Goal: Task Accomplishment & Management: Manage account settings

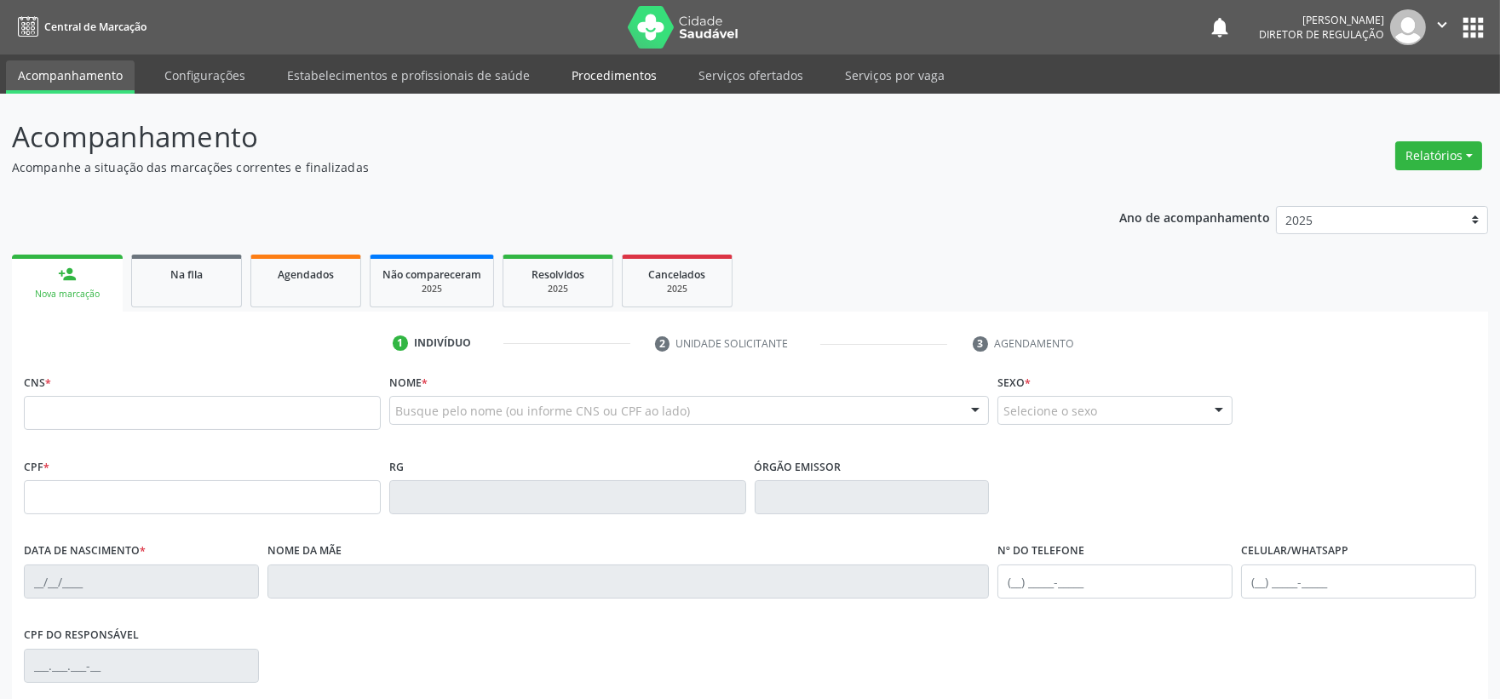
click at [636, 72] on link "Procedimentos" at bounding box center [614, 75] width 109 height 30
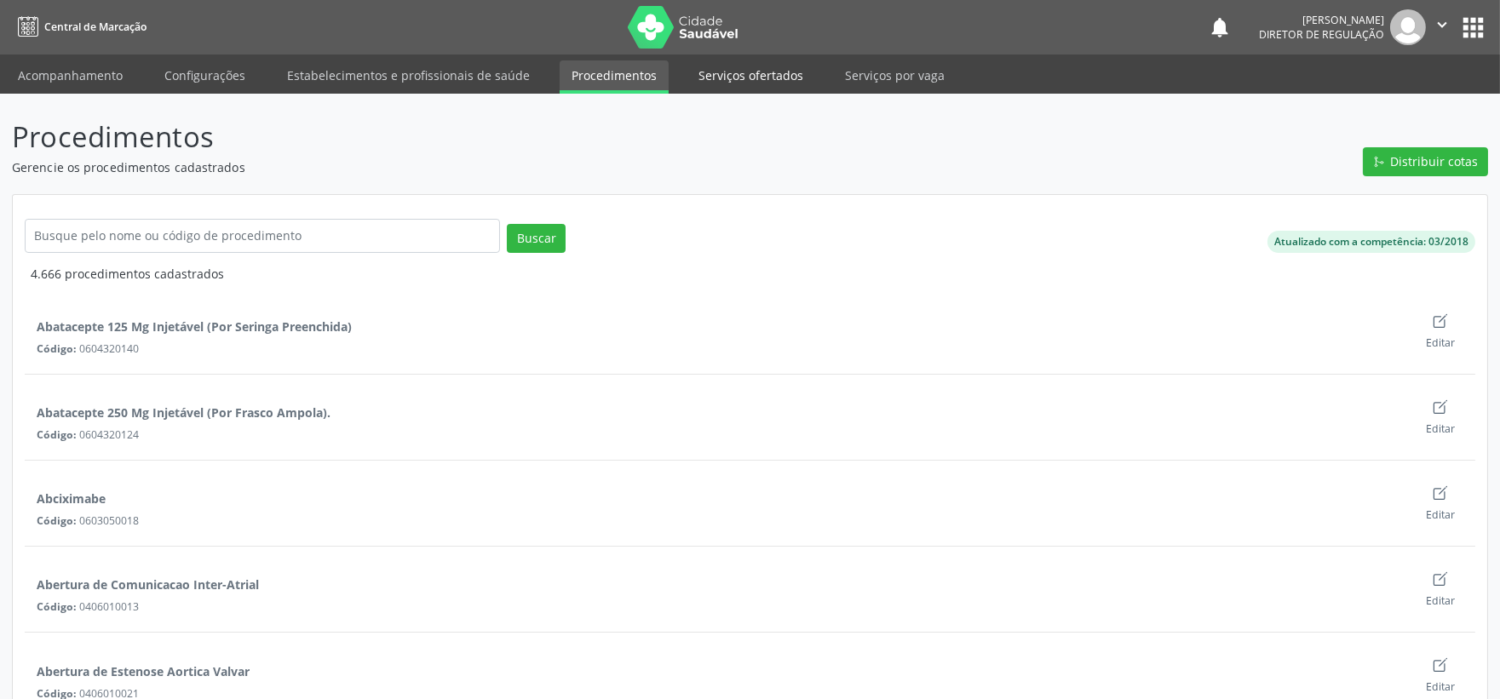
click at [751, 72] on link "Serviços ofertados" at bounding box center [751, 75] width 129 height 30
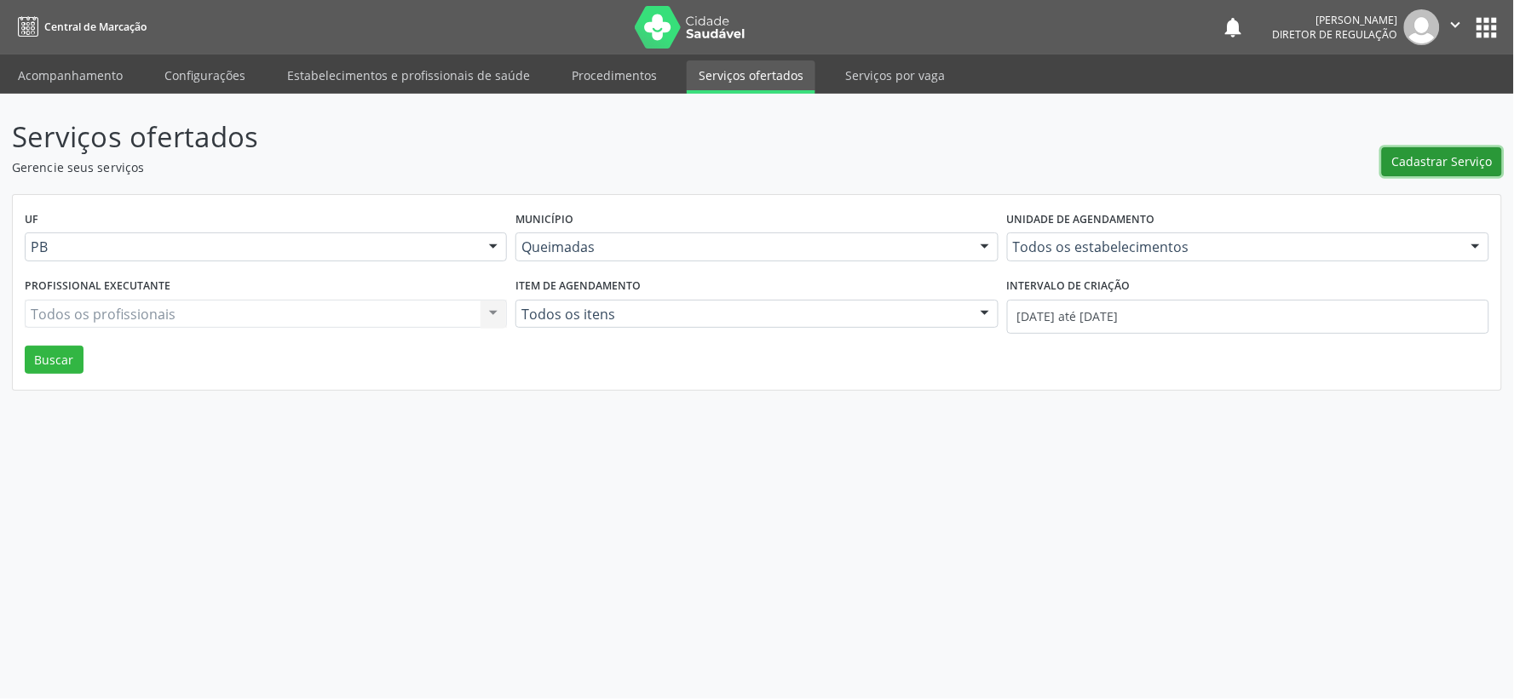
click at [1423, 164] on span "Cadastrar Serviço" at bounding box center [1442, 161] width 101 height 18
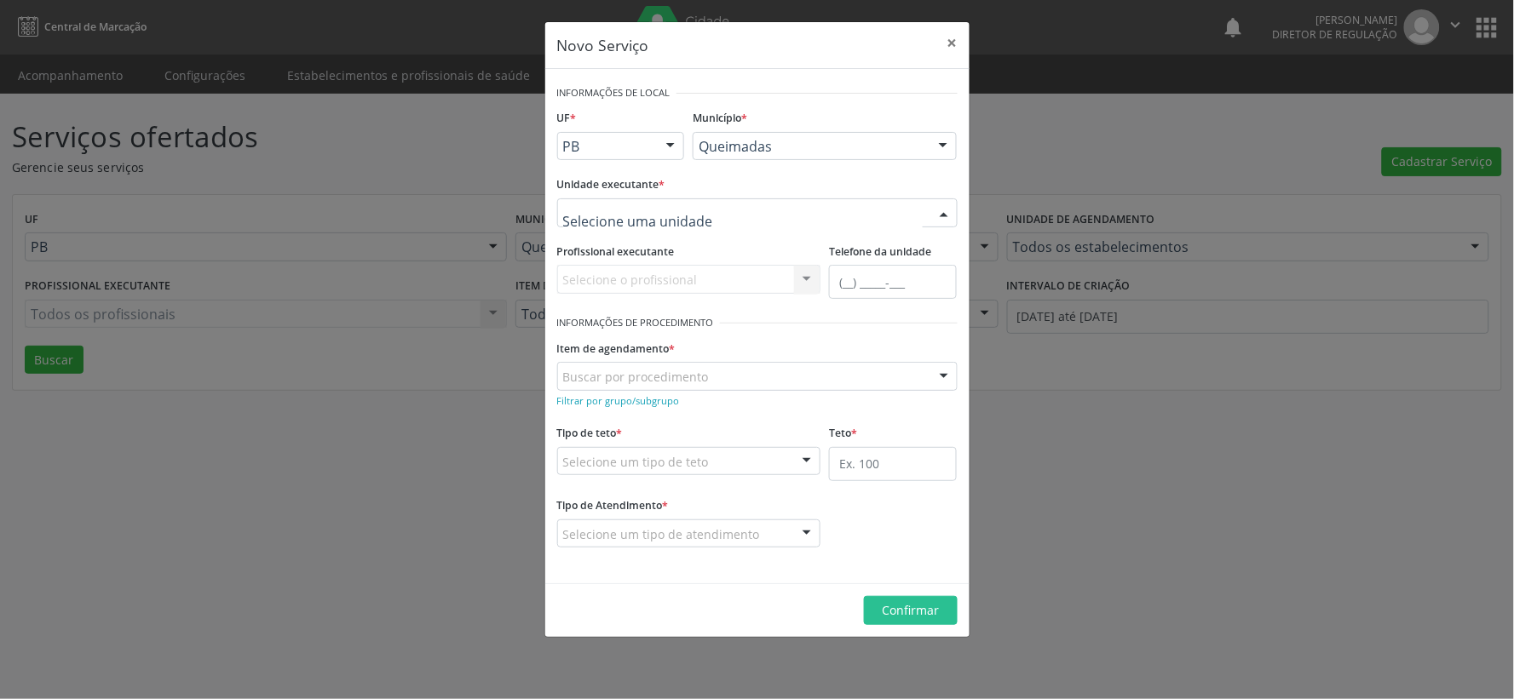
click at [948, 214] on div at bounding box center [944, 213] width 26 height 29
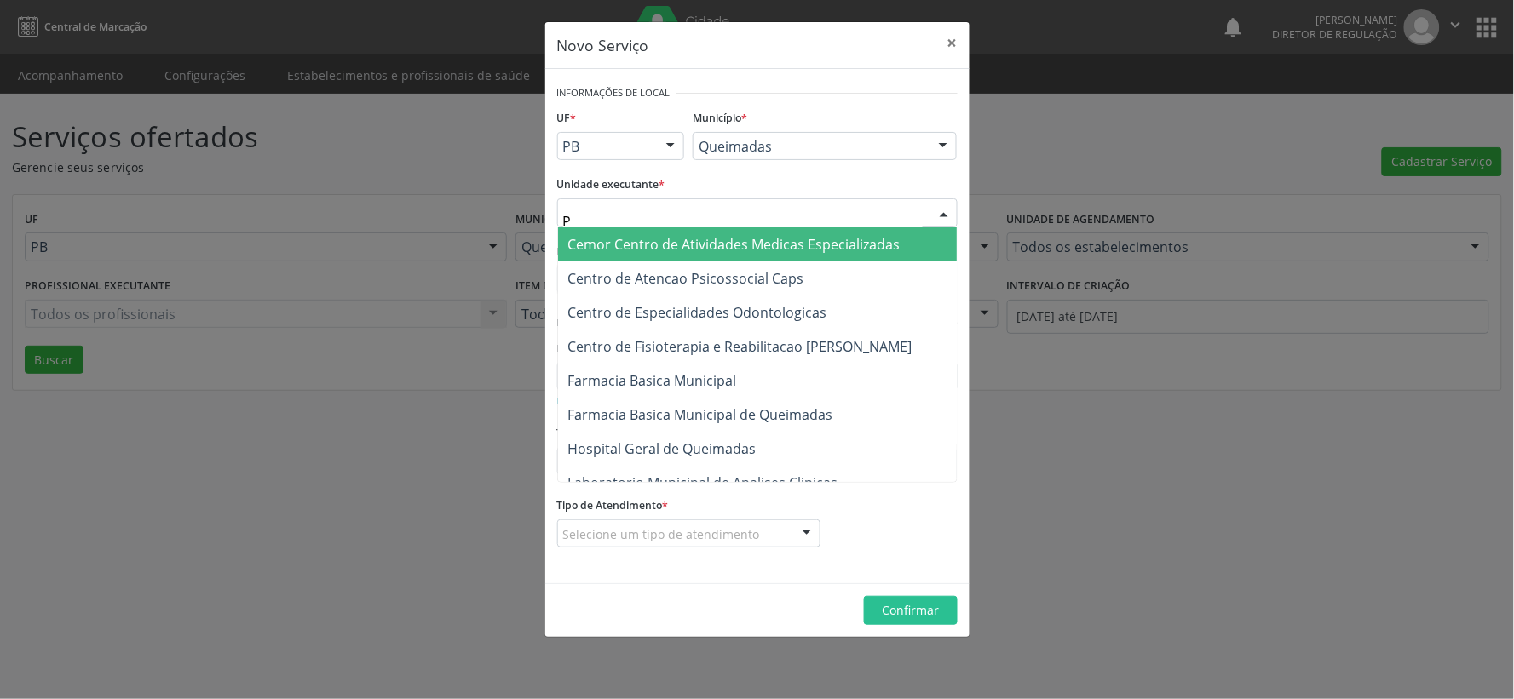
type input "PO"
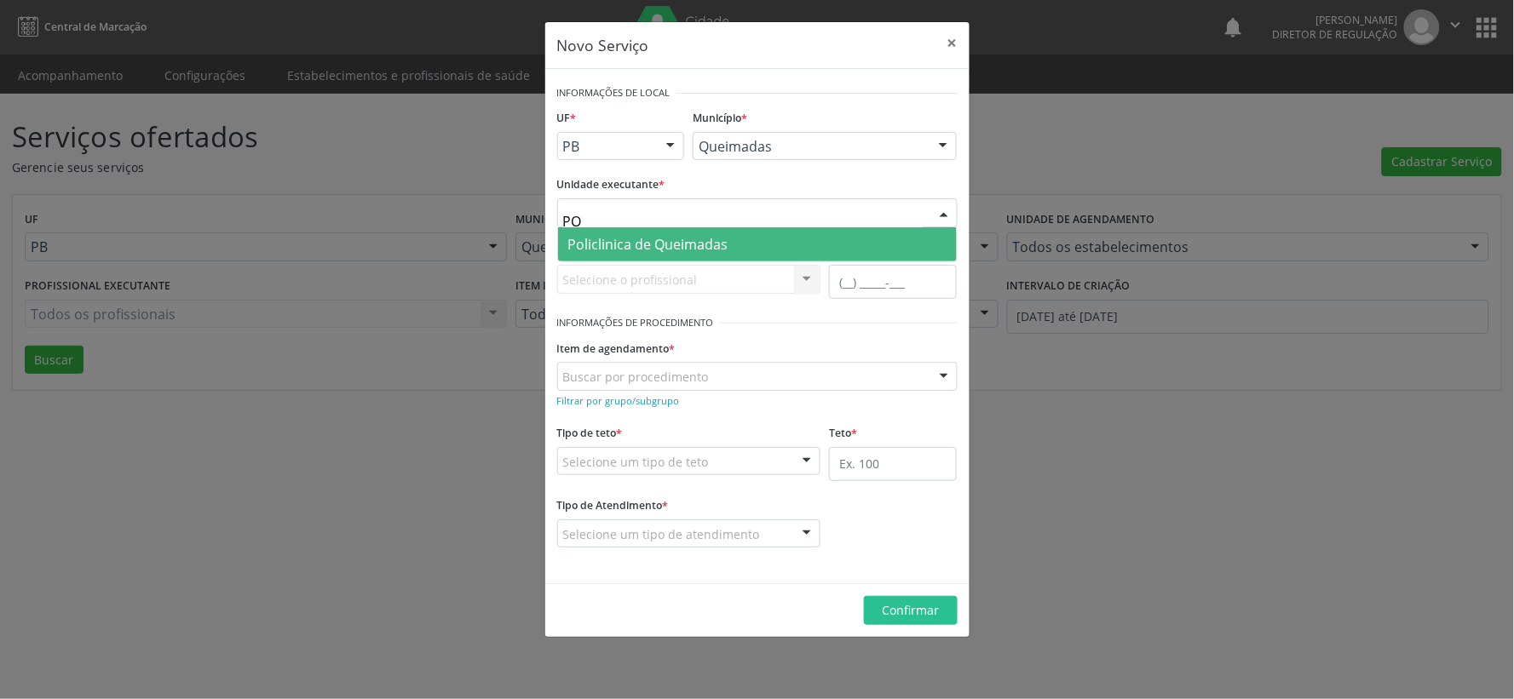
click at [687, 244] on span "Policlinica de Queimadas" at bounding box center [648, 244] width 160 height 19
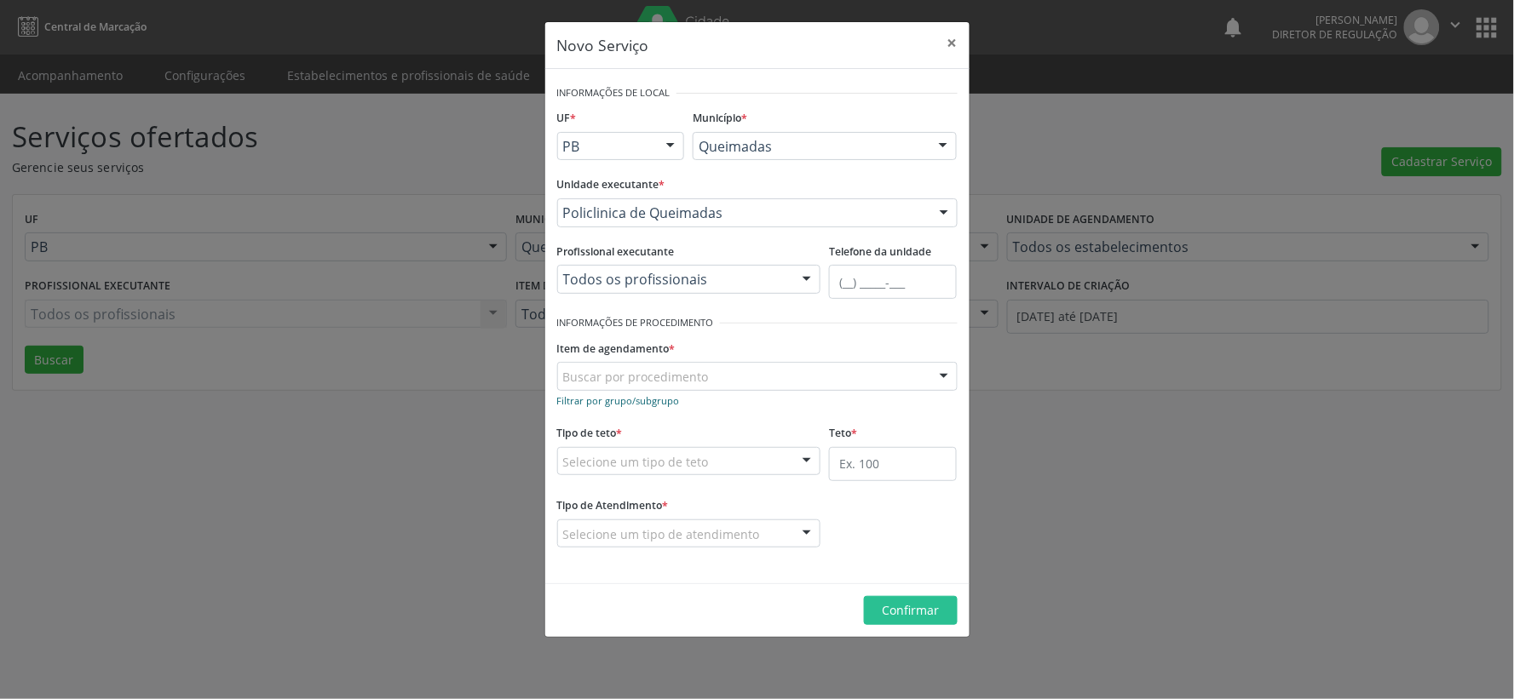
click at [584, 405] on small "Filtrar por grupo/subgrupo" at bounding box center [618, 400] width 123 height 13
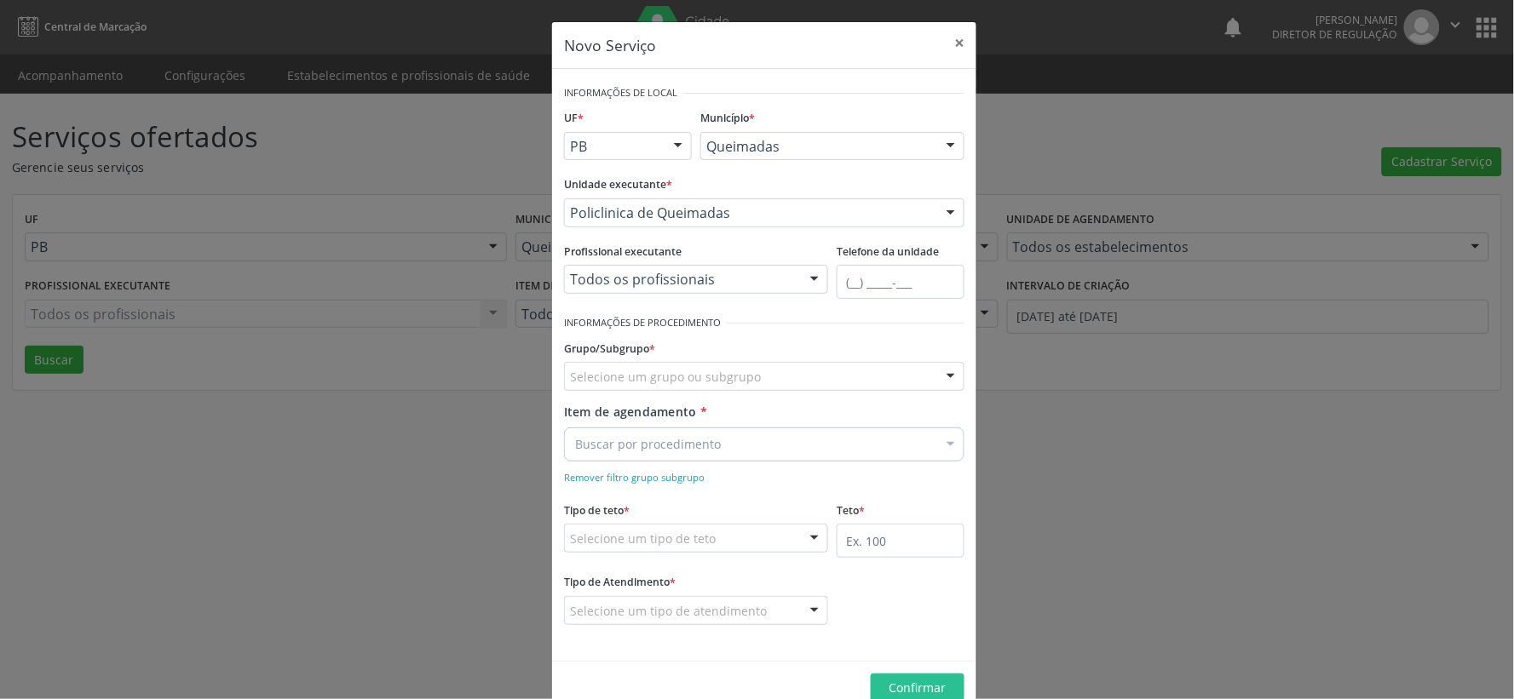
click at [590, 364] on div "Selecione um grupo ou subgrupo" at bounding box center [764, 376] width 400 height 29
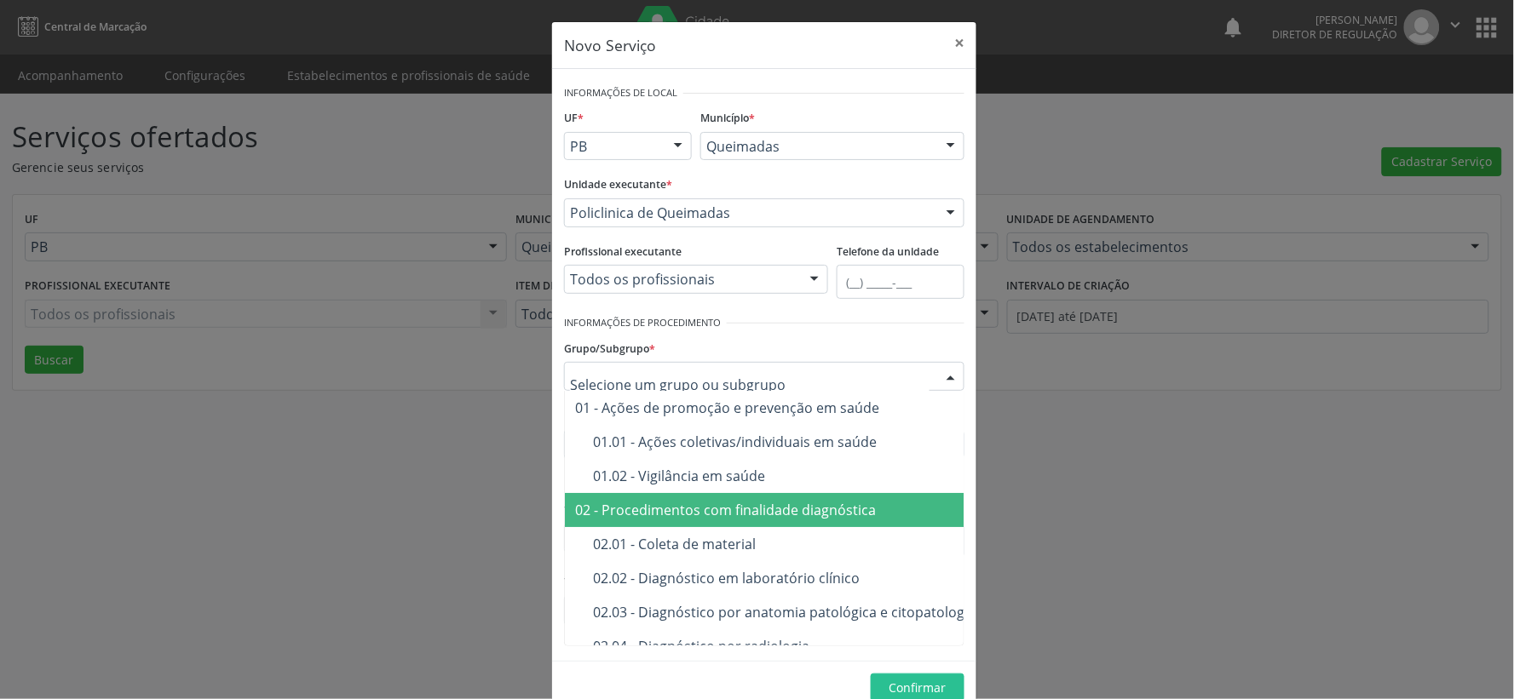
click at [677, 509] on div "02 - Procedimentos com finalidade diagnóstica" at bounding box center [872, 510] width 594 height 14
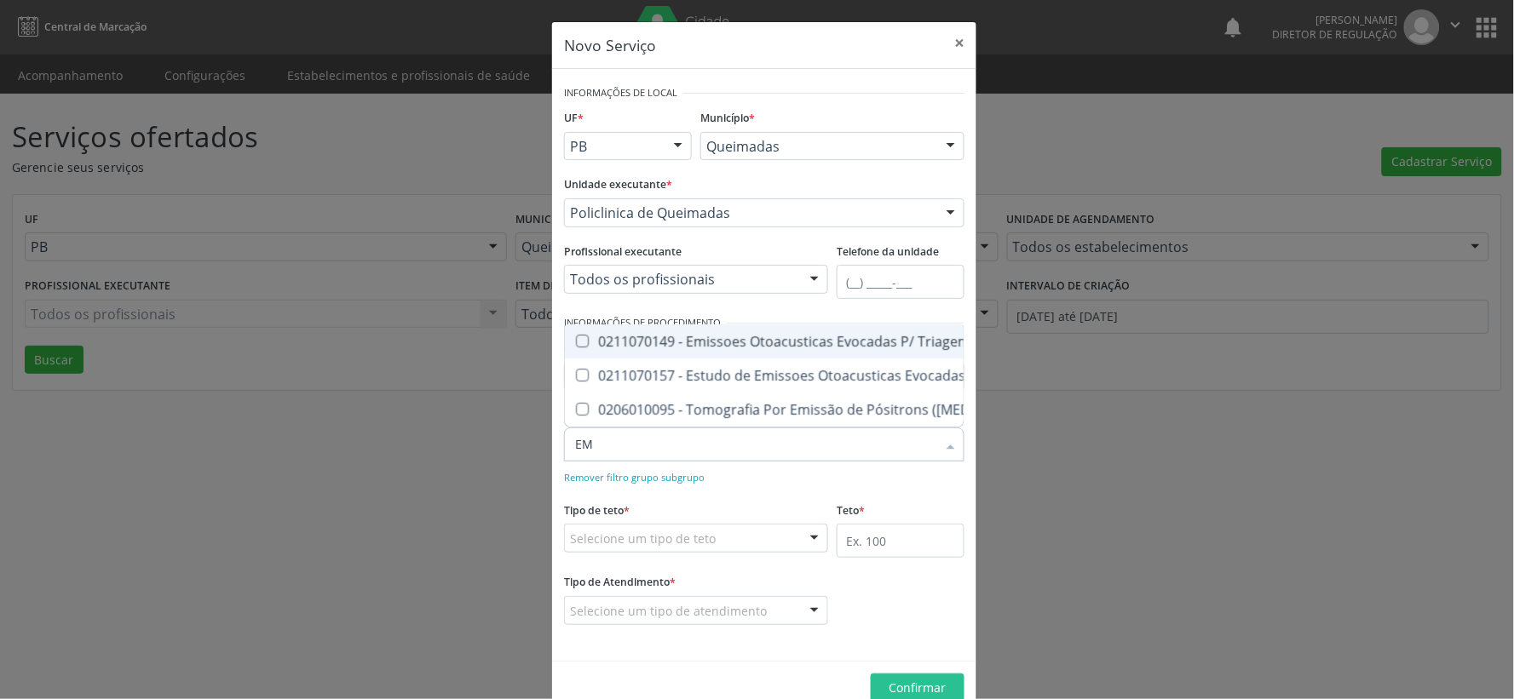
type input "E"
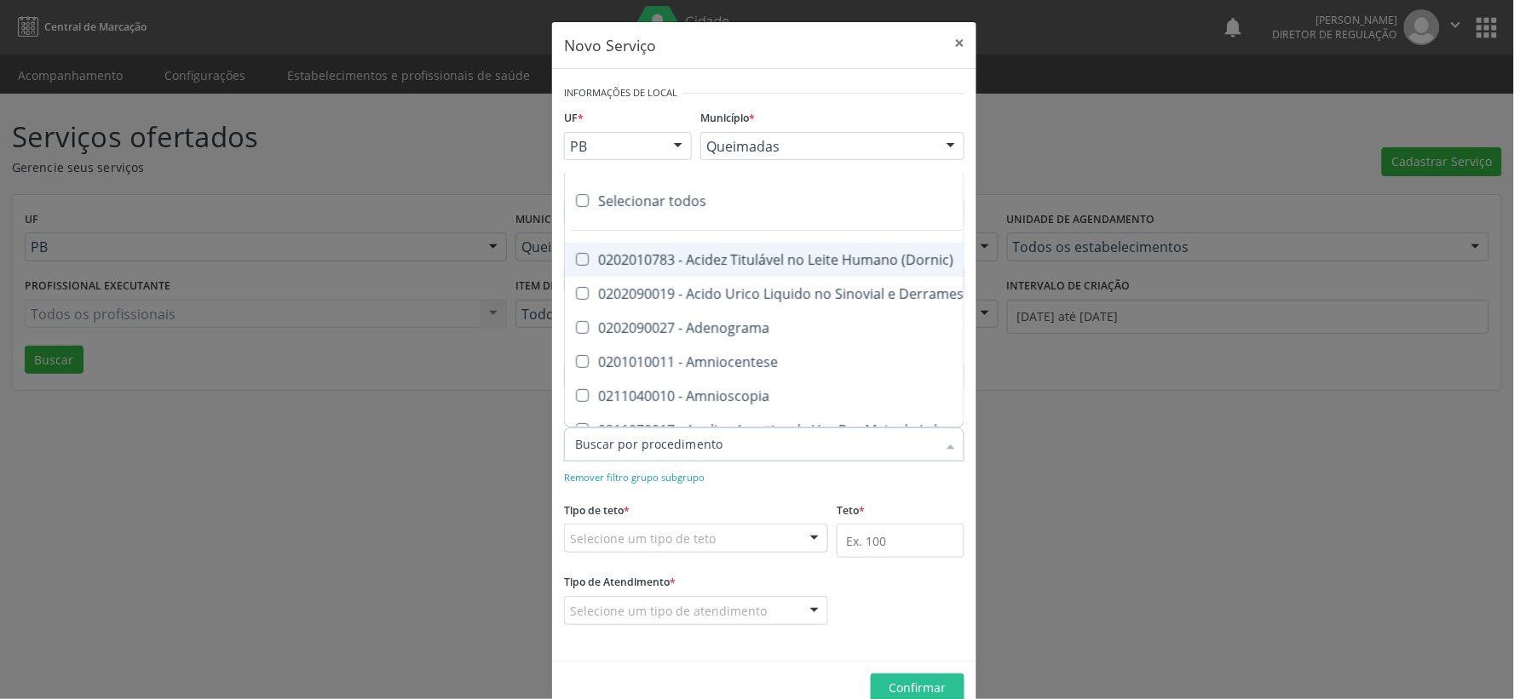
type input "A"
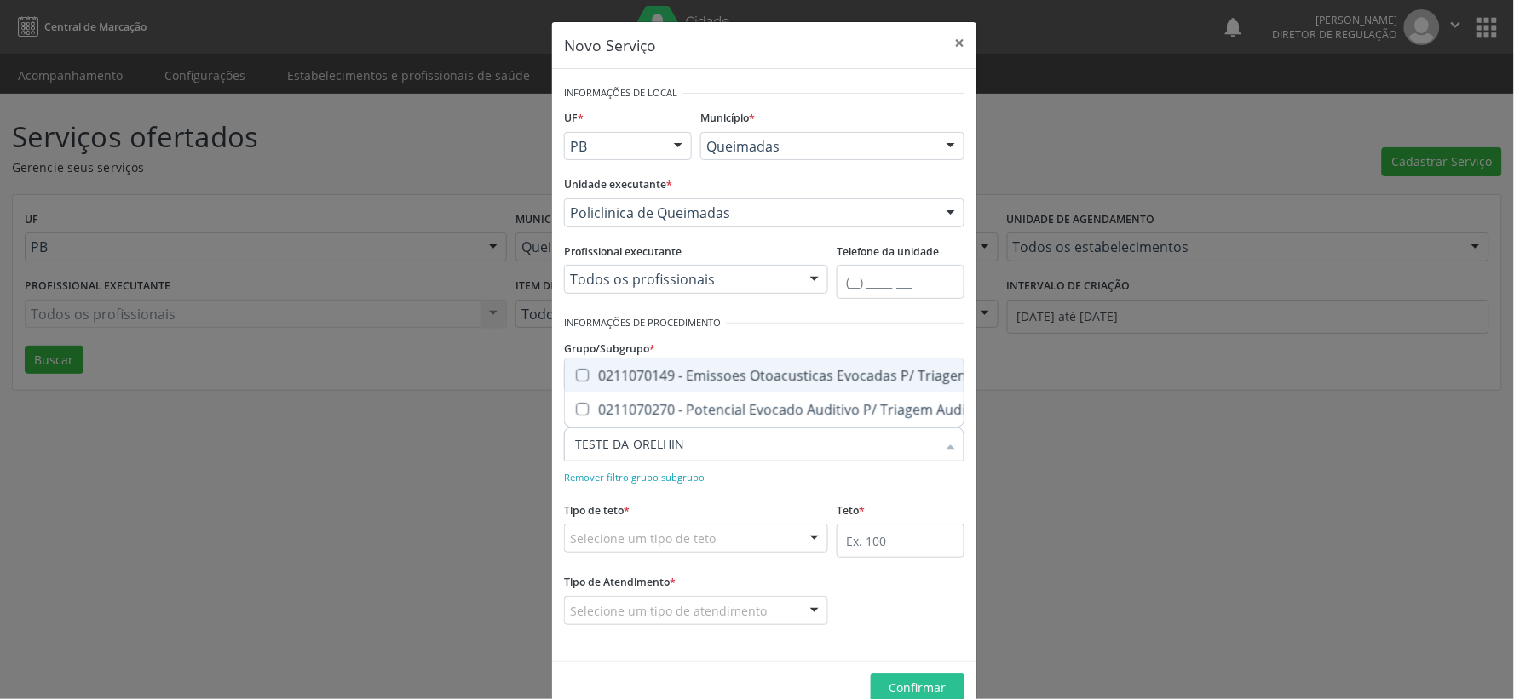
type input "TESTE DA ORELHINH"
click at [576, 369] on Orelhinha\) at bounding box center [582, 375] width 13 height 13
click at [575, 370] on Orelhinha\) "checkbox" at bounding box center [570, 375] width 11 height 11
checkbox Orelhinha\) "true"
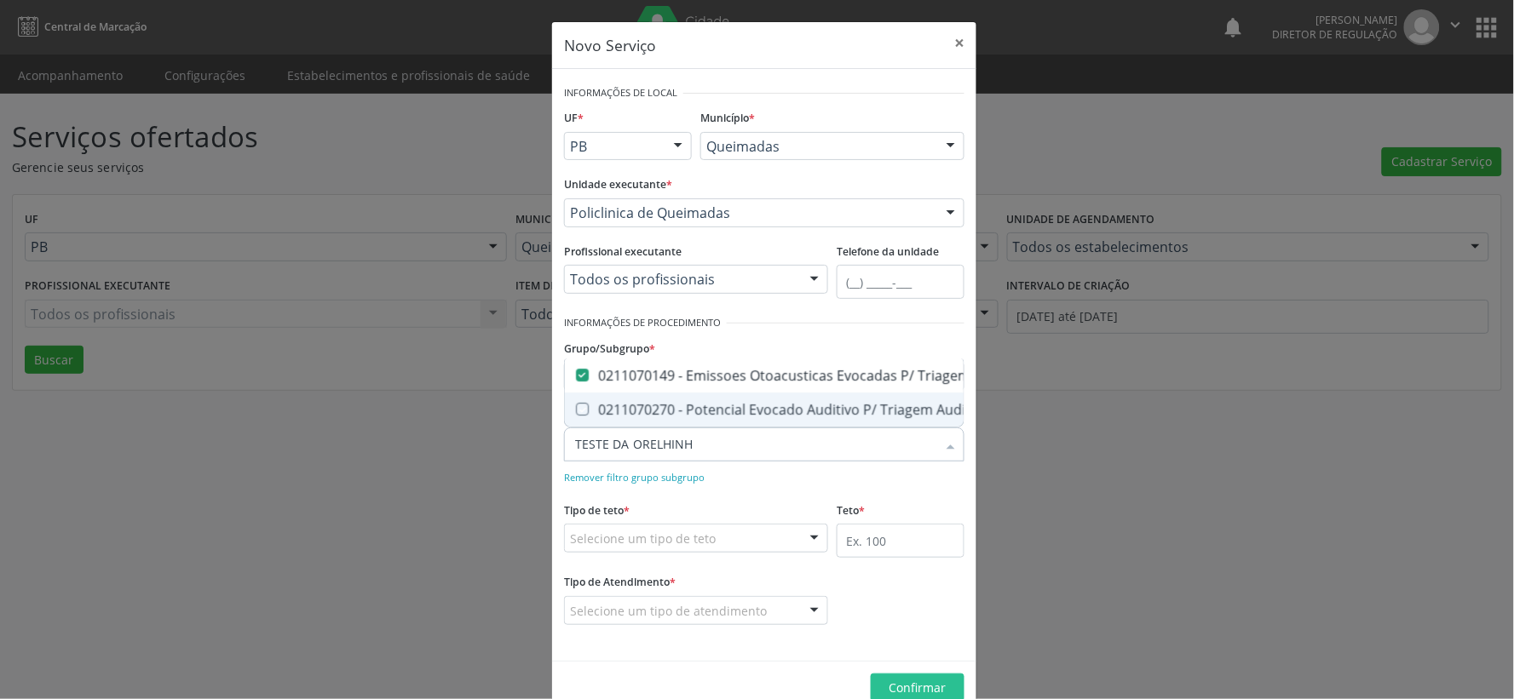
click at [806, 532] on div at bounding box center [815, 539] width 26 height 29
checkbox Orelhinha\) "true"
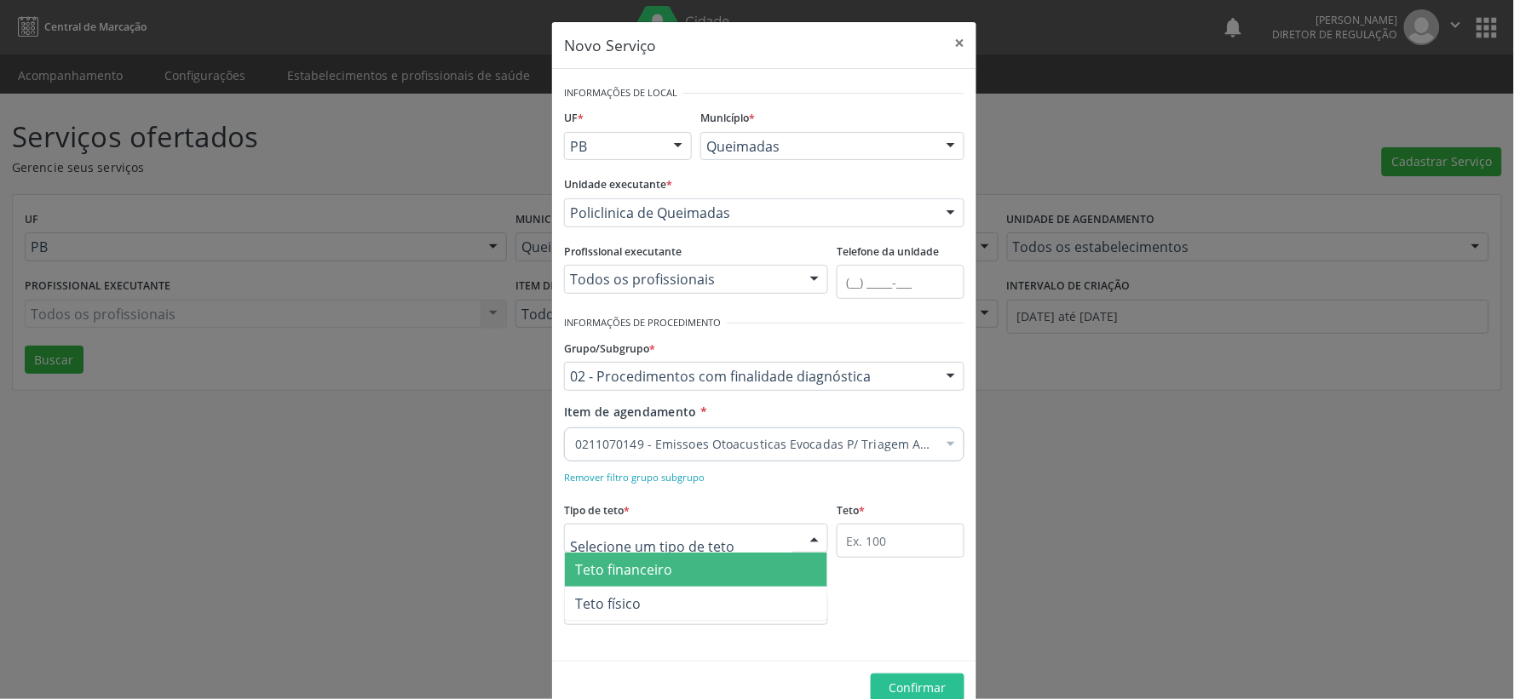
click at [714, 567] on span "Teto financeiro" at bounding box center [696, 570] width 262 height 34
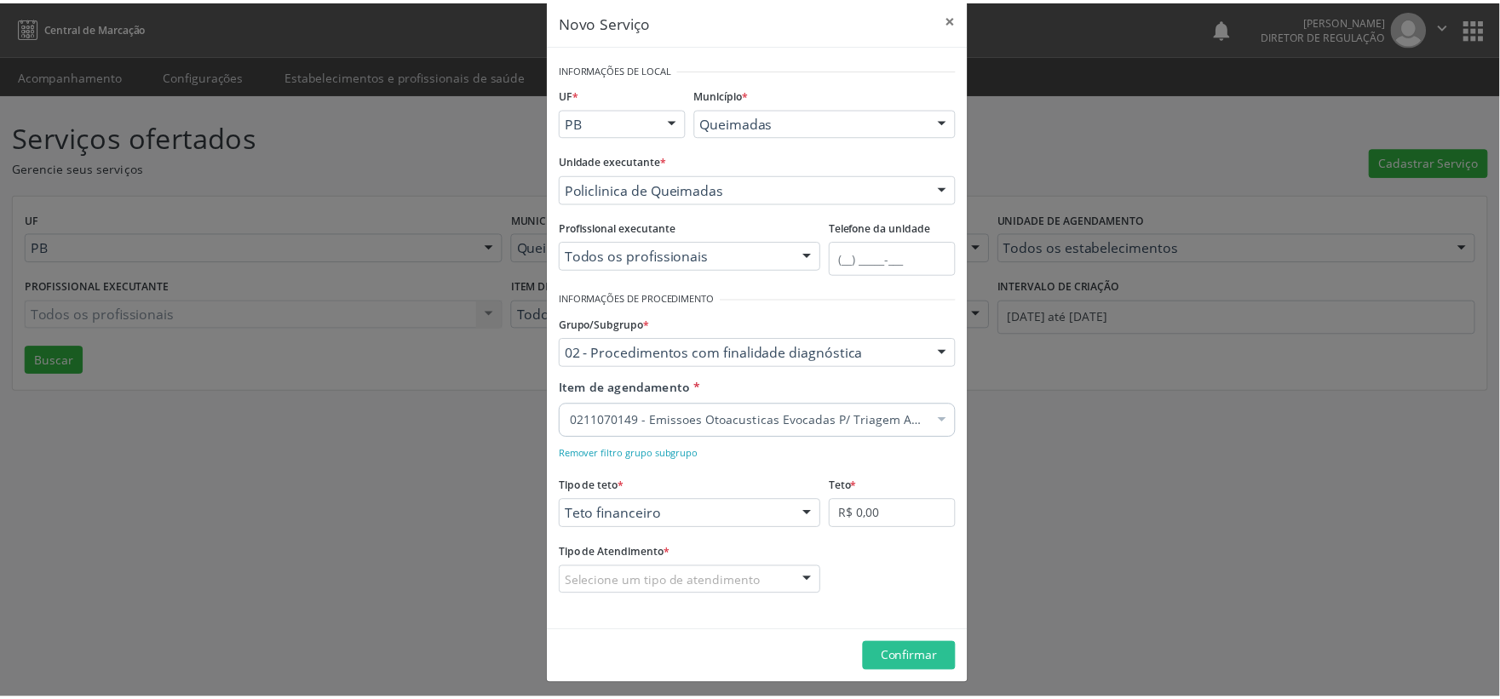
scroll to position [31, 0]
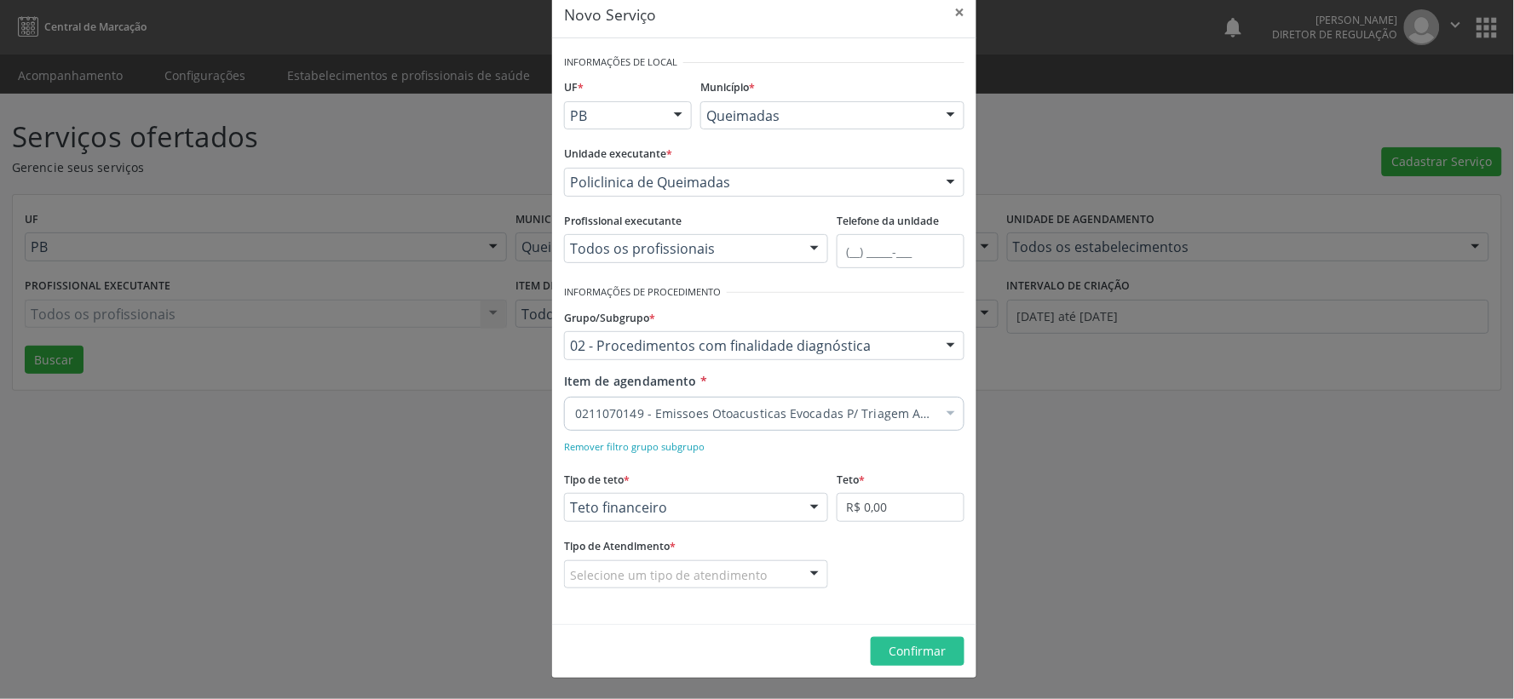
click at [814, 578] on div at bounding box center [815, 575] width 26 height 29
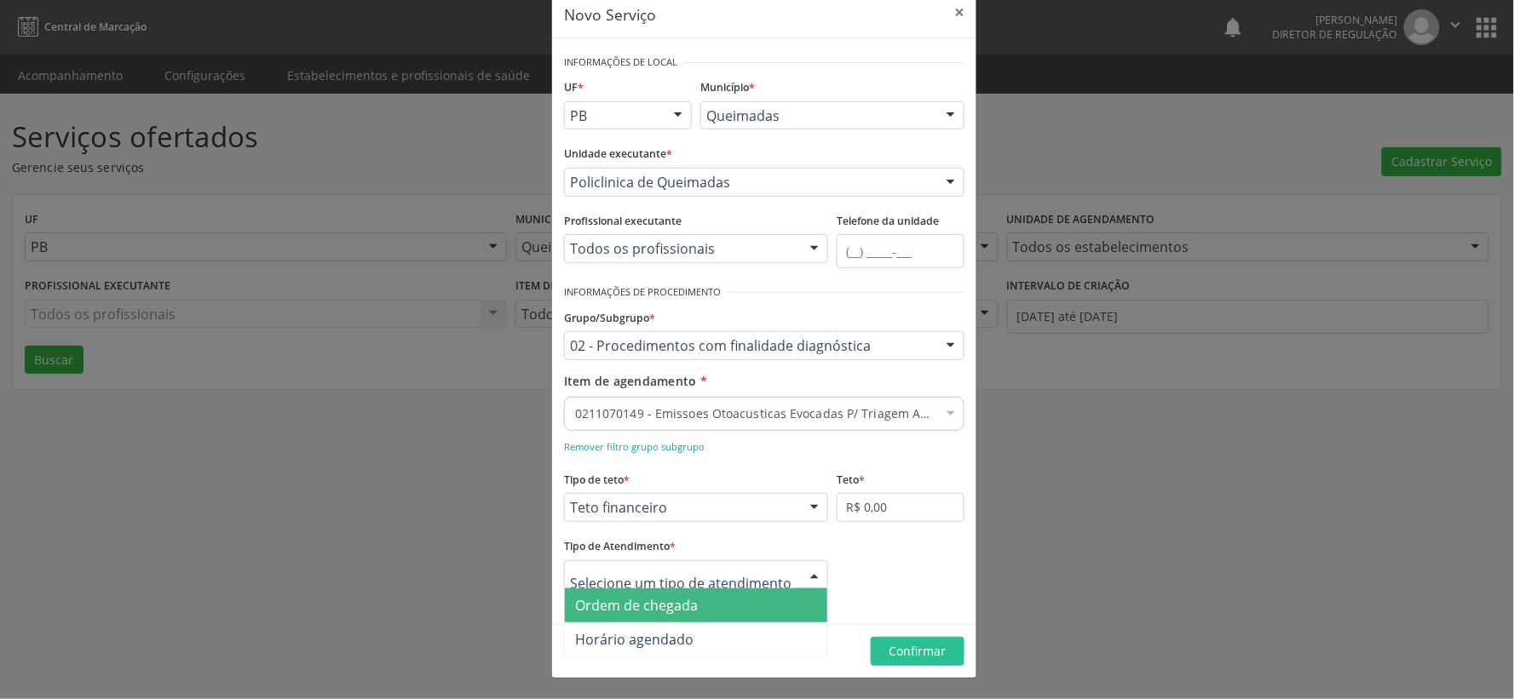
click at [697, 610] on span "Ordem de chegada" at bounding box center [696, 606] width 262 height 34
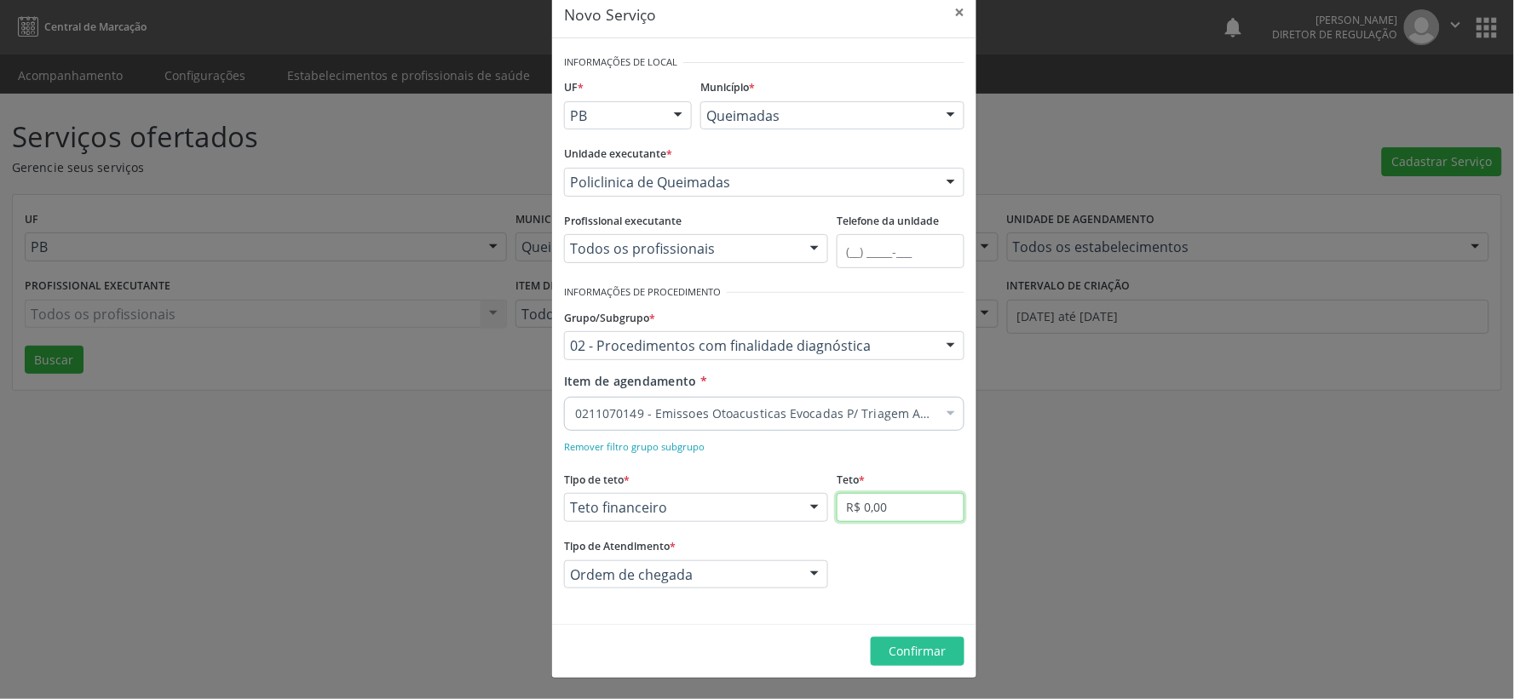
click at [913, 504] on input "R$ 0,00" at bounding box center [901, 507] width 128 height 29
type input "R$ 4.000,00"
click at [912, 653] on span "Confirmar" at bounding box center [917, 651] width 57 height 16
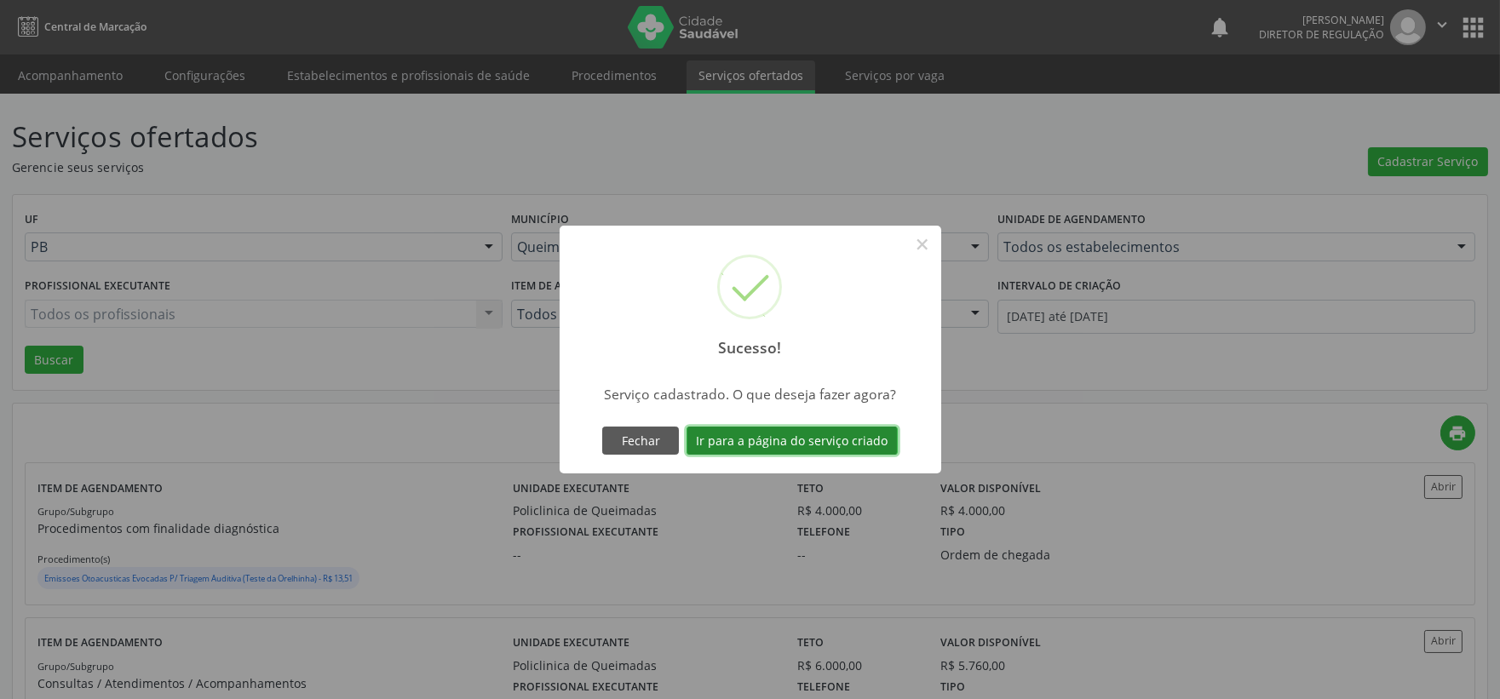
click at [787, 437] on button "Ir para a página do serviço criado" at bounding box center [792, 441] width 211 height 29
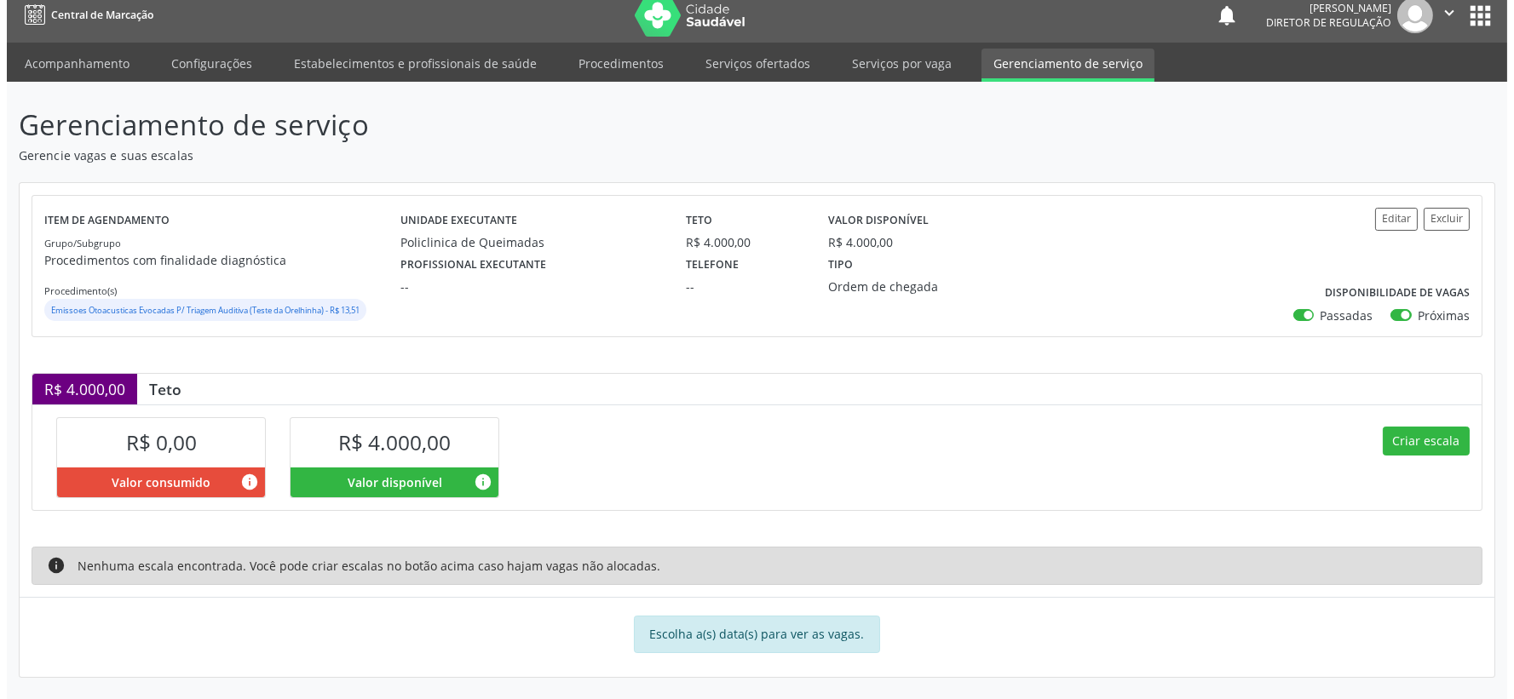
scroll to position [15, 0]
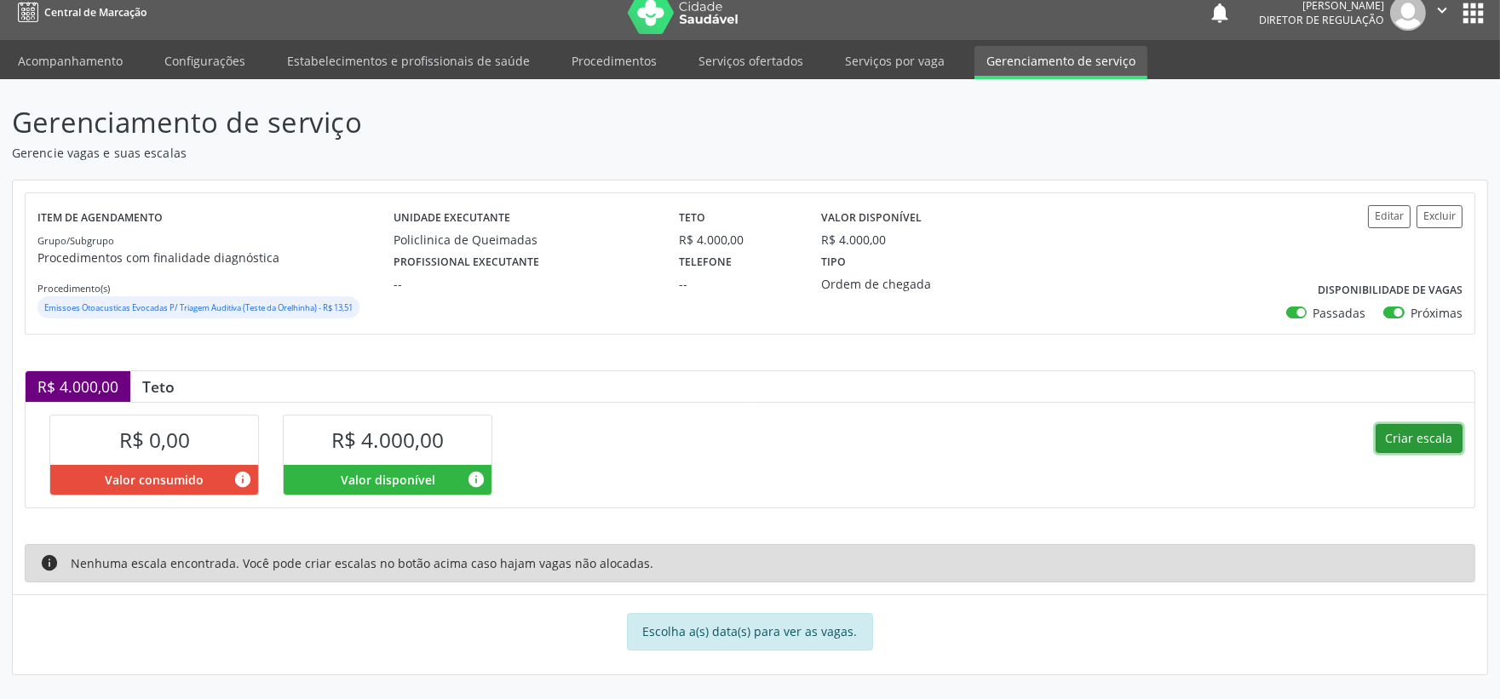
click at [1434, 440] on button "Criar escala" at bounding box center [1419, 438] width 87 height 29
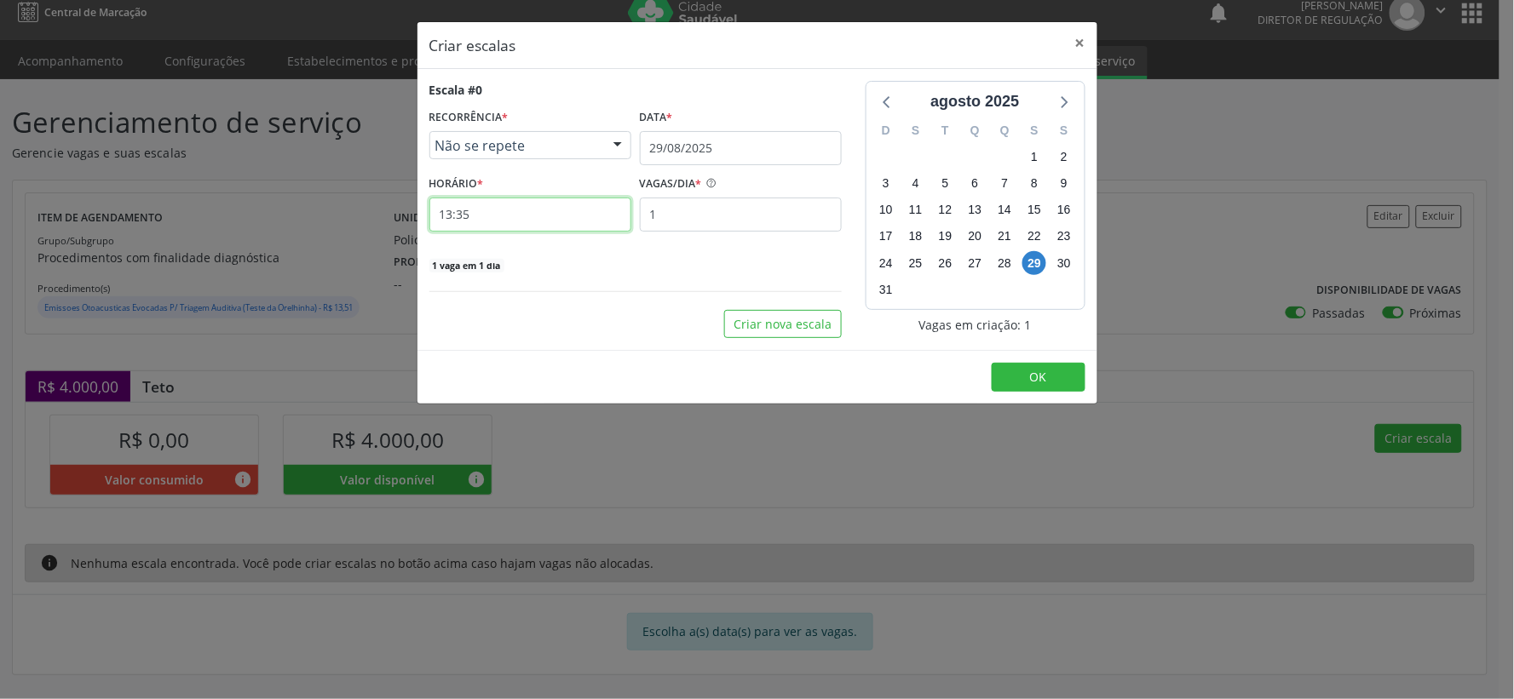
click at [512, 215] on input "13:35" at bounding box center [530, 215] width 202 height 34
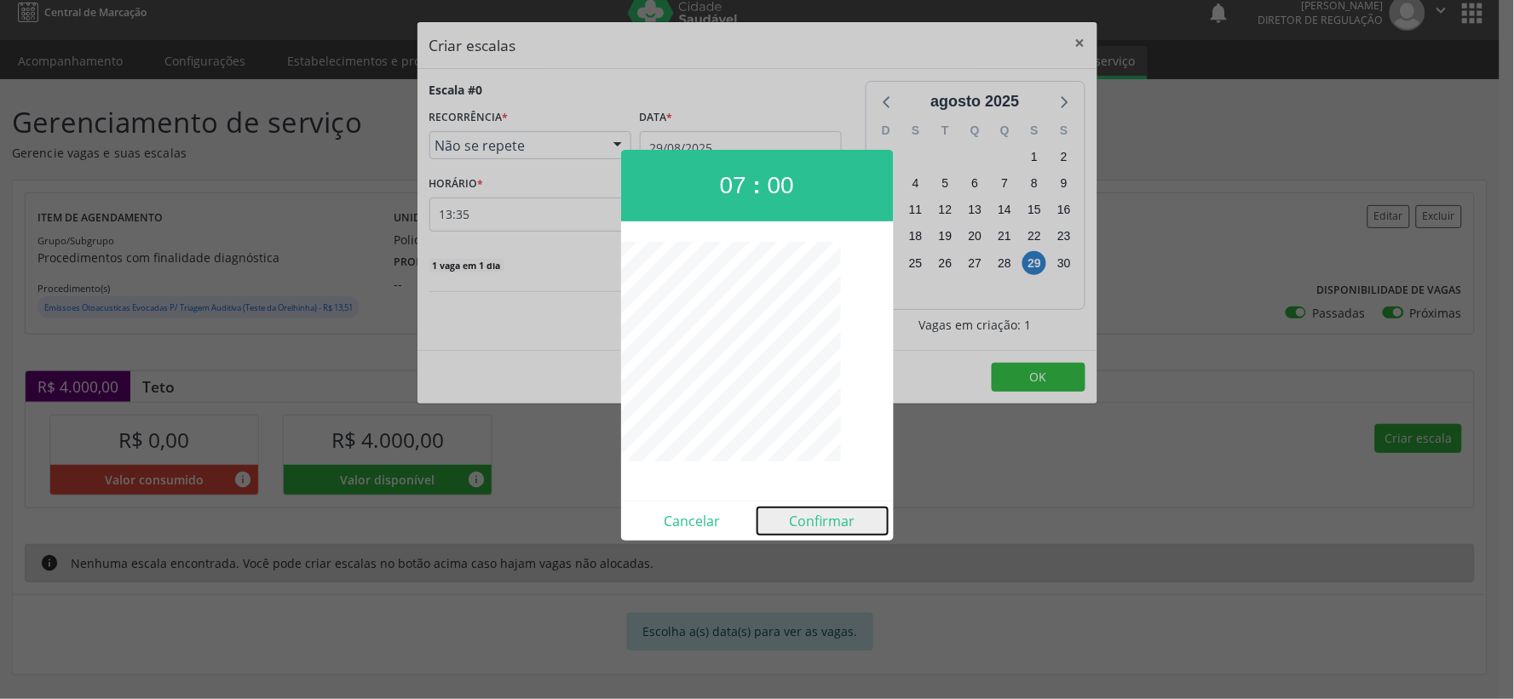
drag, startPoint x: 814, startPoint y: 525, endPoint x: 778, endPoint y: 427, distance: 104.6
click at [814, 525] on button "Confirmar" at bounding box center [822, 521] width 130 height 27
type input "07:00"
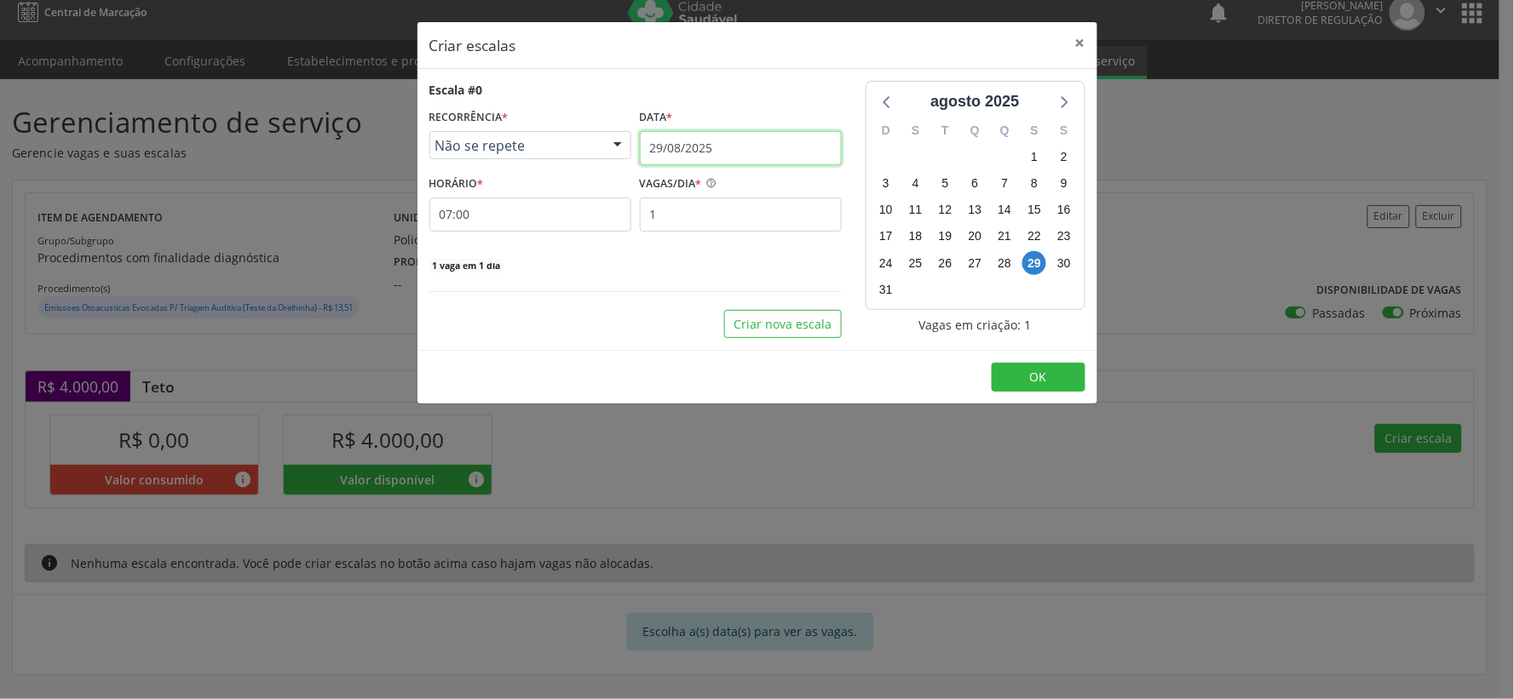
click at [729, 137] on input "29/08/2025" at bounding box center [741, 148] width 202 height 34
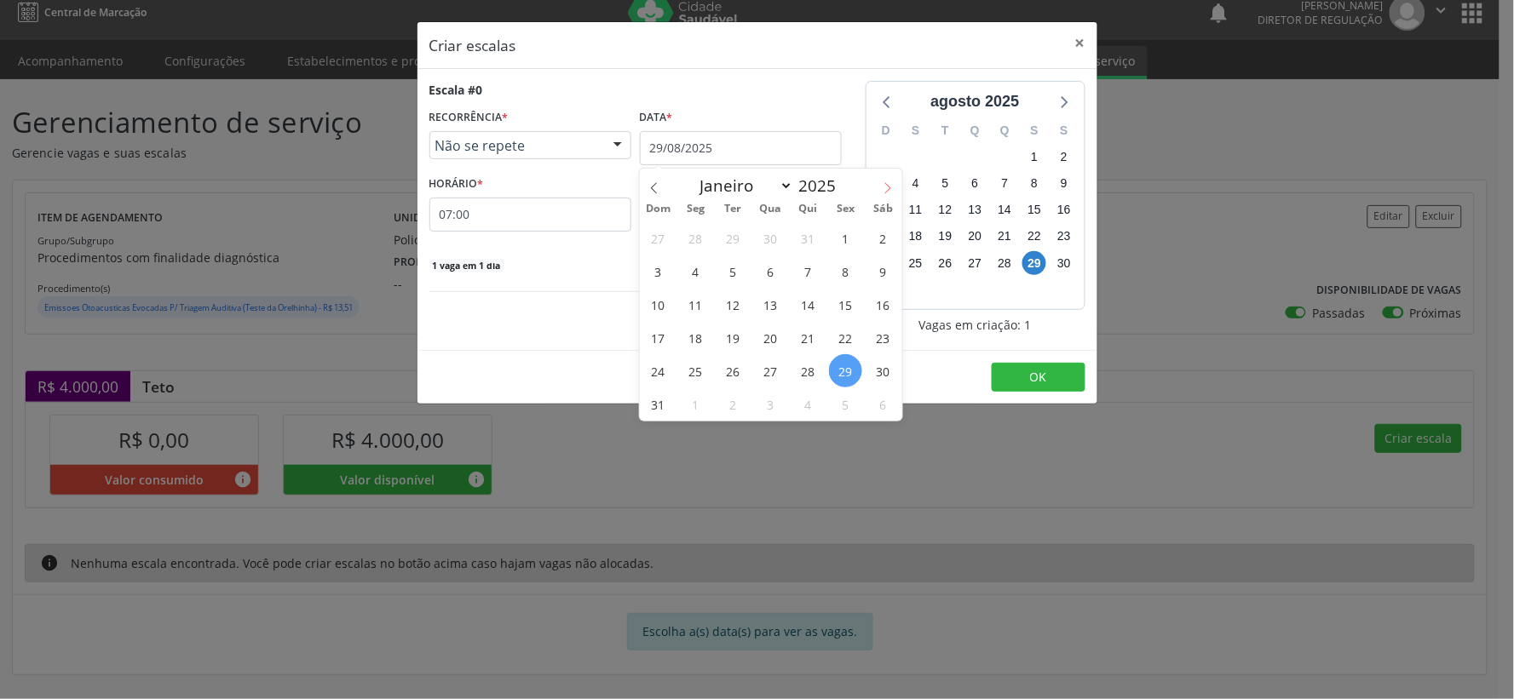
click at [888, 182] on icon at bounding box center [888, 188] width 12 height 12
select select "8"
click at [733, 245] on span "2" at bounding box center [732, 237] width 33 height 33
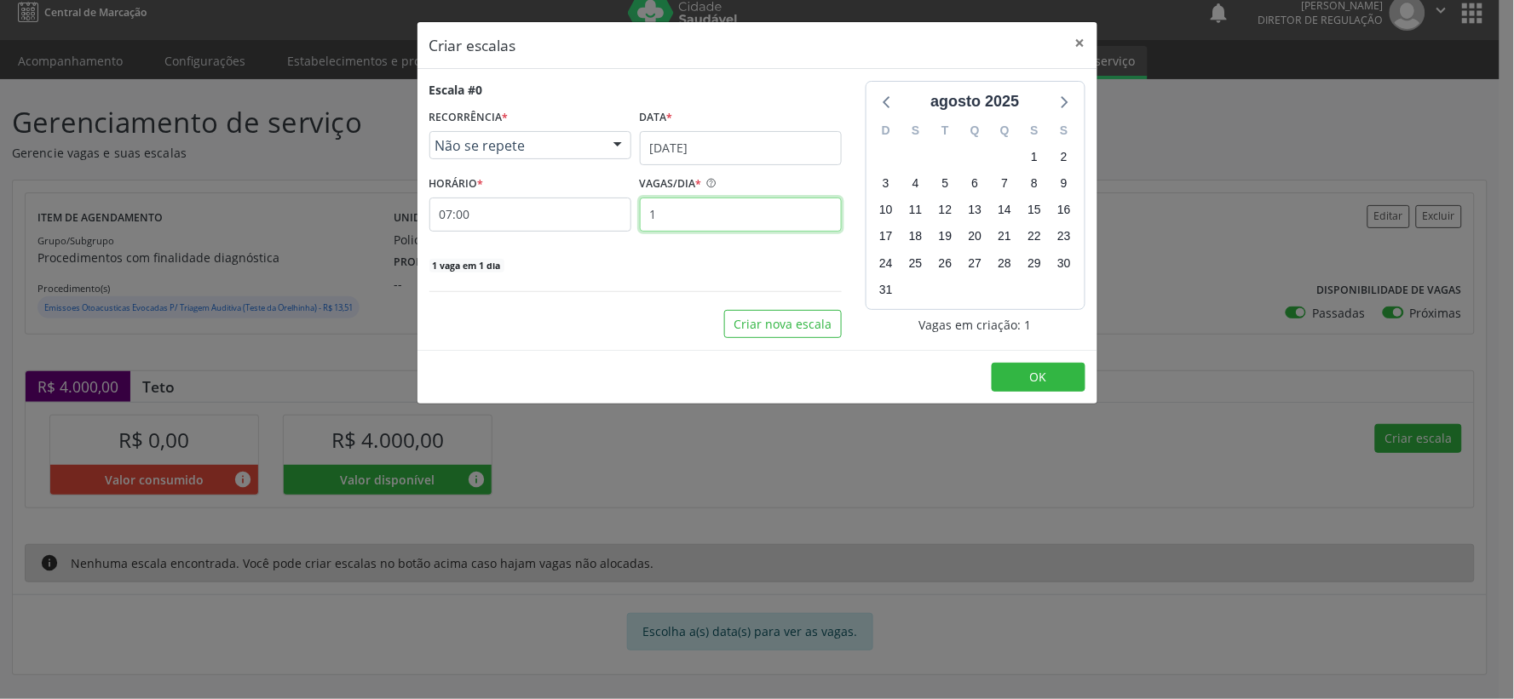
click at [676, 219] on input "1" at bounding box center [741, 215] width 202 height 34
type input "20"
click at [1044, 375] on span "OK" at bounding box center [1038, 377] width 17 height 16
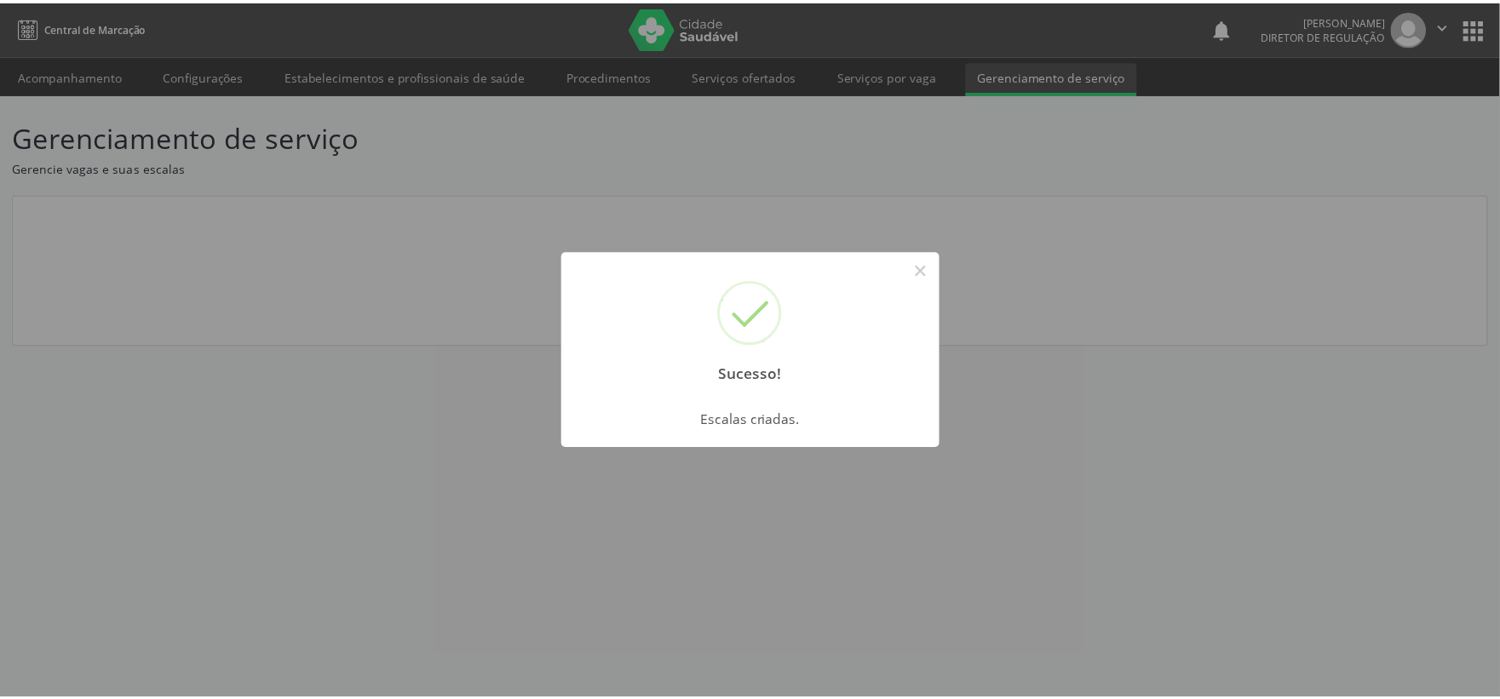
scroll to position [0, 0]
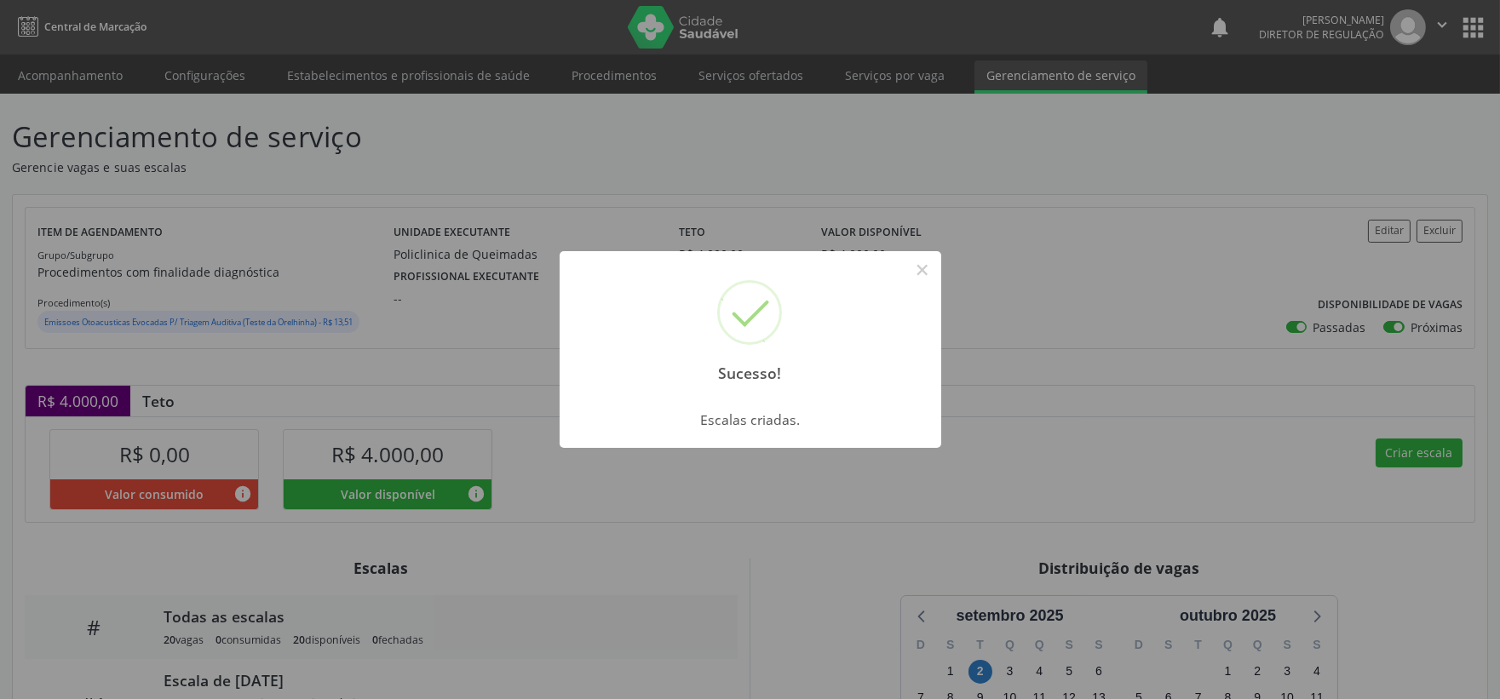
drag, startPoint x: 927, startPoint y: 269, endPoint x: 926, endPoint y: 284, distance: 14.5
click at [926, 273] on button "×" at bounding box center [922, 270] width 29 height 29
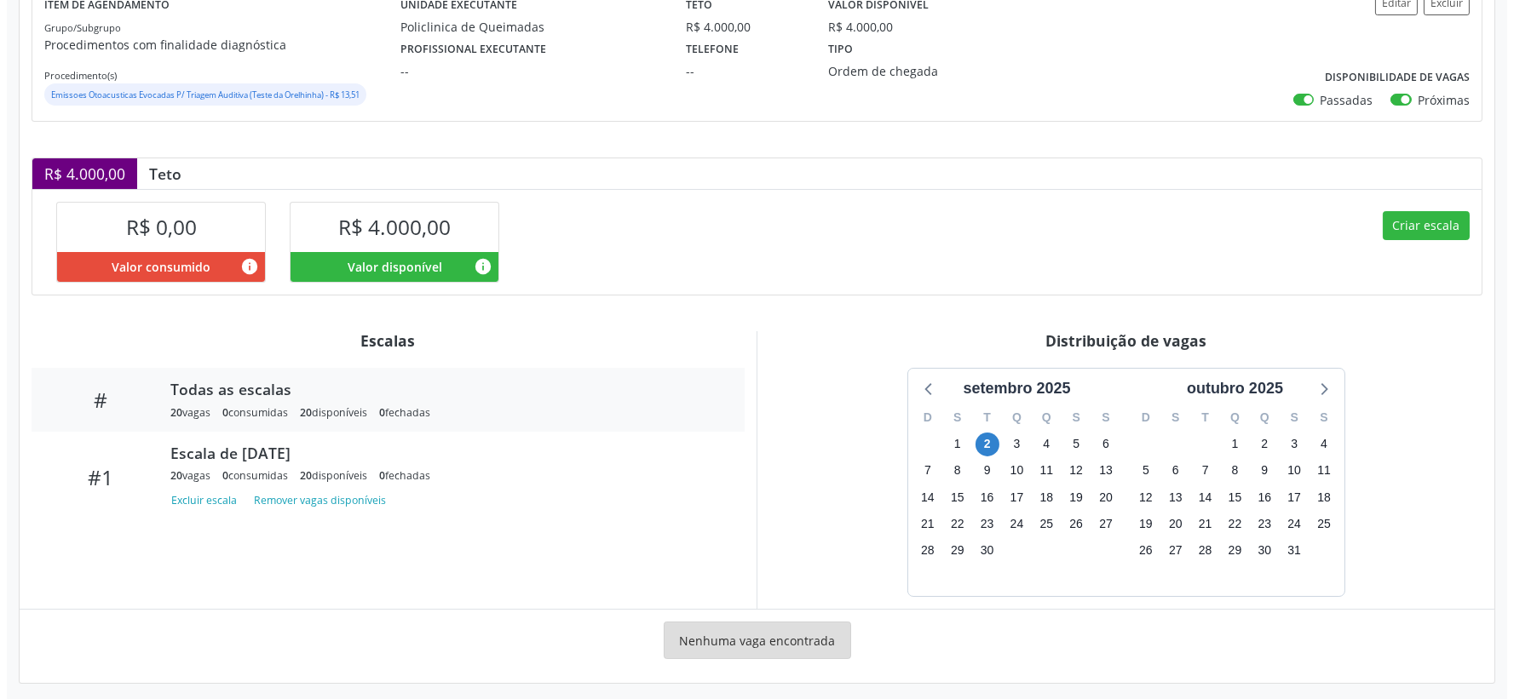
scroll to position [237, 0]
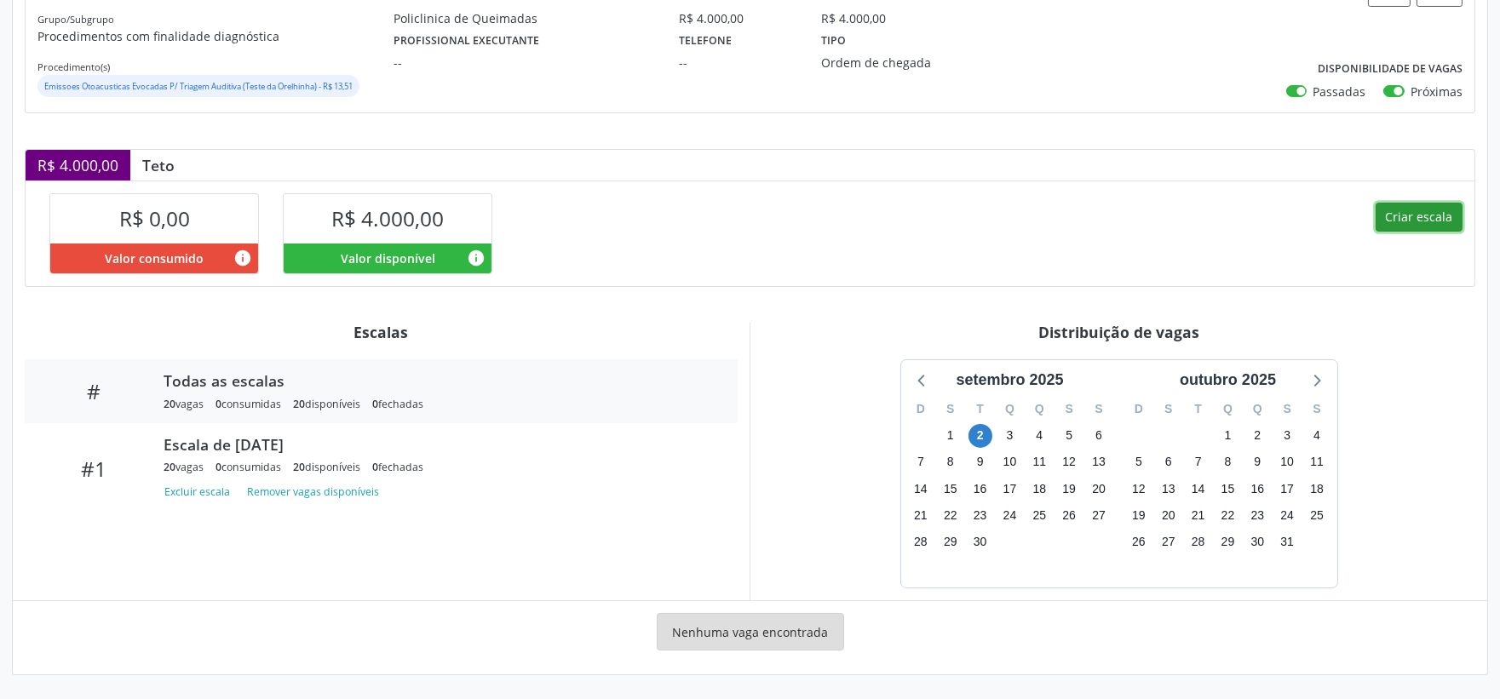
click at [1427, 208] on button "Criar escala" at bounding box center [1419, 217] width 87 height 29
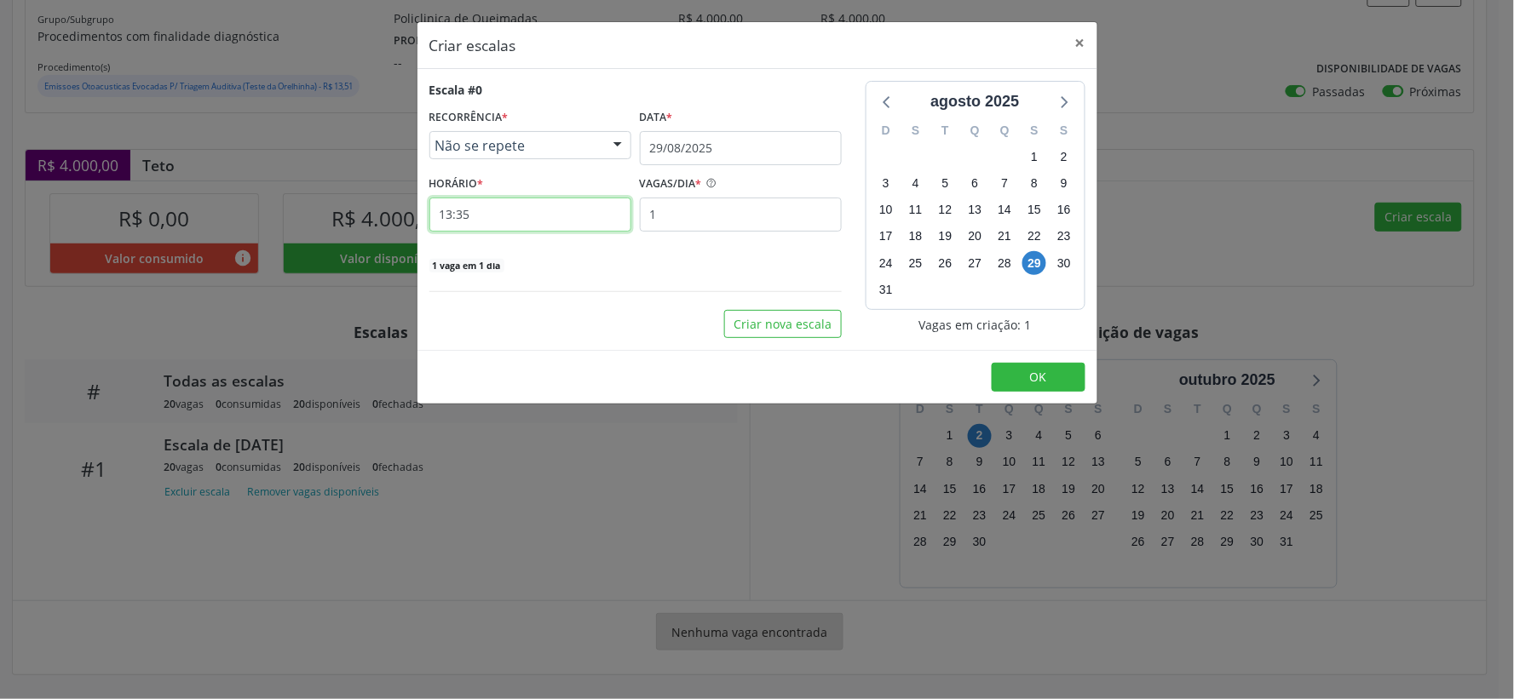
click at [496, 207] on input "13:35" at bounding box center [530, 215] width 202 height 34
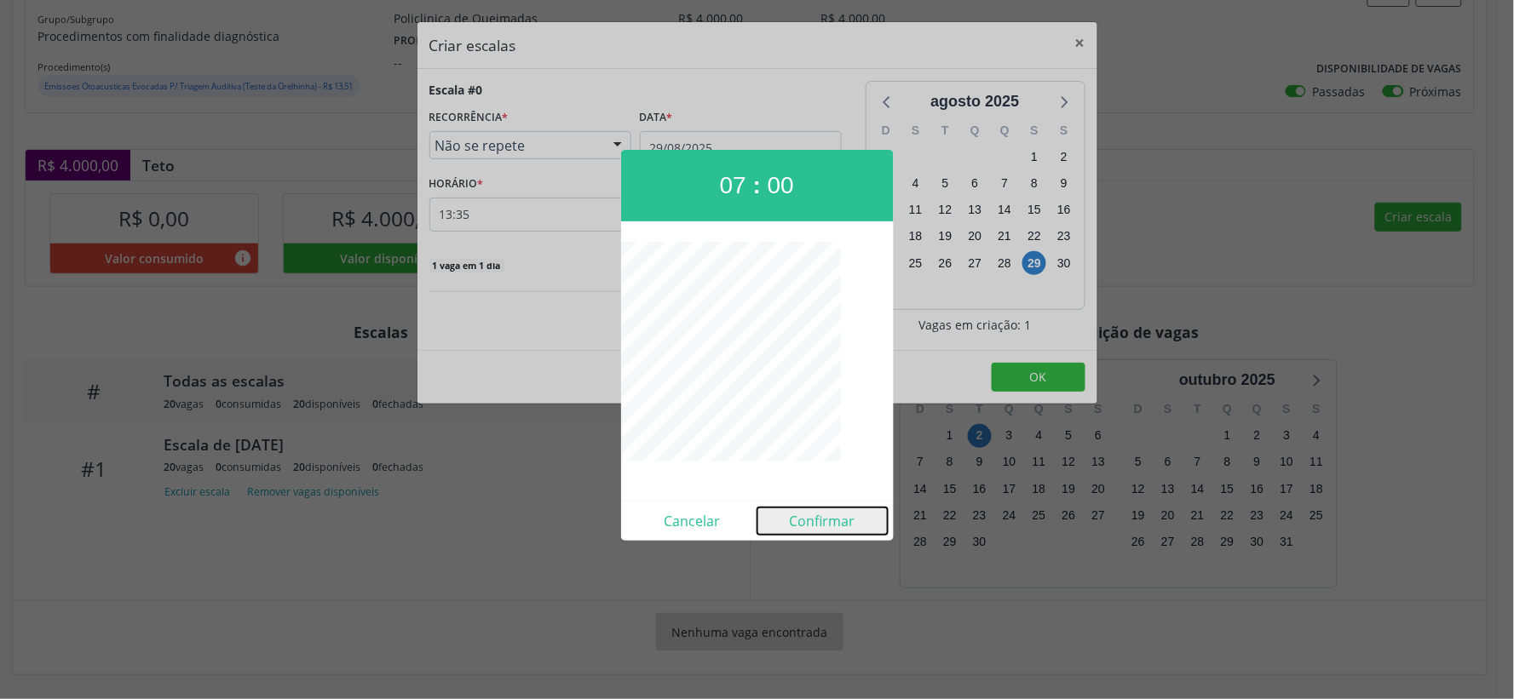
click at [814, 531] on button "Confirmar" at bounding box center [822, 521] width 130 height 27
type input "07:00"
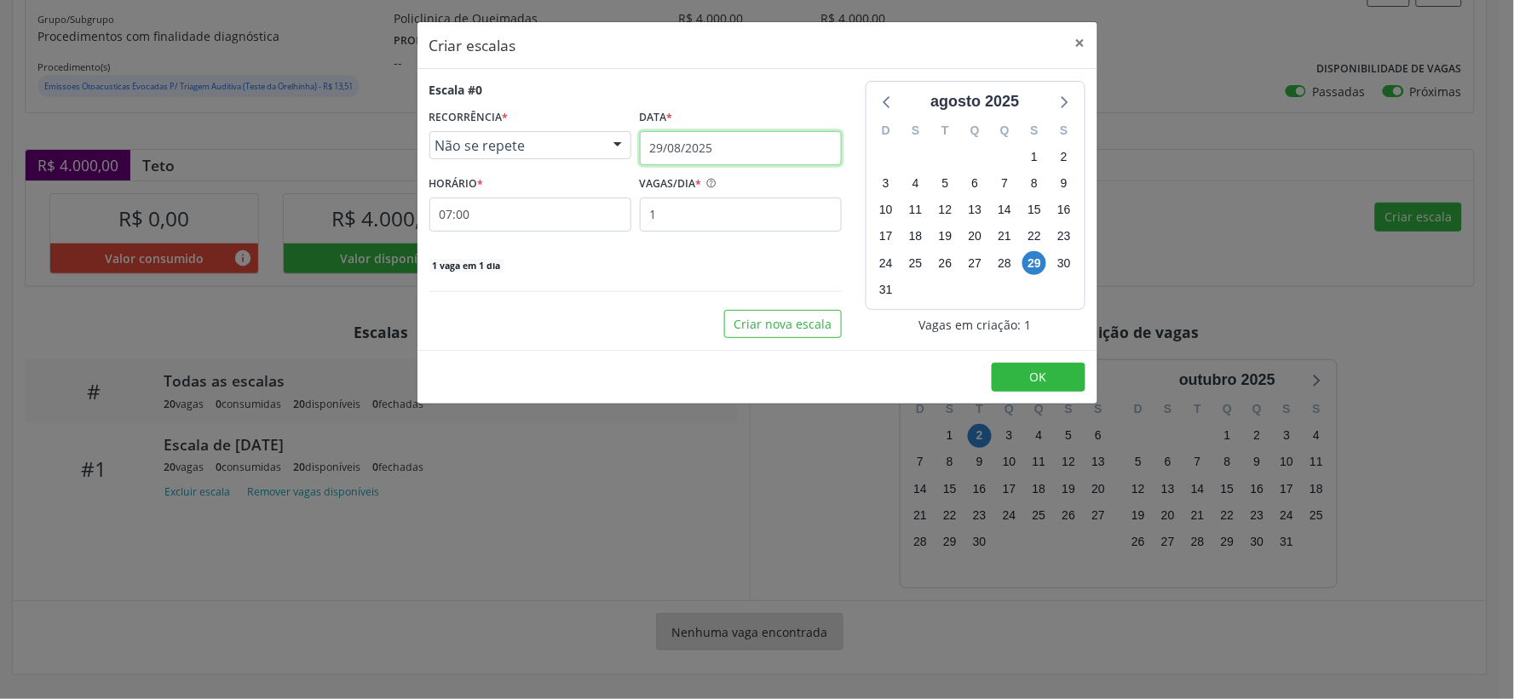
click at [774, 142] on input "29/08/2025" at bounding box center [741, 148] width 202 height 34
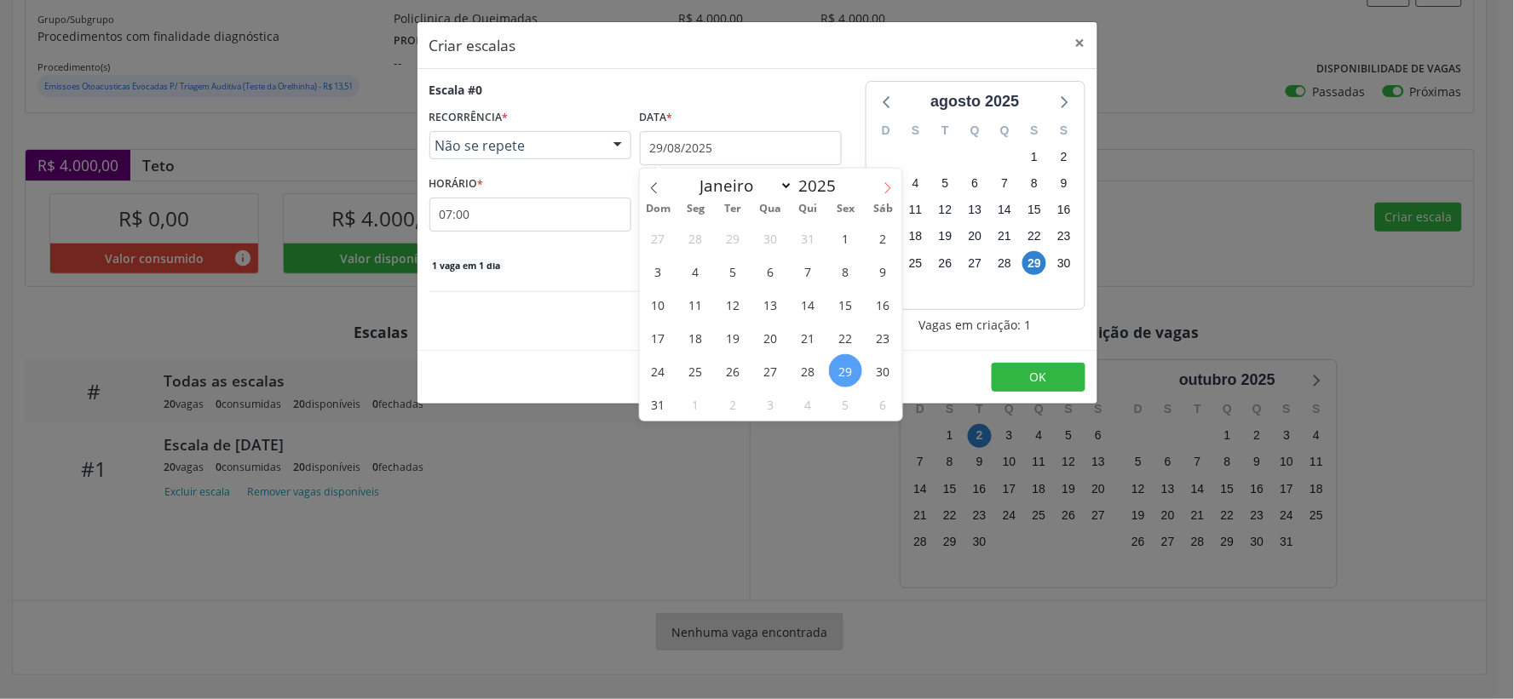
click at [887, 190] on icon at bounding box center [888, 188] width 12 height 12
select select "8"
click at [739, 304] on span "16" at bounding box center [732, 304] width 33 height 33
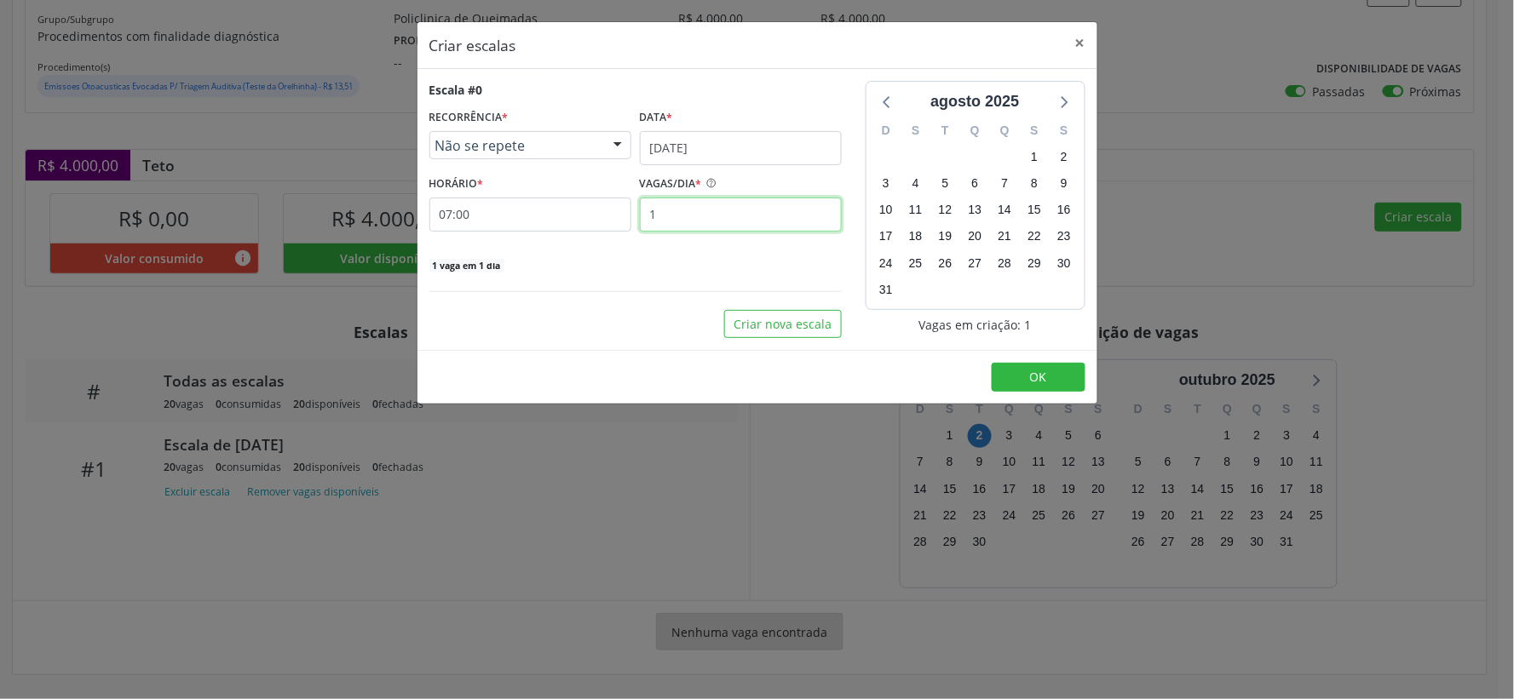
click at [670, 217] on input "1" at bounding box center [741, 215] width 202 height 34
type input "20"
click at [1019, 378] on button "OK" at bounding box center [1039, 377] width 94 height 29
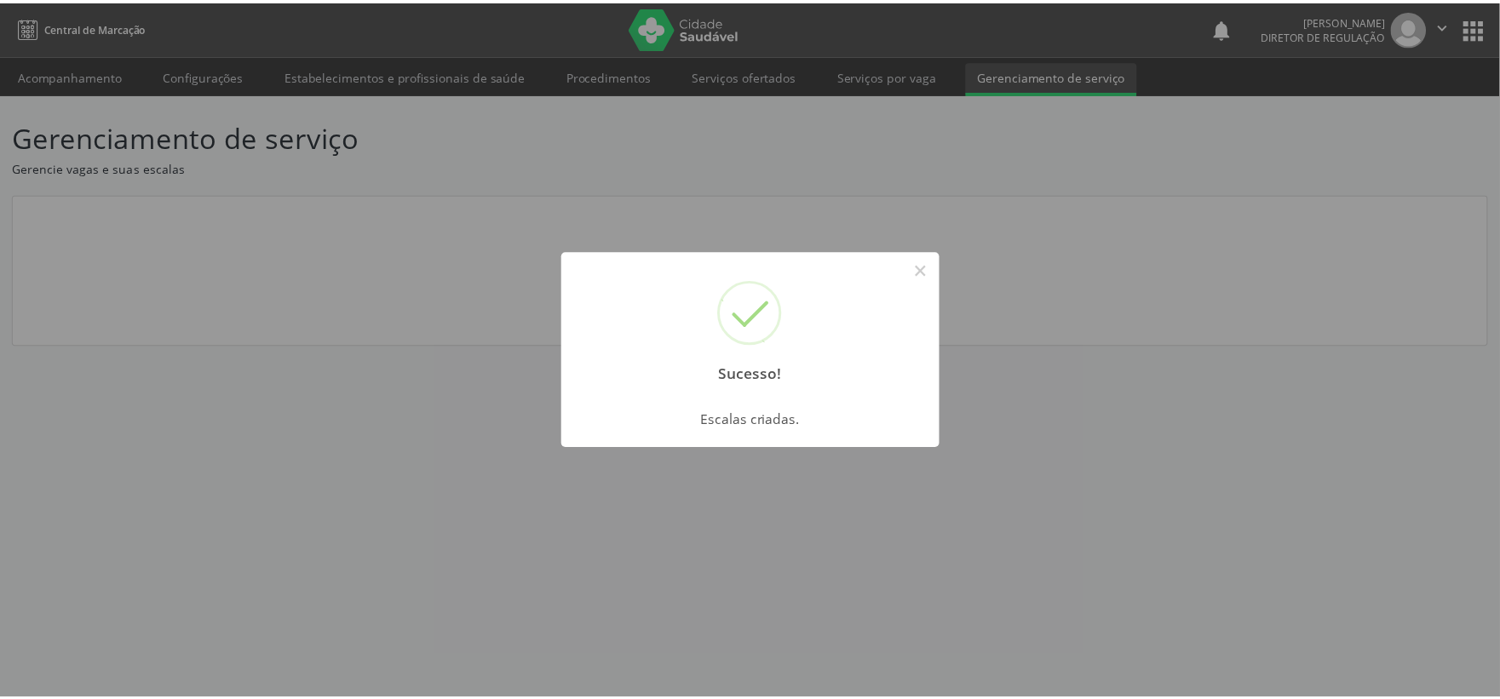
scroll to position [0, 0]
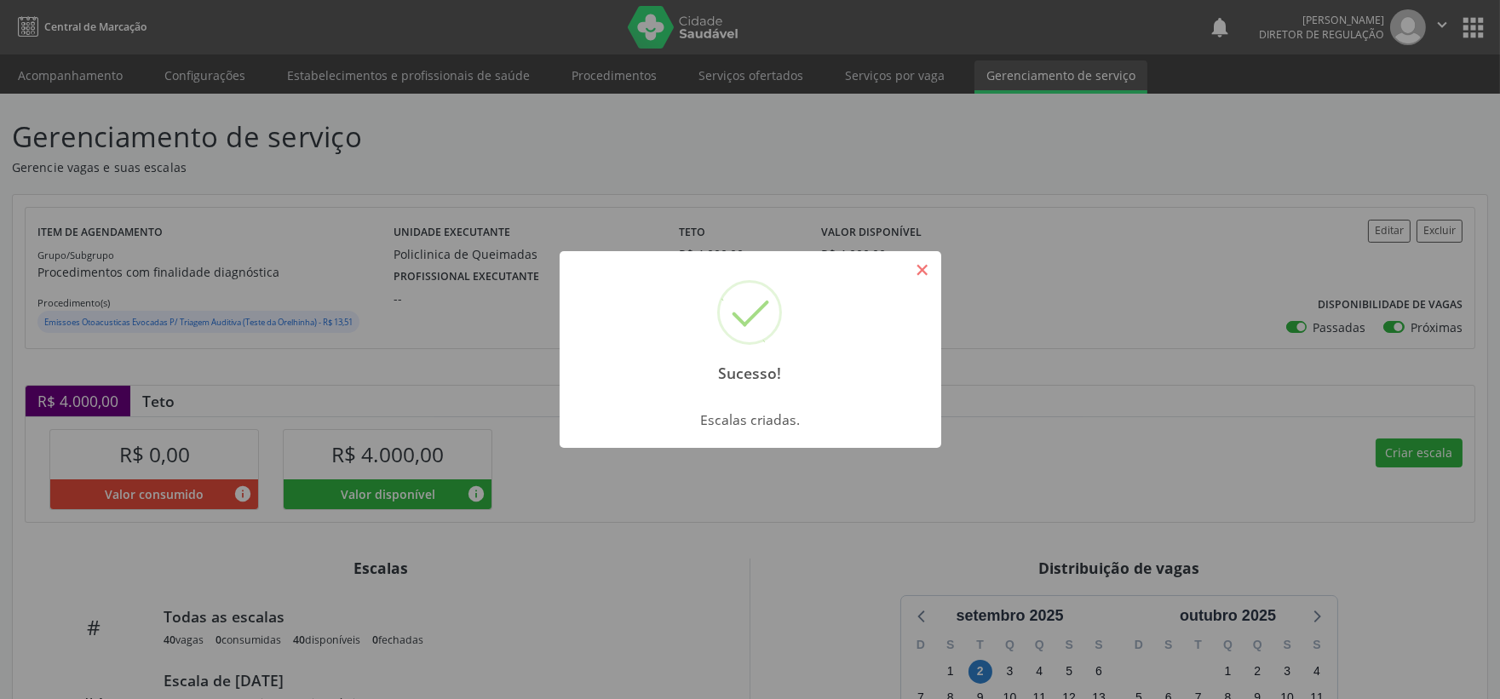
click at [927, 274] on button "×" at bounding box center [922, 270] width 29 height 29
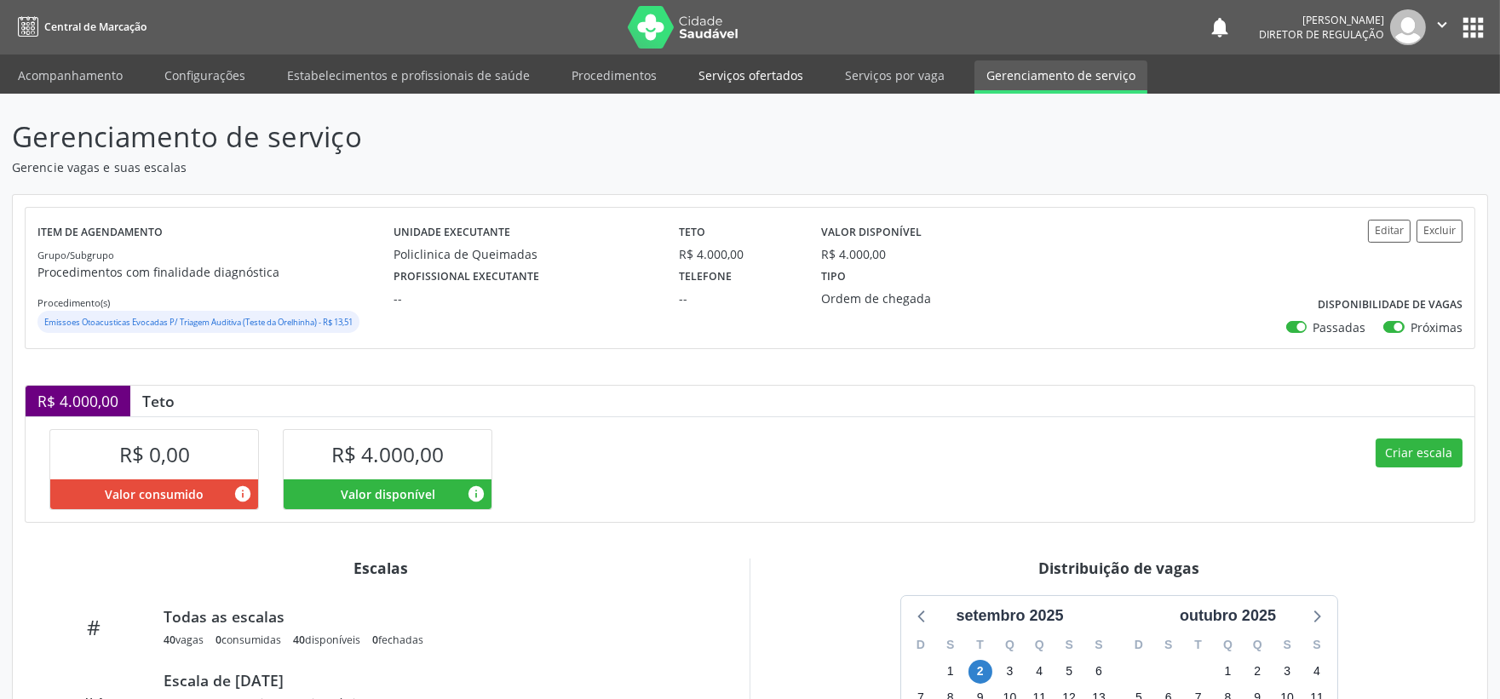
click at [769, 71] on link "Serviços ofertados" at bounding box center [751, 75] width 129 height 30
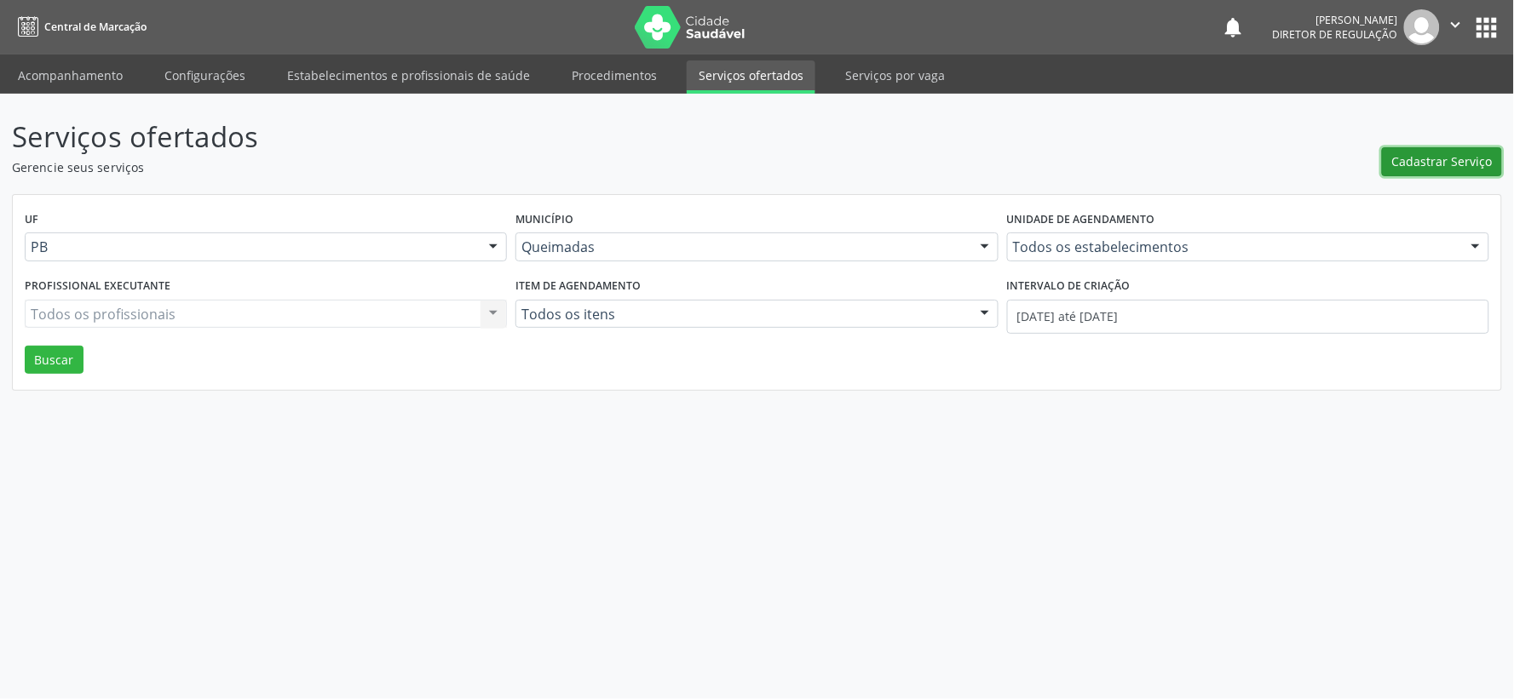
click at [1445, 162] on span "Cadastrar Serviço" at bounding box center [1442, 161] width 101 height 18
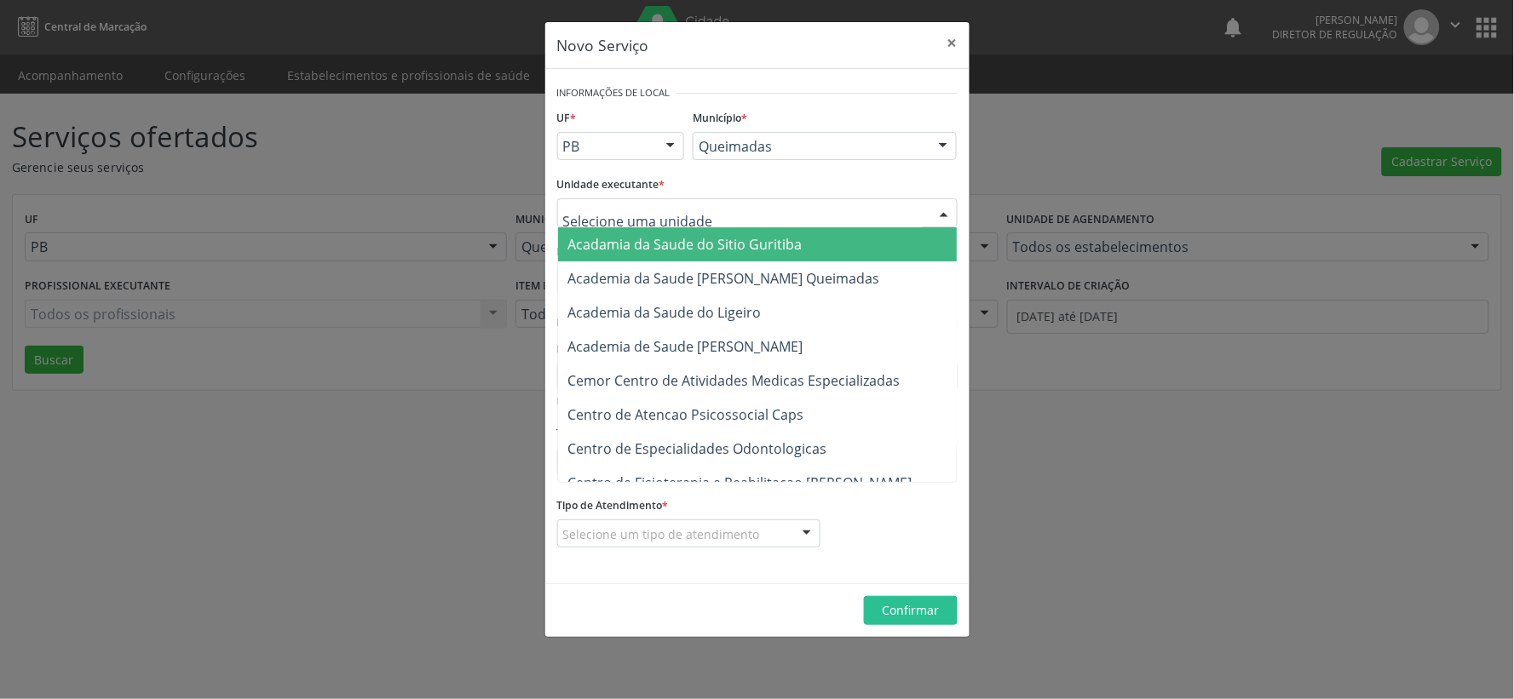
click at [944, 214] on div at bounding box center [944, 213] width 26 height 29
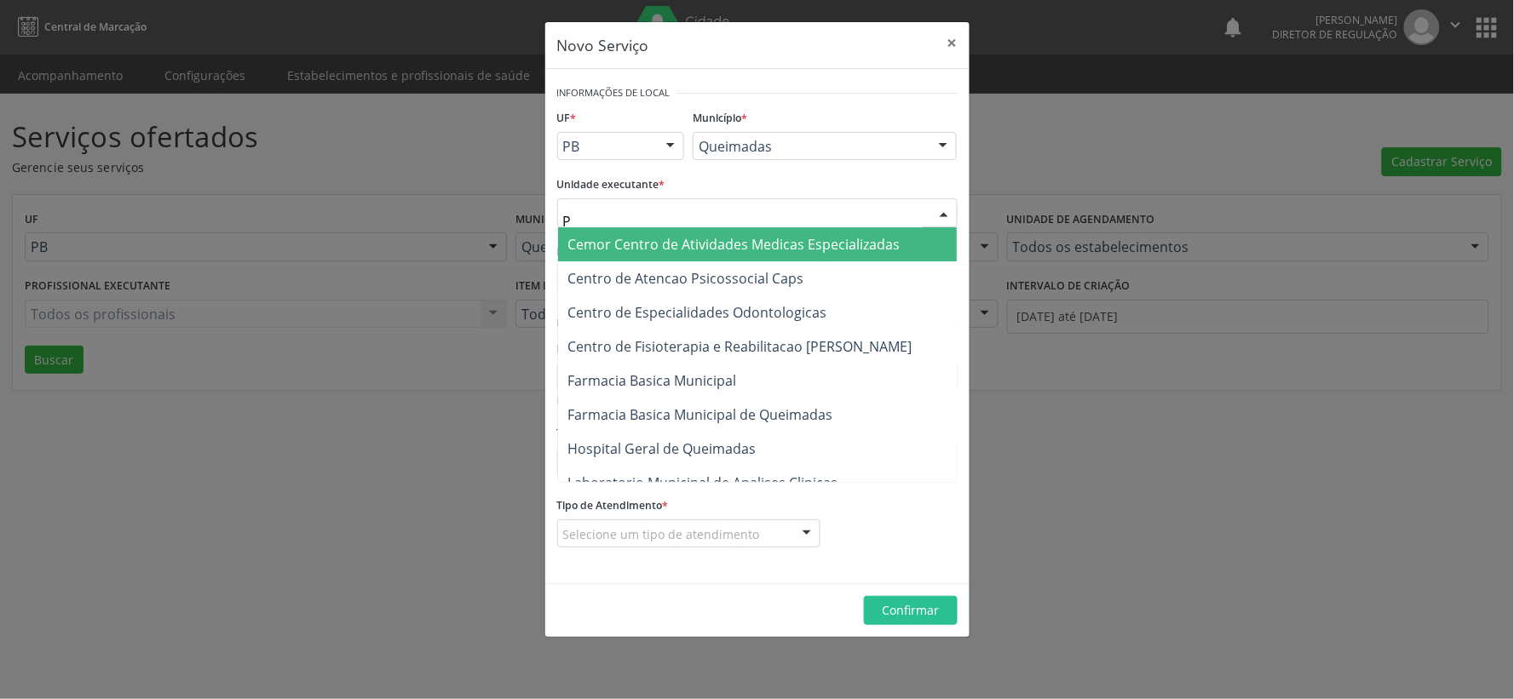
type input "PO"
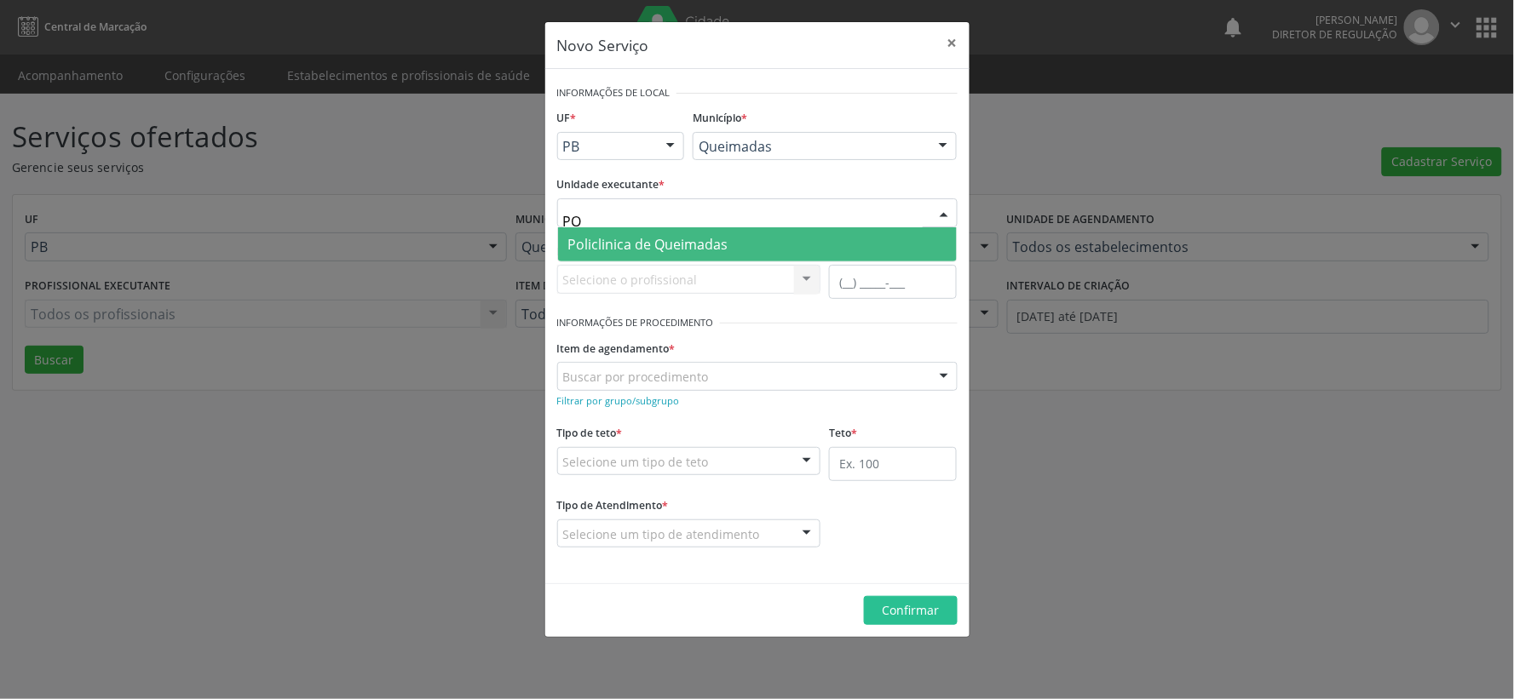
click at [670, 245] on span "Policlinica de Queimadas" at bounding box center [648, 244] width 160 height 19
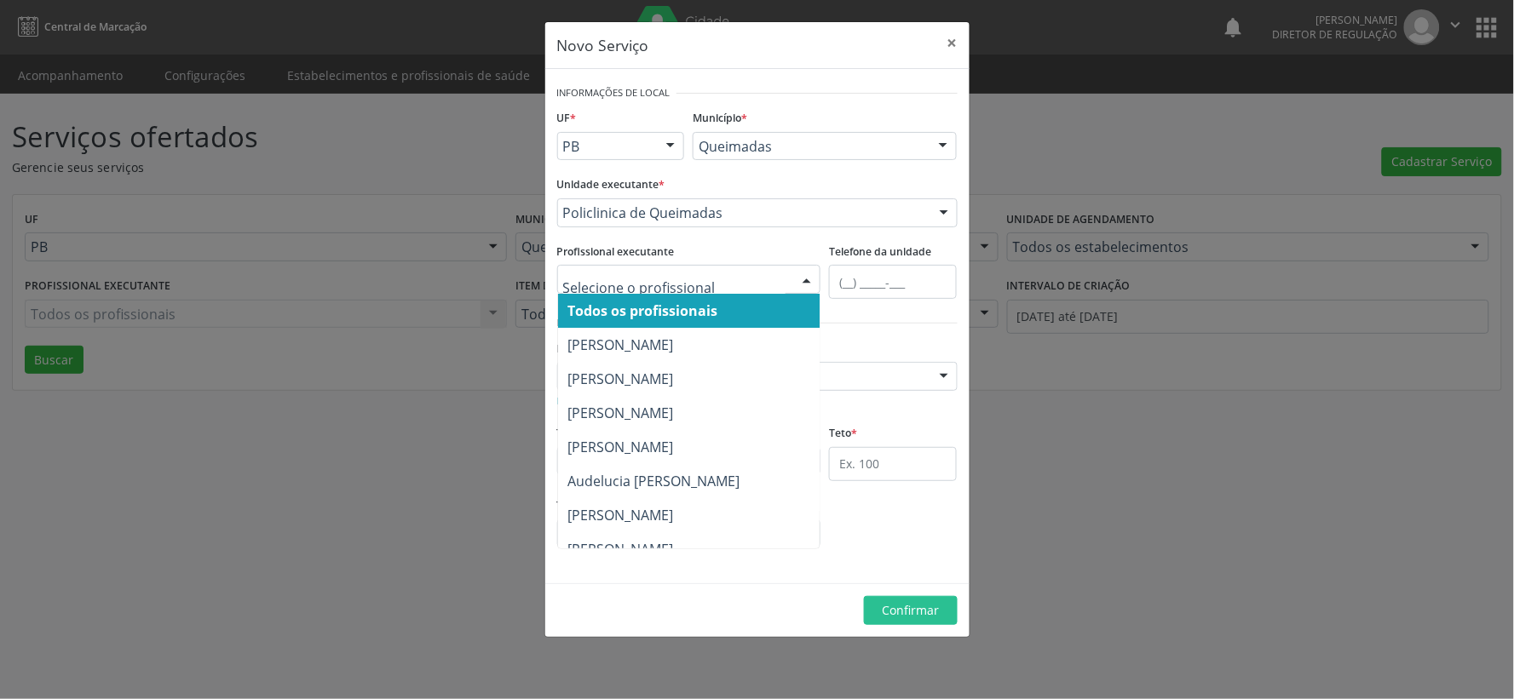
click at [815, 279] on div at bounding box center [807, 280] width 26 height 29
click at [764, 310] on span "Todos os profissionais" at bounding box center [694, 311] width 273 height 34
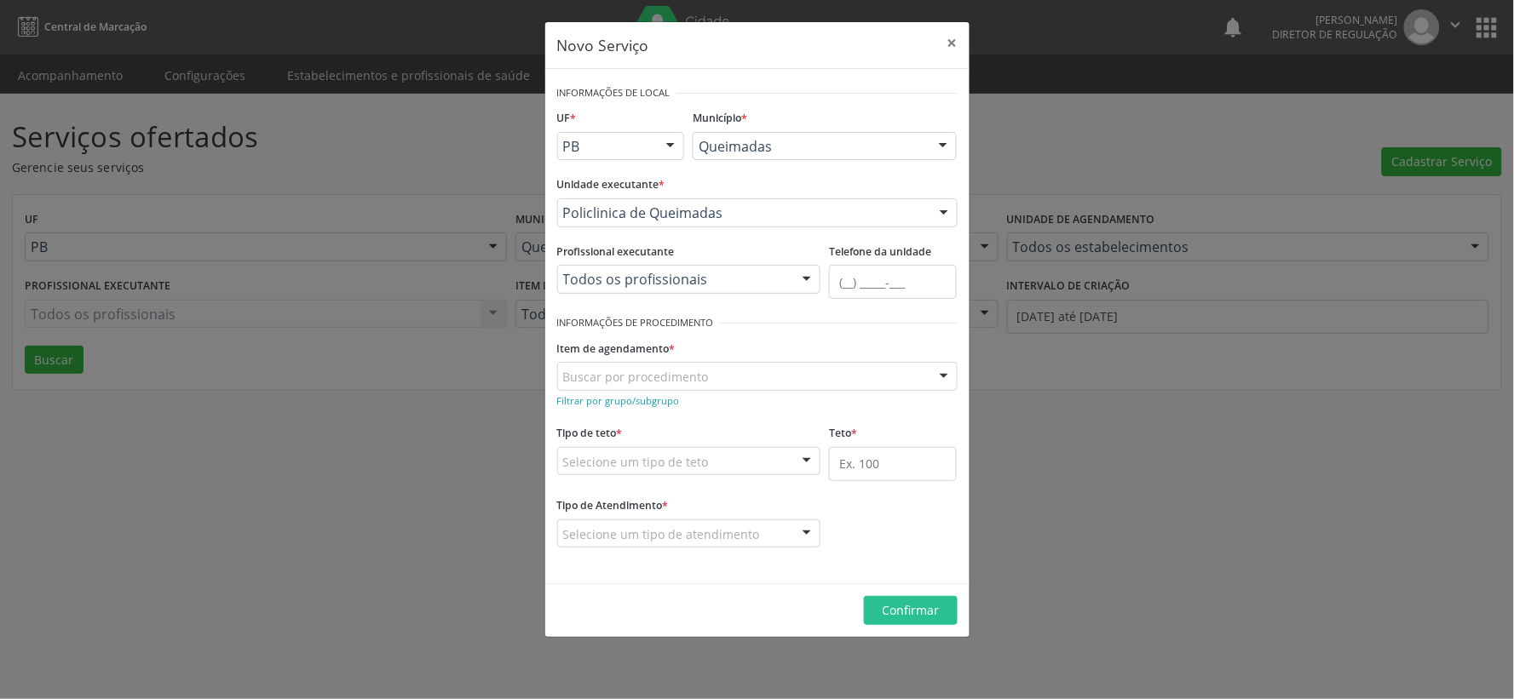
click at [762, 341] on div "Item de agendamento * Buscar por procedimento 0604320140 - Abatacepte 125 Mg In…" at bounding box center [757, 363] width 400 height 55
click at [637, 403] on small "Filtrar por grupo/subgrupo" at bounding box center [618, 400] width 123 height 13
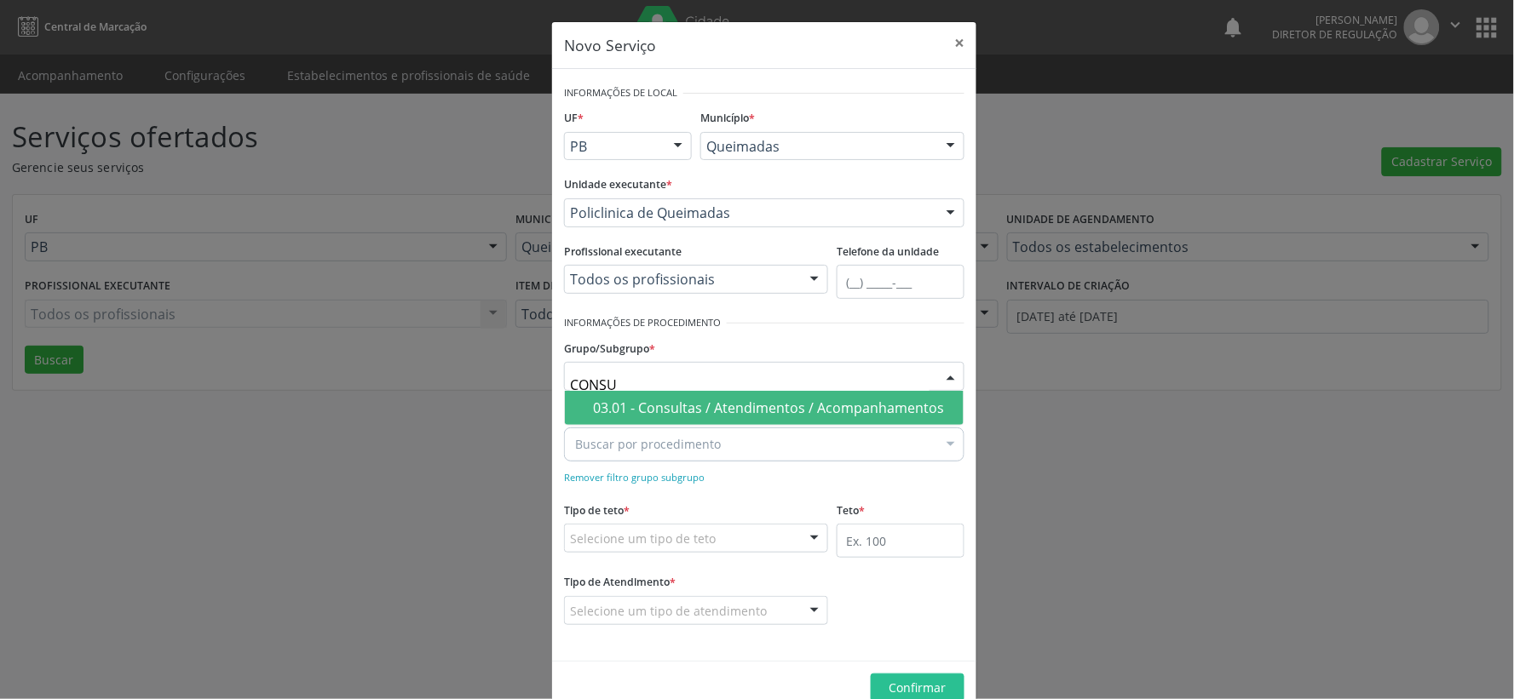
type input "CONSUL"
click at [691, 406] on div "03.01 - Consultas / Atendimentos / Acompanhamentos" at bounding box center [773, 408] width 360 height 14
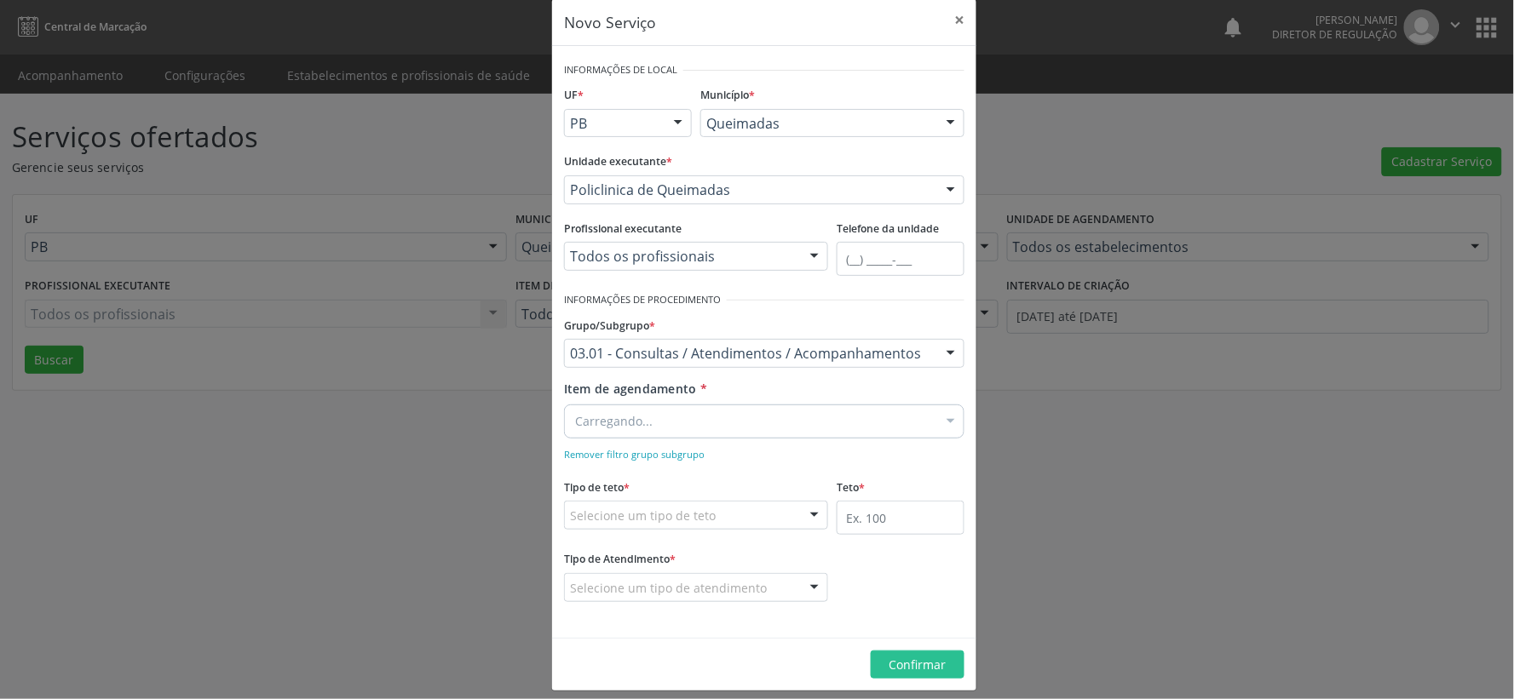
scroll to position [37, 0]
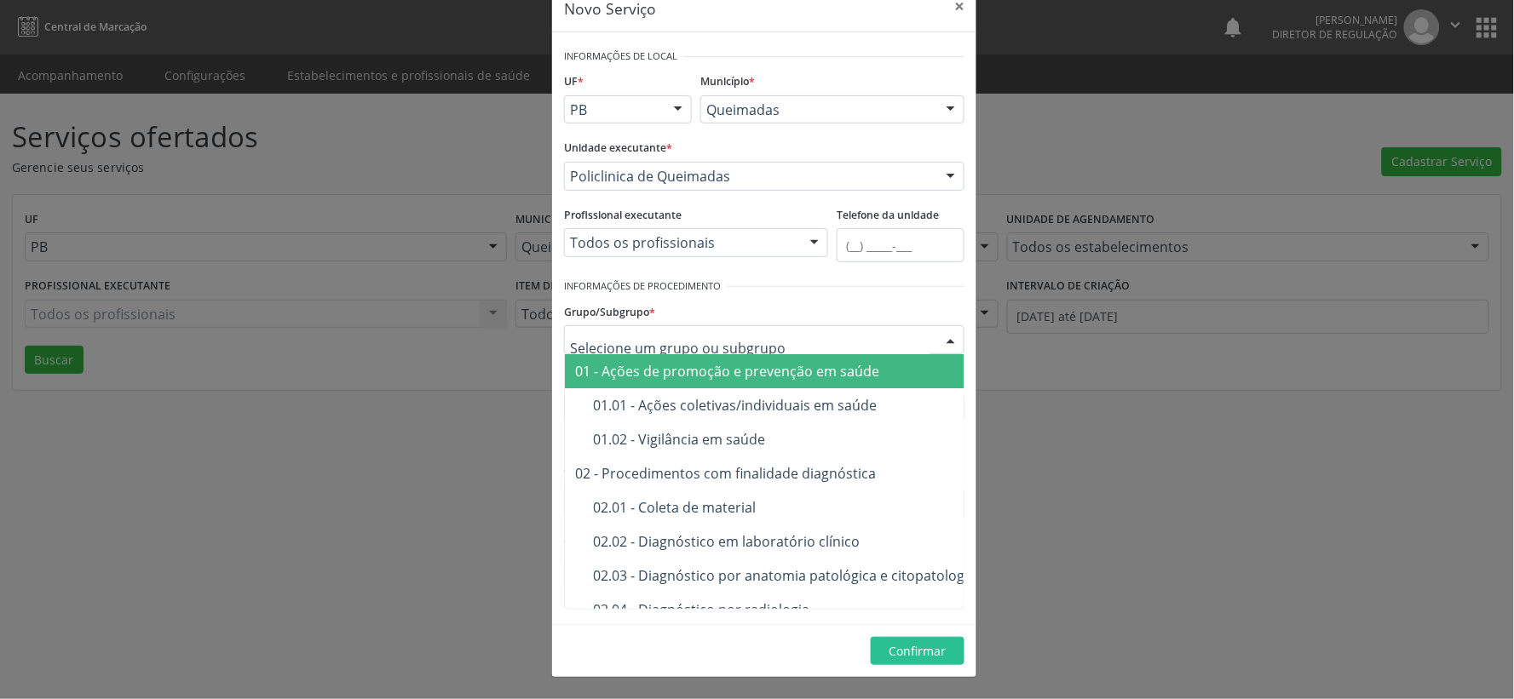
click at [946, 338] on div at bounding box center [951, 340] width 26 height 29
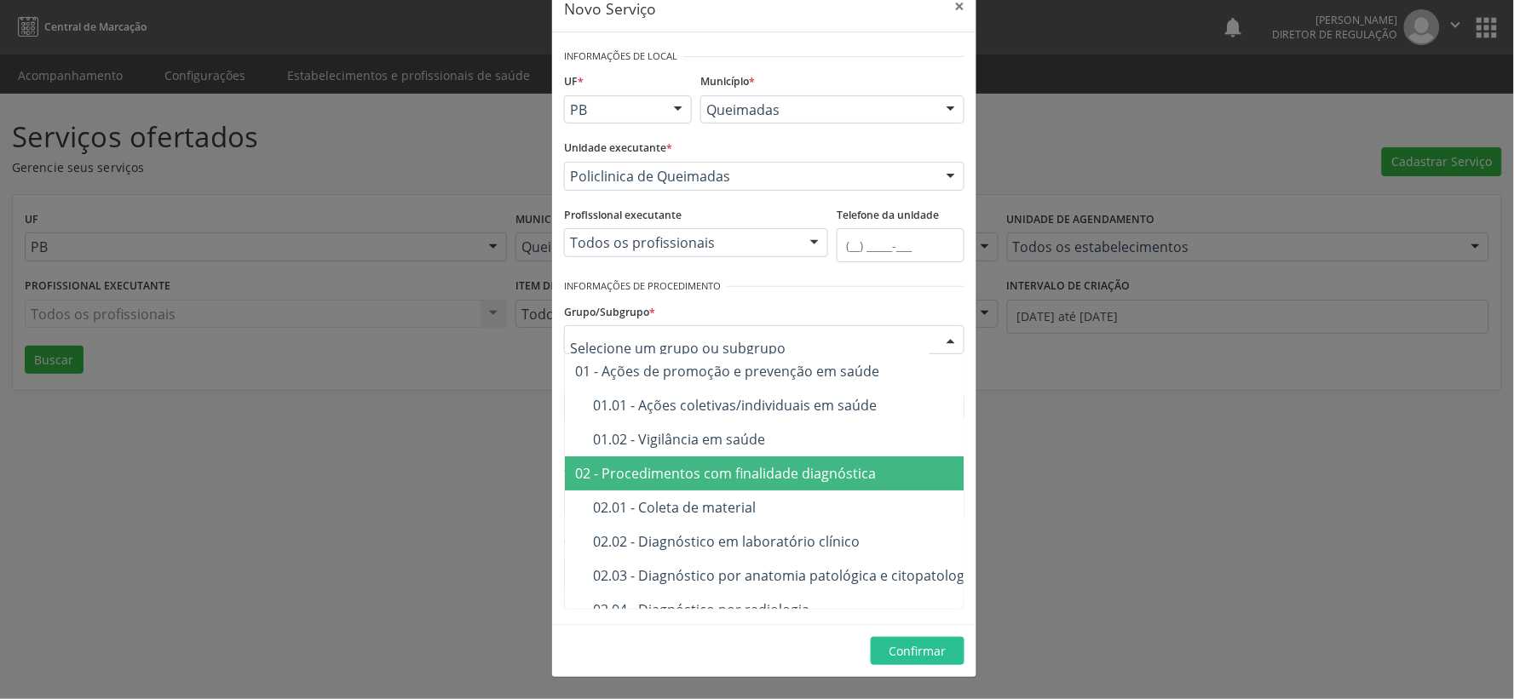
click at [714, 479] on div "02 - Procedimentos com finalidade diagnóstica" at bounding box center [872, 474] width 594 height 14
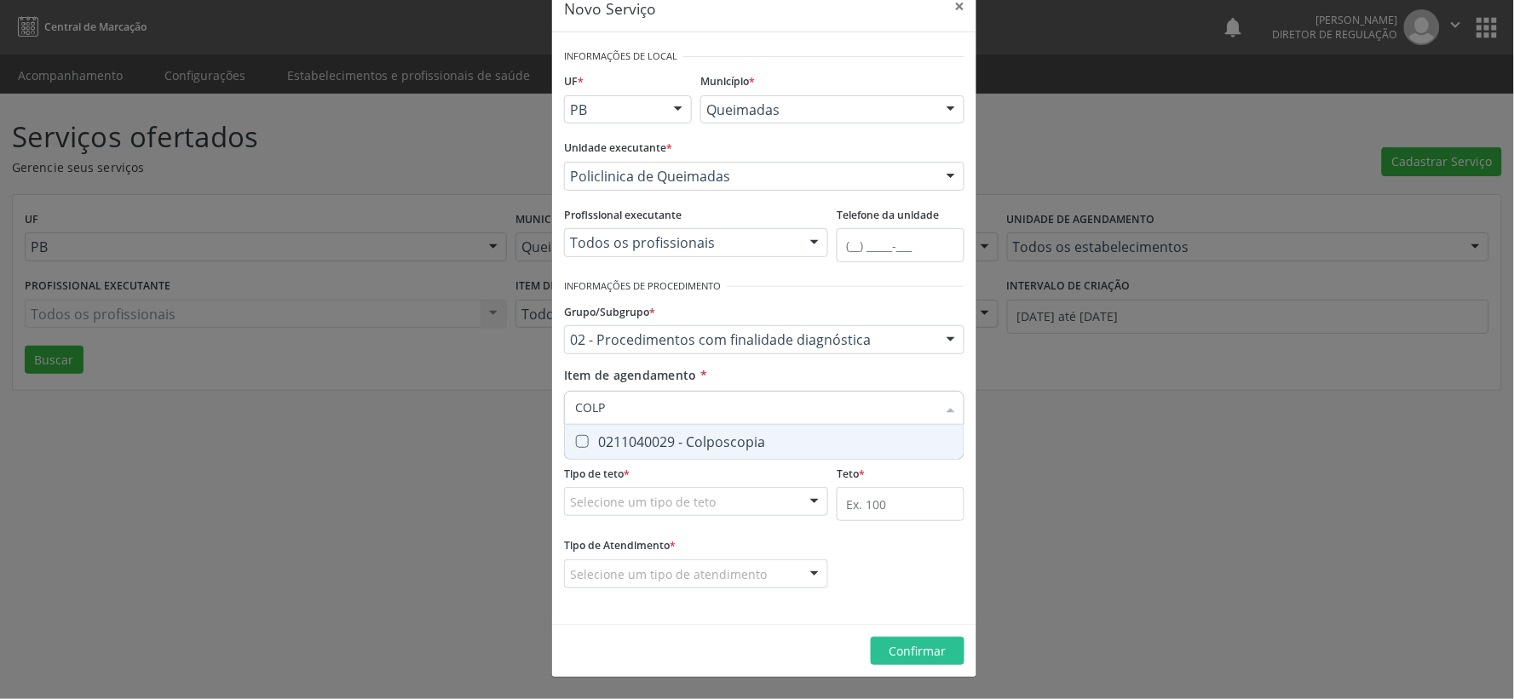
type input "COLPO"
click at [576, 443] on Colposcopia at bounding box center [582, 441] width 13 height 13
click at [576, 443] on Colposcopia "checkbox" at bounding box center [570, 441] width 11 height 11
checkbox Colposcopia "true"
click at [814, 498] on div at bounding box center [815, 502] width 26 height 29
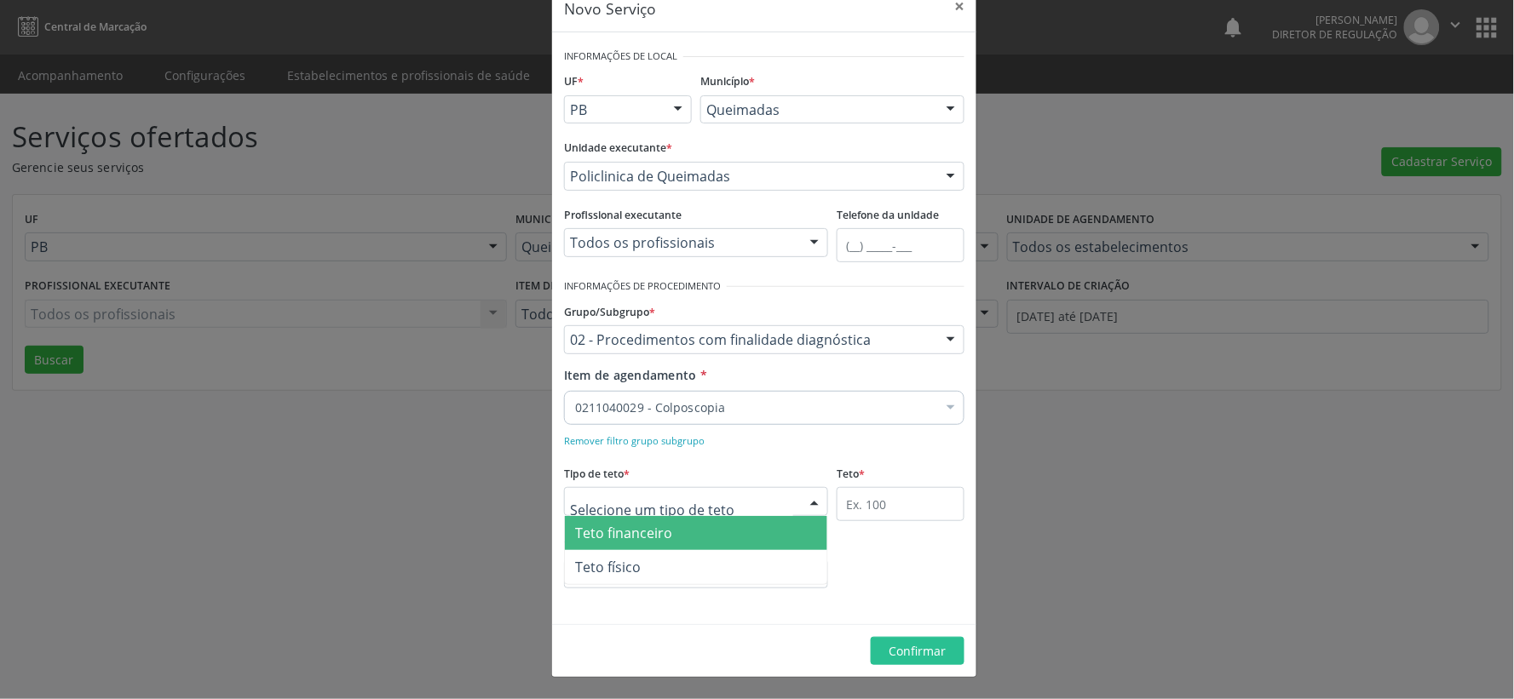
click at [704, 538] on span "Teto financeiro" at bounding box center [696, 533] width 262 height 34
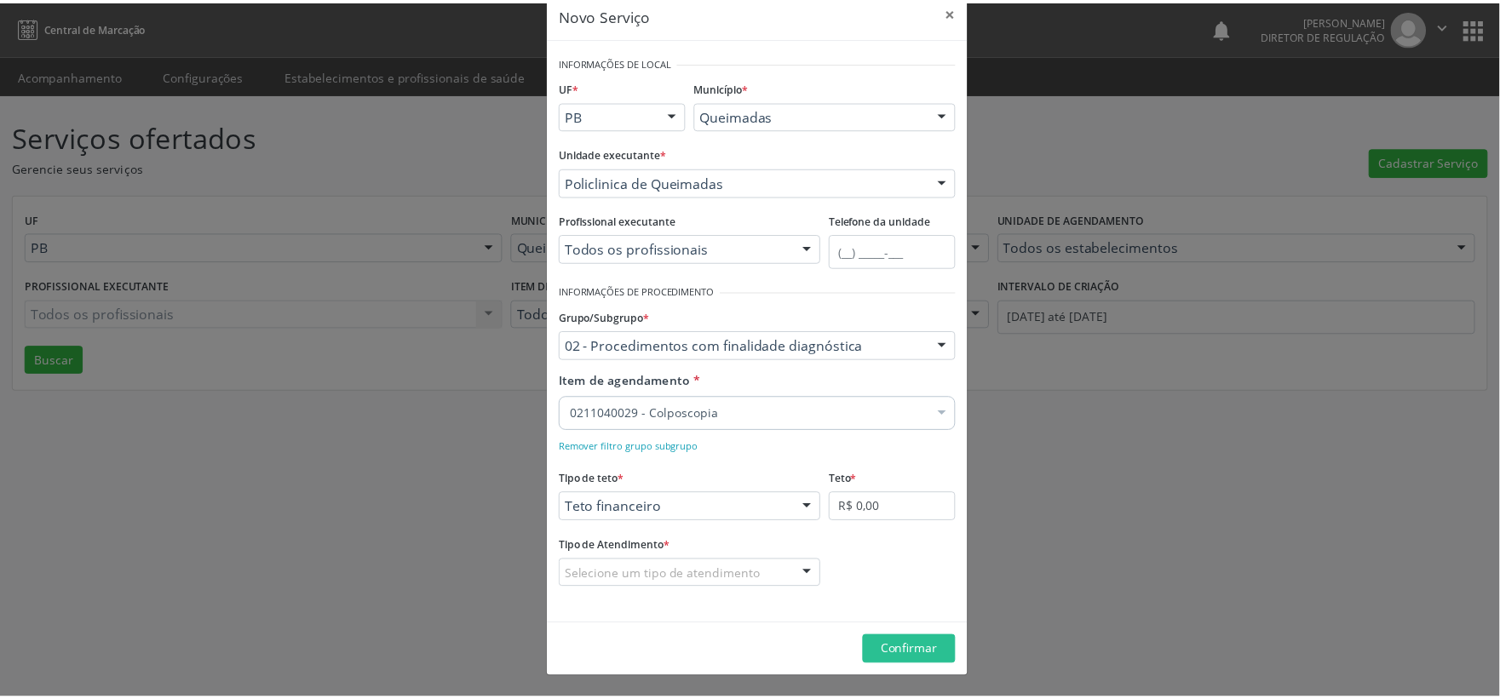
scroll to position [31, 0]
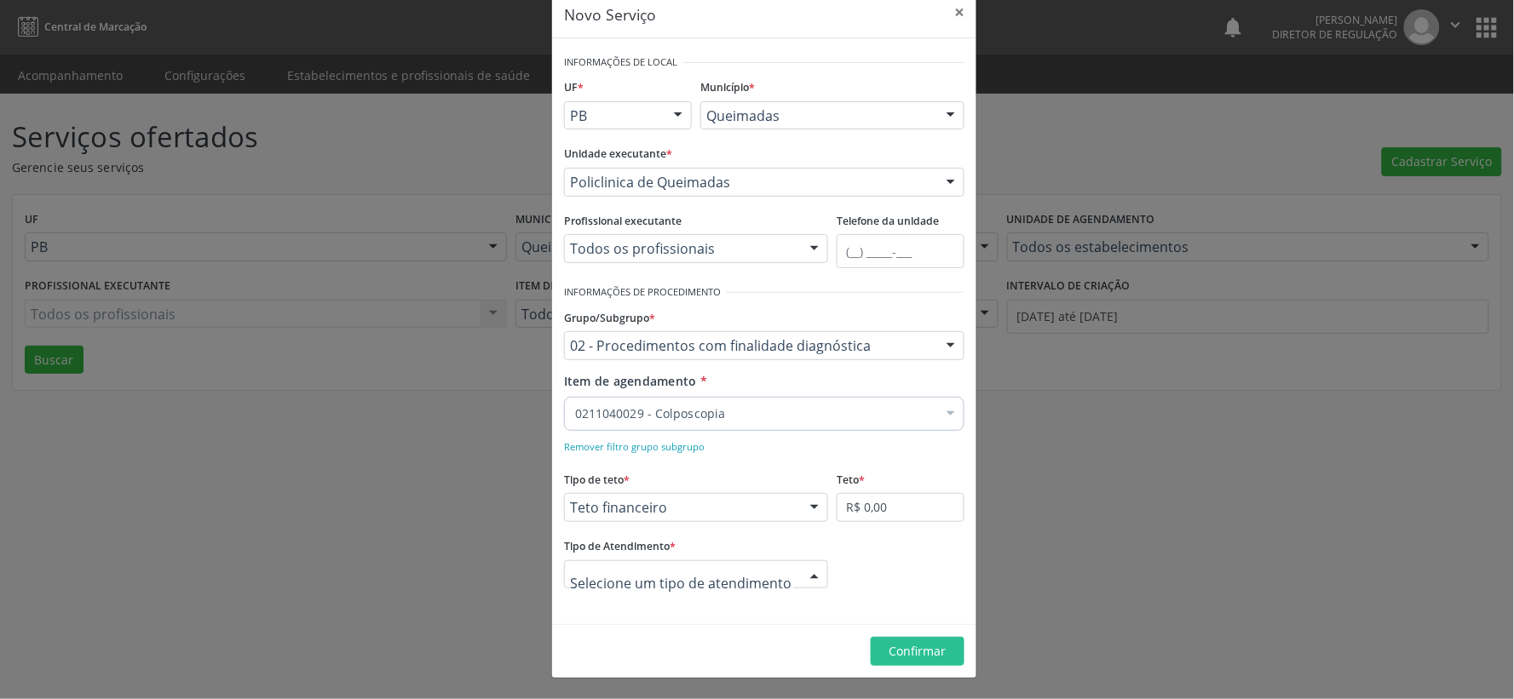
click at [811, 574] on div at bounding box center [815, 575] width 26 height 29
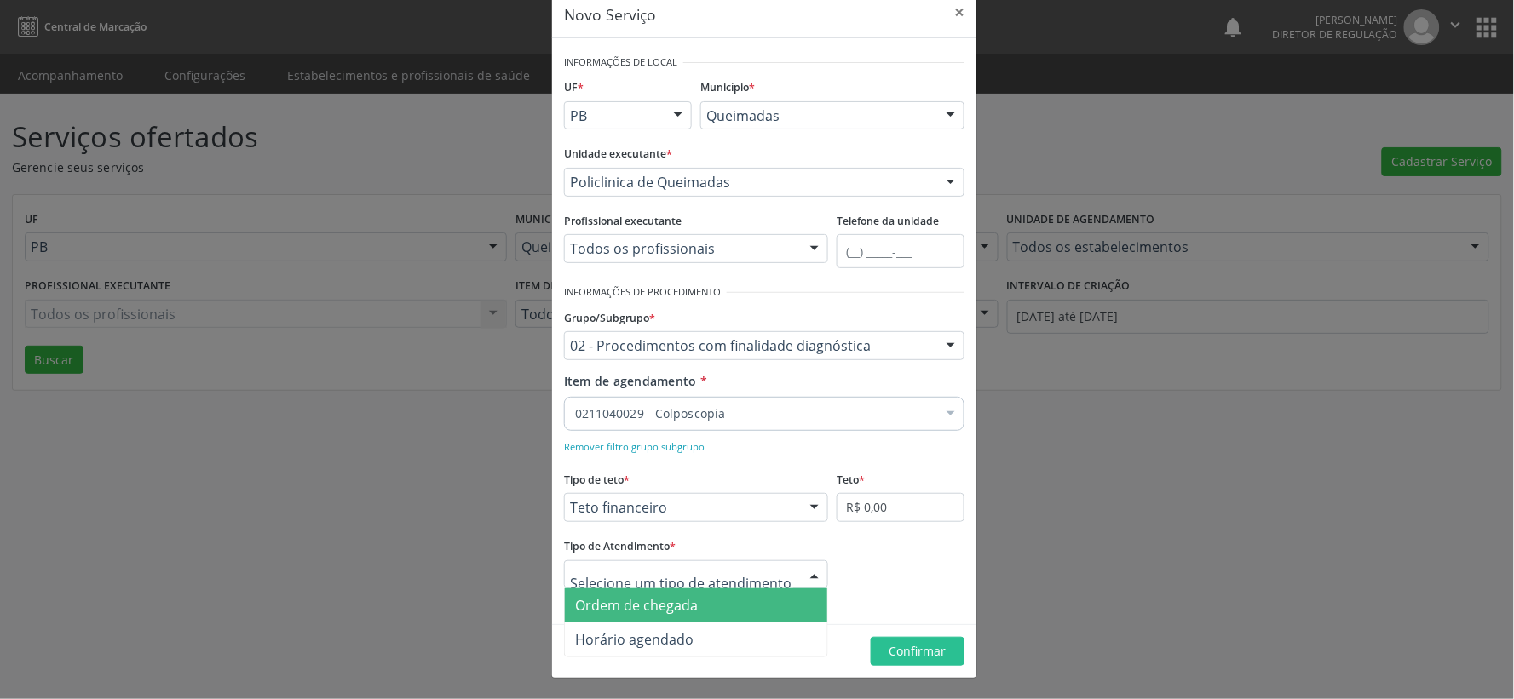
click at [739, 595] on span "Ordem de chegada" at bounding box center [696, 606] width 262 height 34
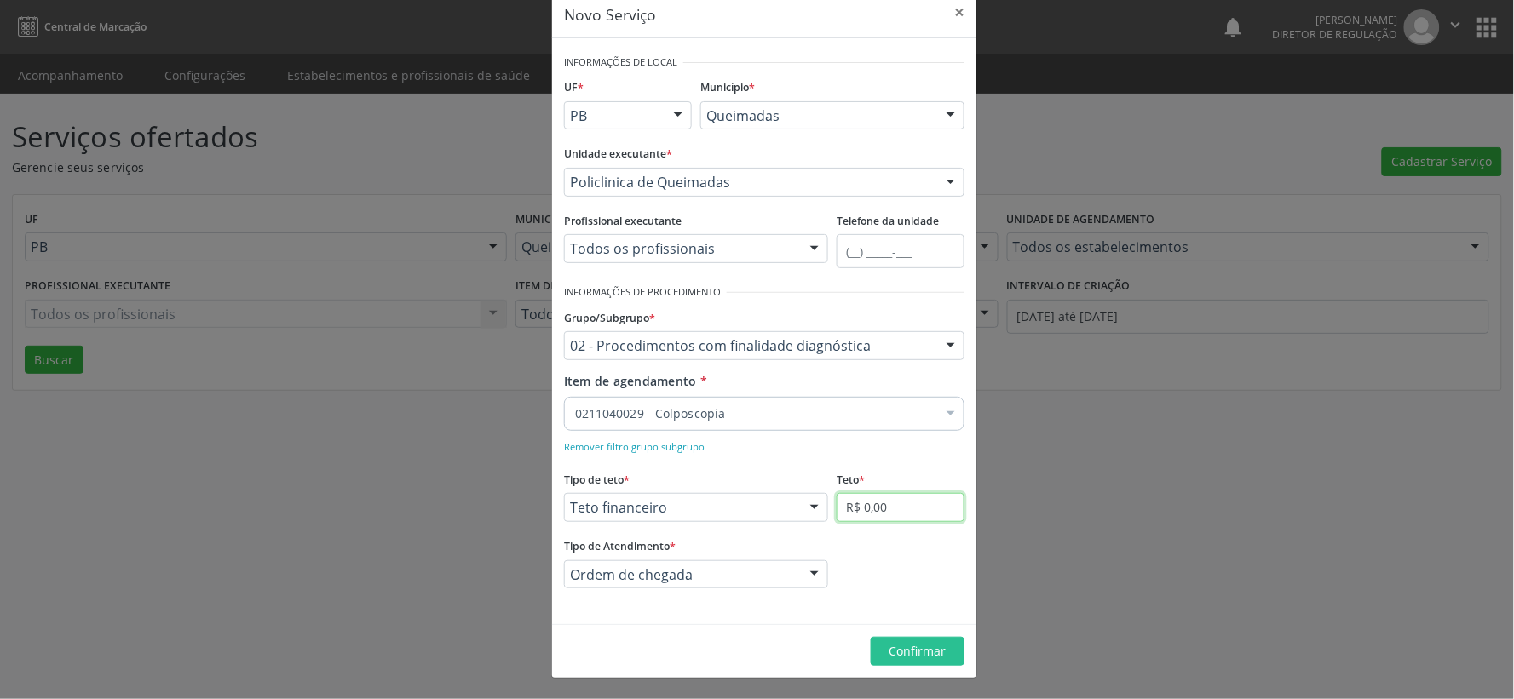
click at [921, 504] on input "R$ 0,00" at bounding box center [901, 507] width 128 height 29
type input "R$ 600,00"
click at [900, 652] on span "Confirmar" at bounding box center [917, 651] width 57 height 16
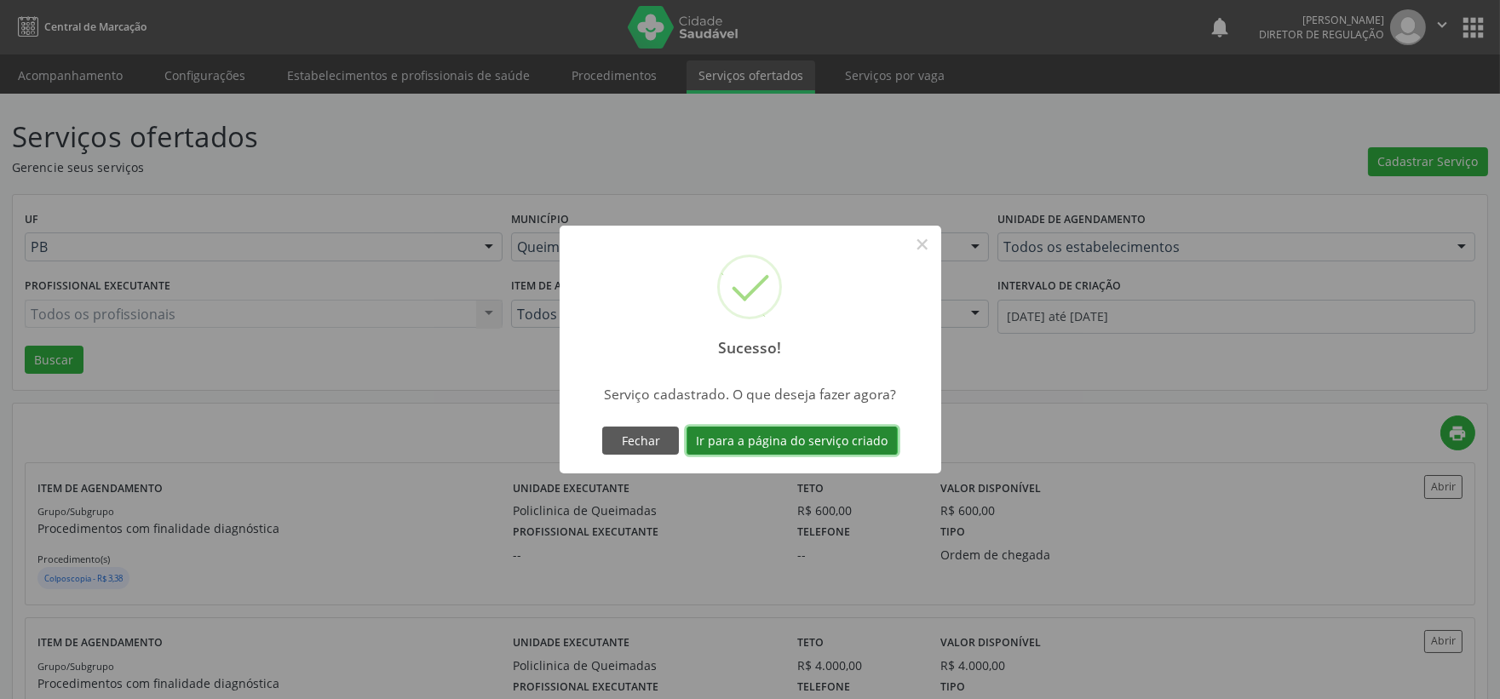
click at [792, 440] on button "Ir para a página do serviço criado" at bounding box center [792, 441] width 211 height 29
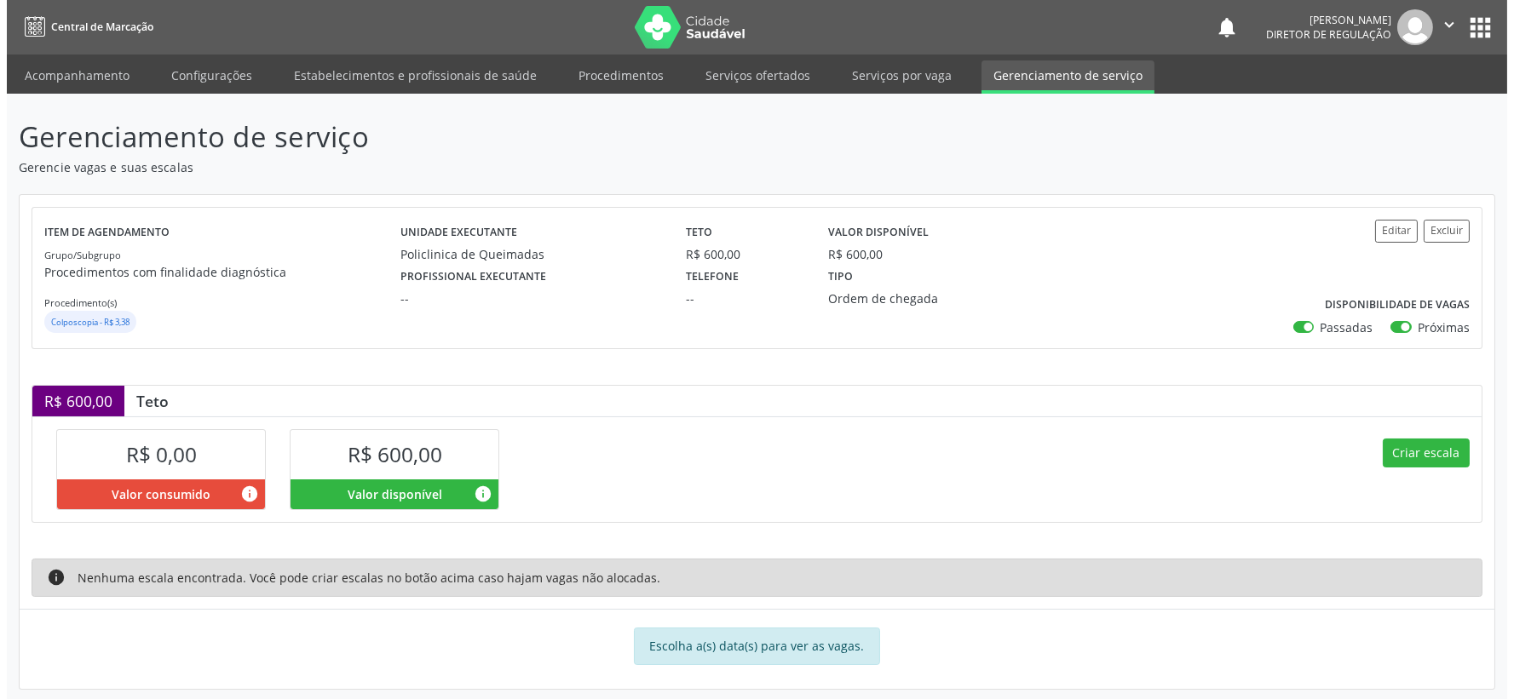
scroll to position [15, 0]
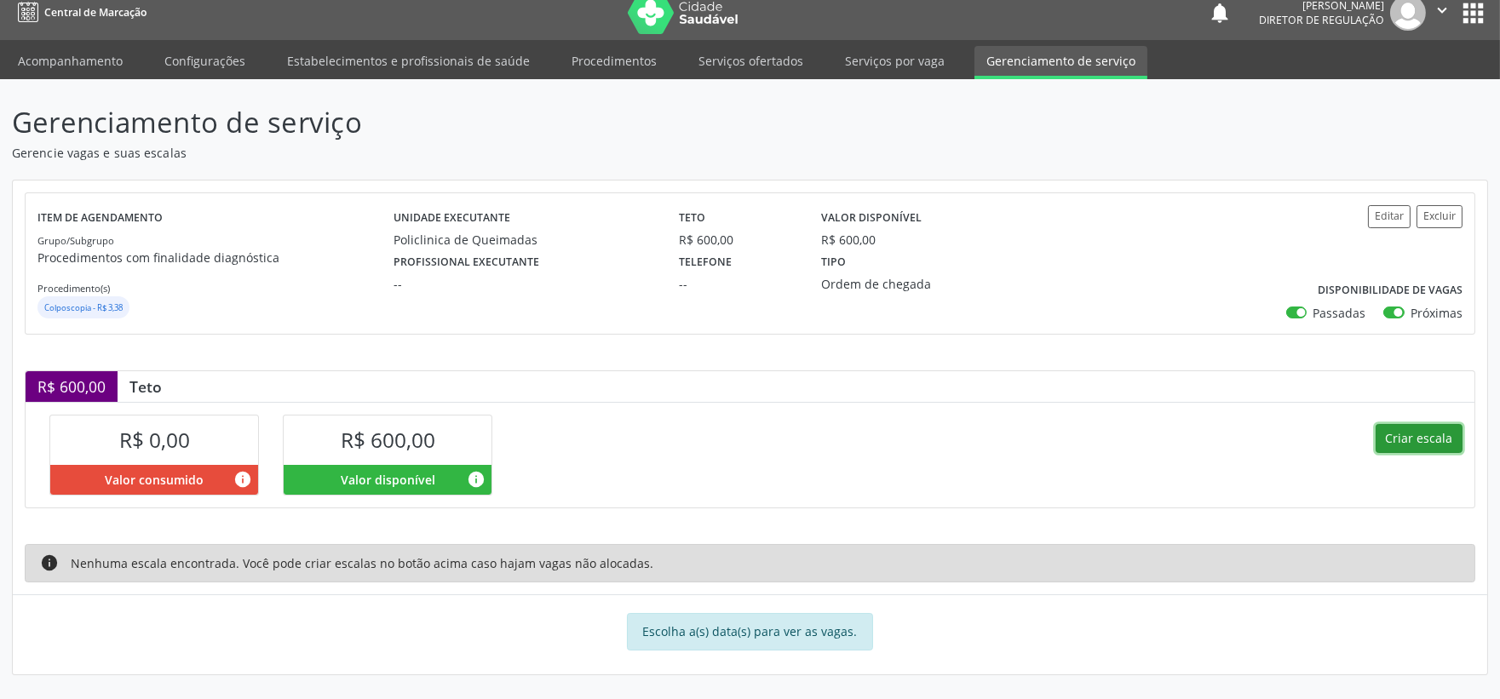
click at [1442, 441] on button "Criar escala" at bounding box center [1419, 438] width 87 height 29
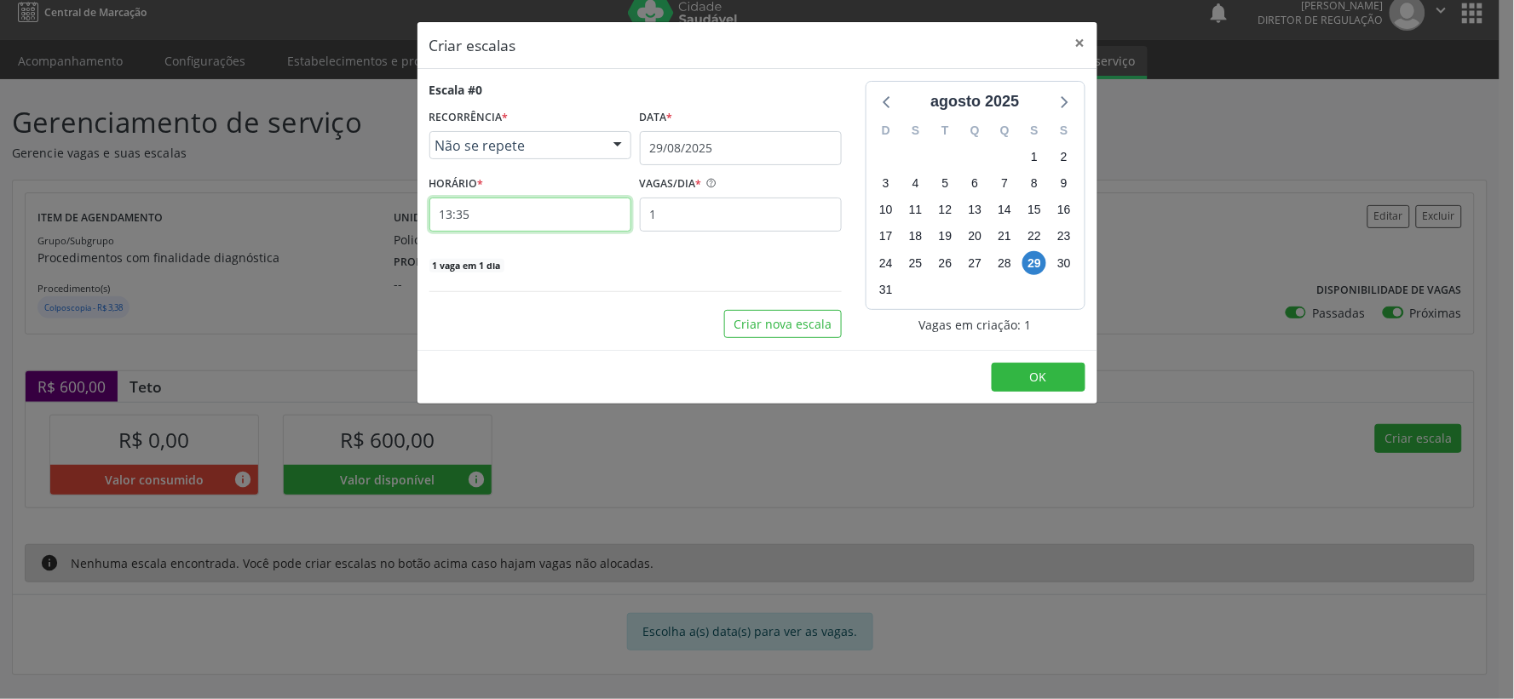
click at [531, 213] on input "13:35" at bounding box center [530, 215] width 202 height 34
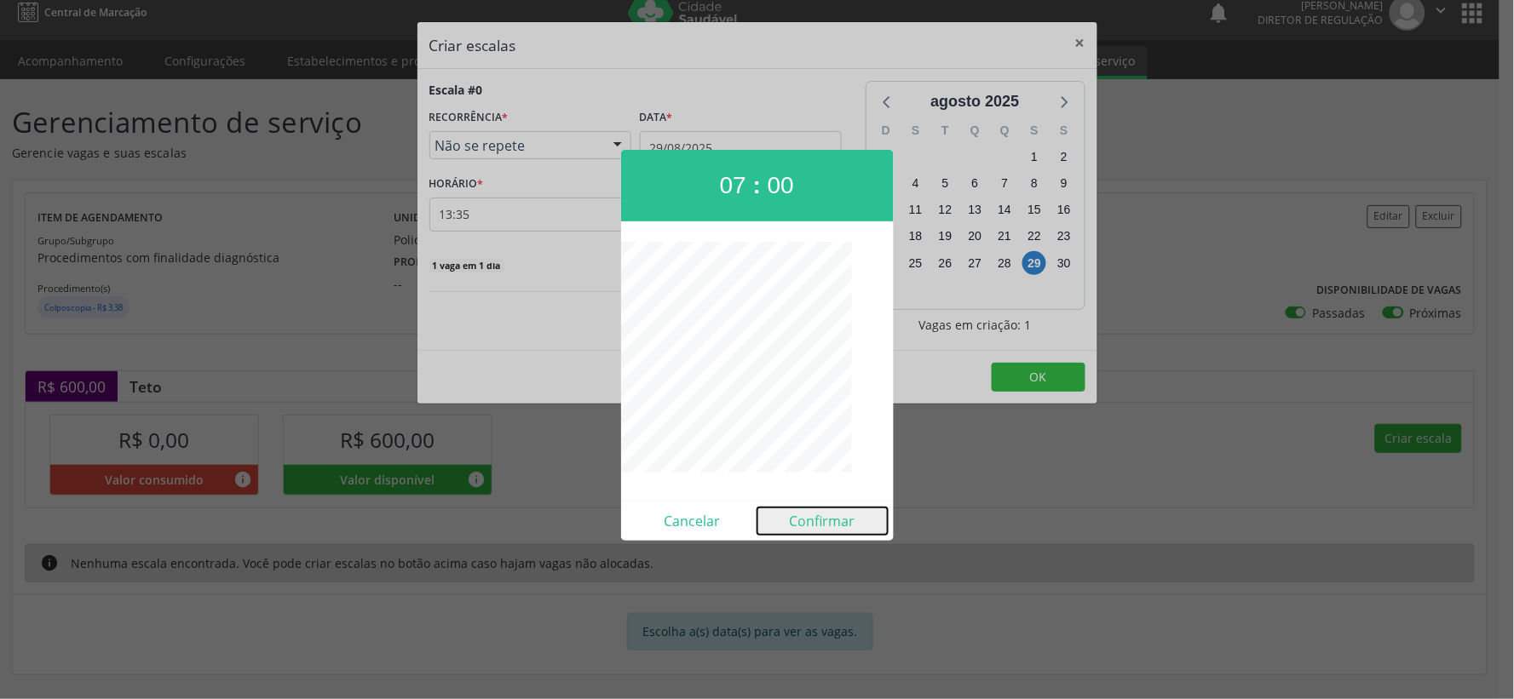
click at [830, 529] on button "Confirmar" at bounding box center [822, 521] width 130 height 27
type input "07:00"
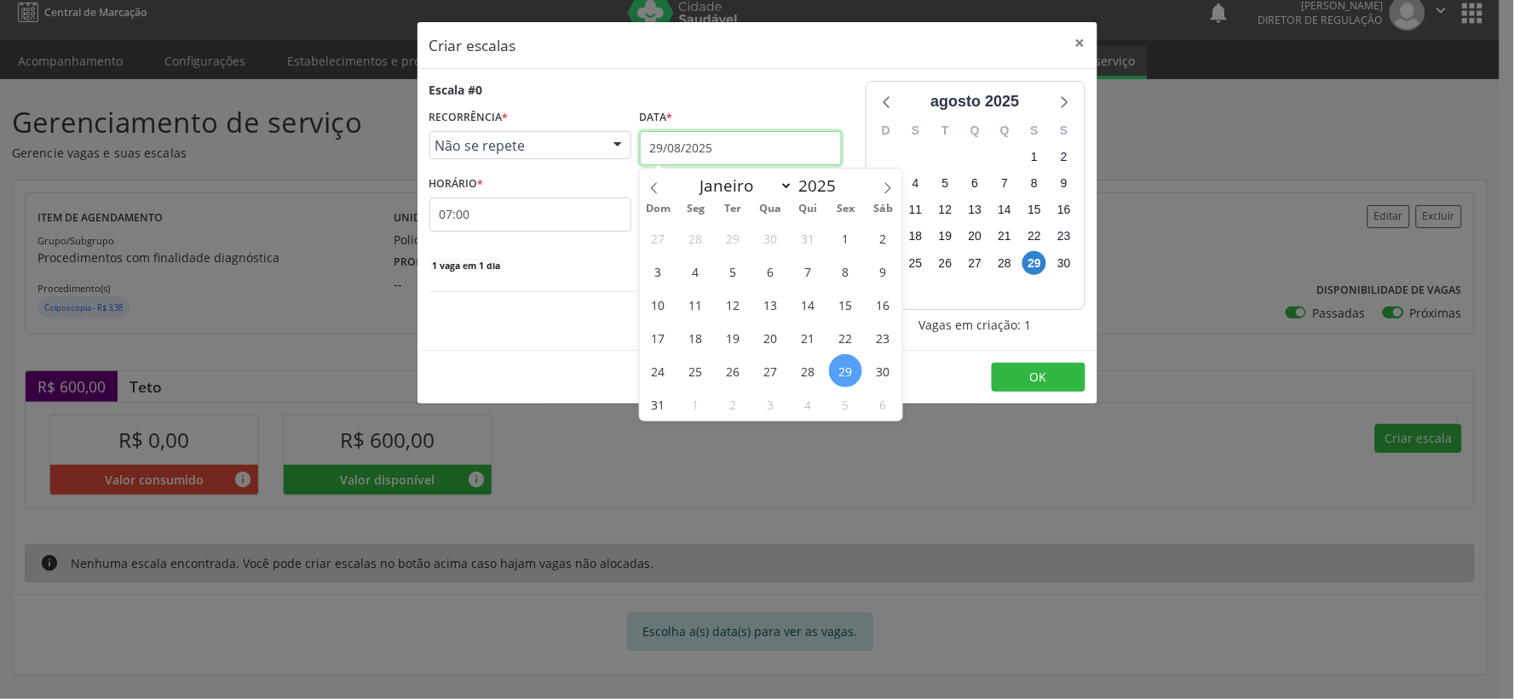
click at [781, 154] on input "29/08/2025" at bounding box center [741, 148] width 202 height 34
click at [889, 187] on icon at bounding box center [887, 187] width 6 height 11
select select "8"
click at [808, 337] on span "25" at bounding box center [807, 337] width 33 height 33
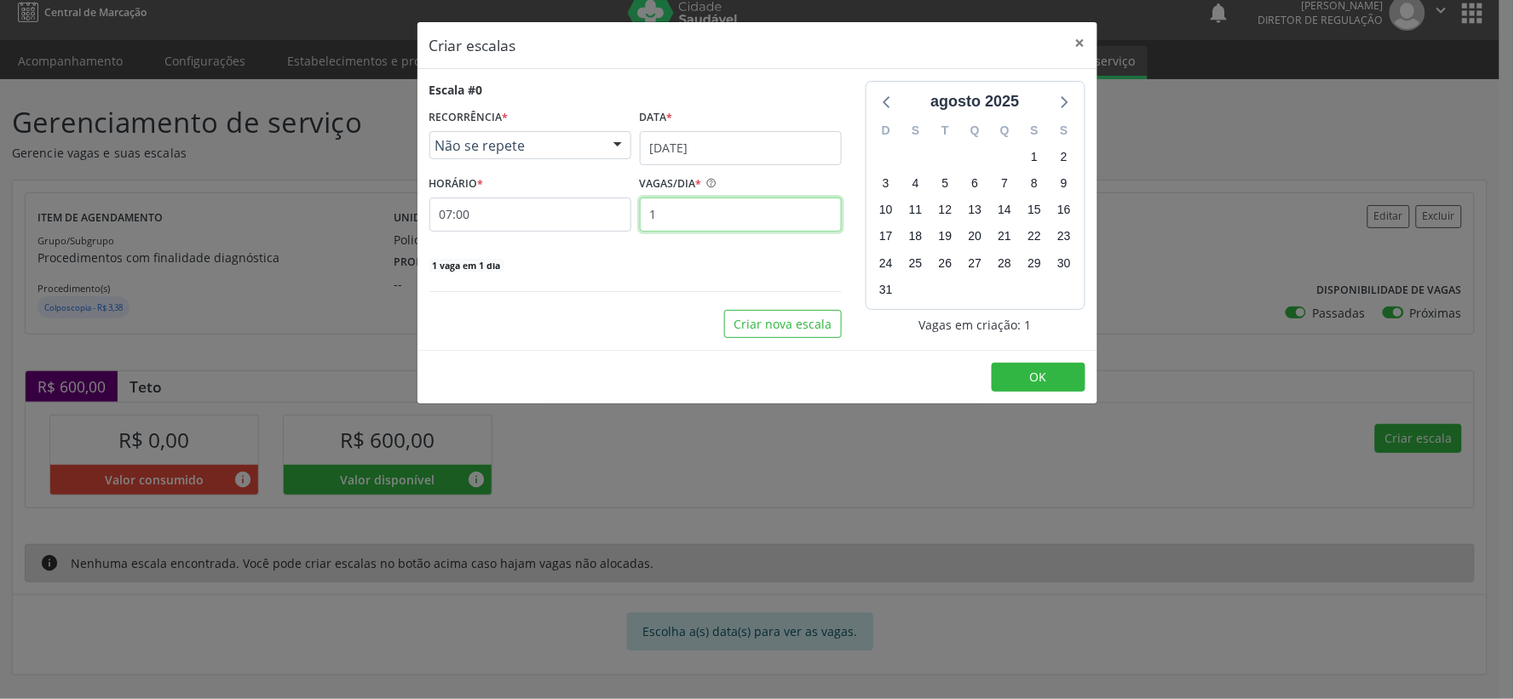
click at [675, 216] on input "1" at bounding box center [741, 215] width 202 height 34
type input "12"
click at [1042, 370] on span "OK" at bounding box center [1038, 377] width 17 height 16
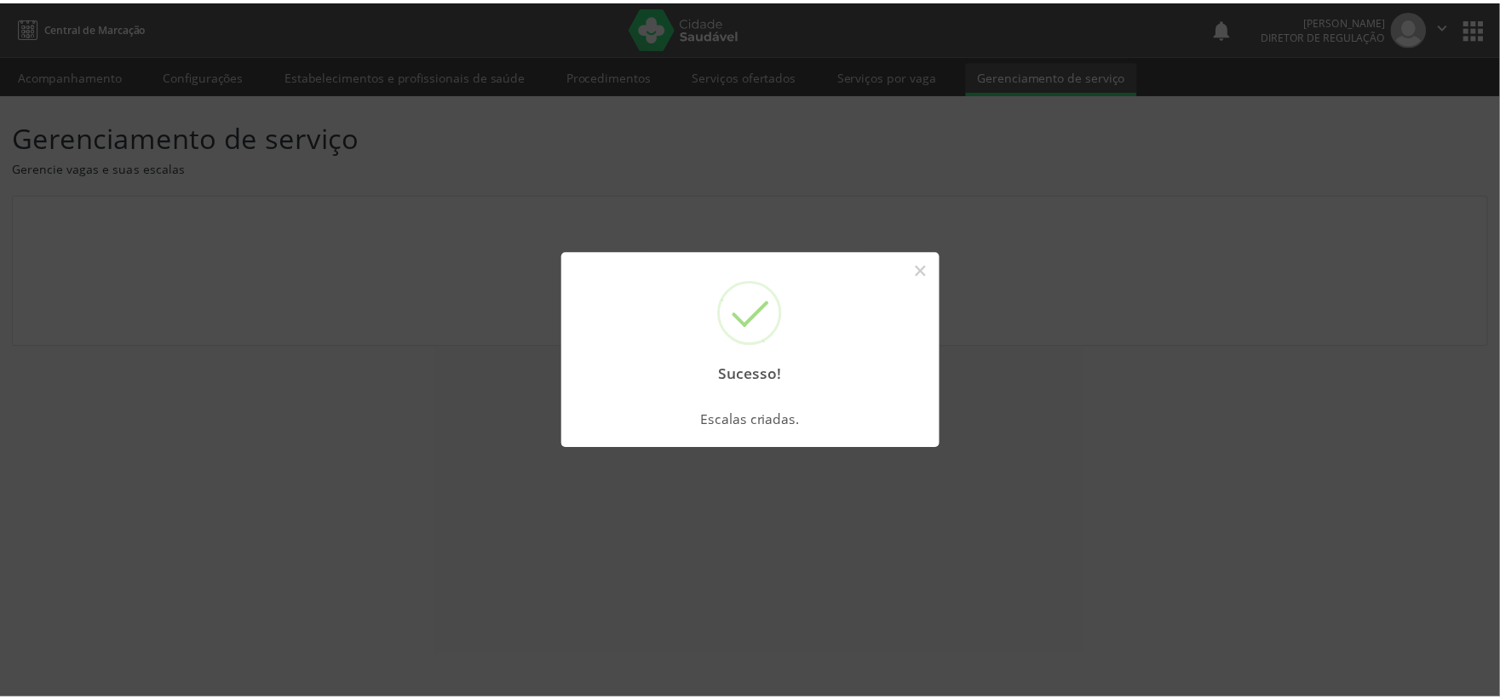
scroll to position [0, 0]
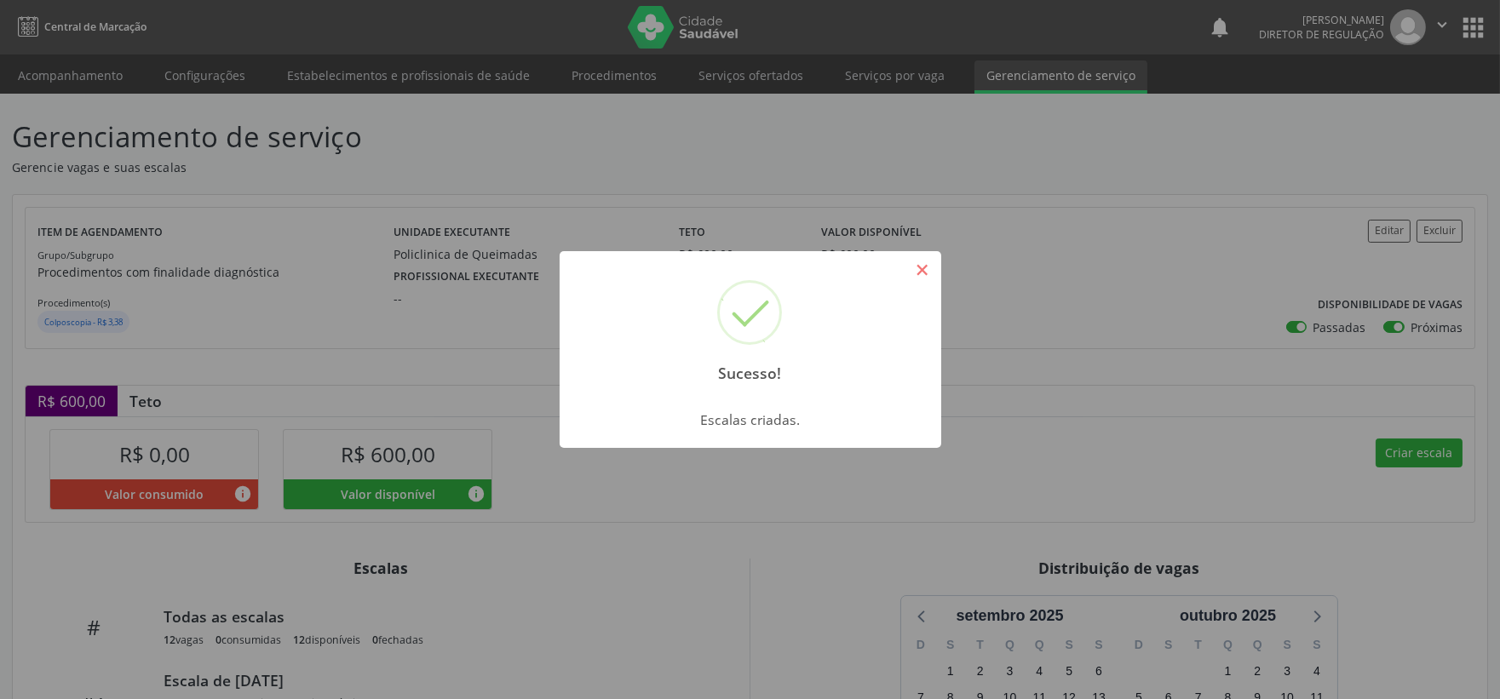
click at [929, 274] on button "×" at bounding box center [922, 270] width 29 height 29
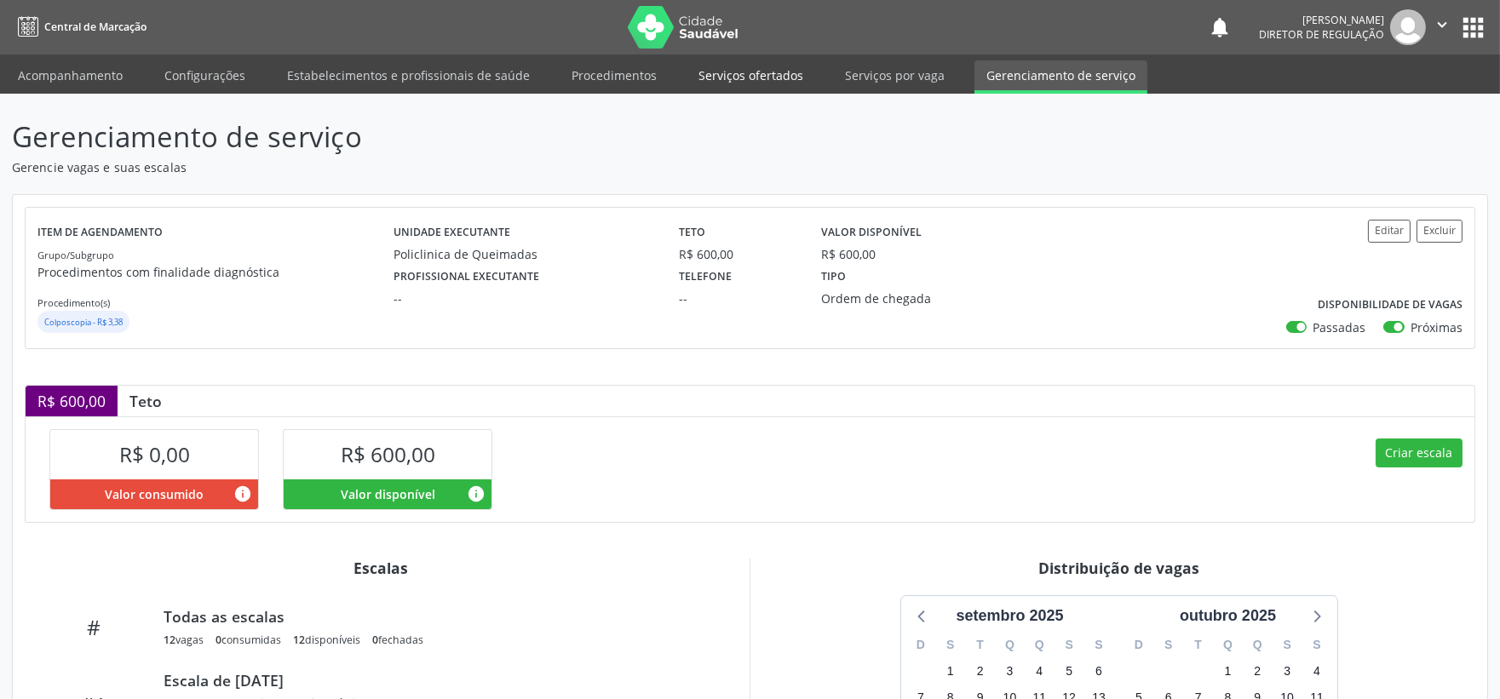
click at [768, 66] on link "Serviços ofertados" at bounding box center [751, 75] width 129 height 30
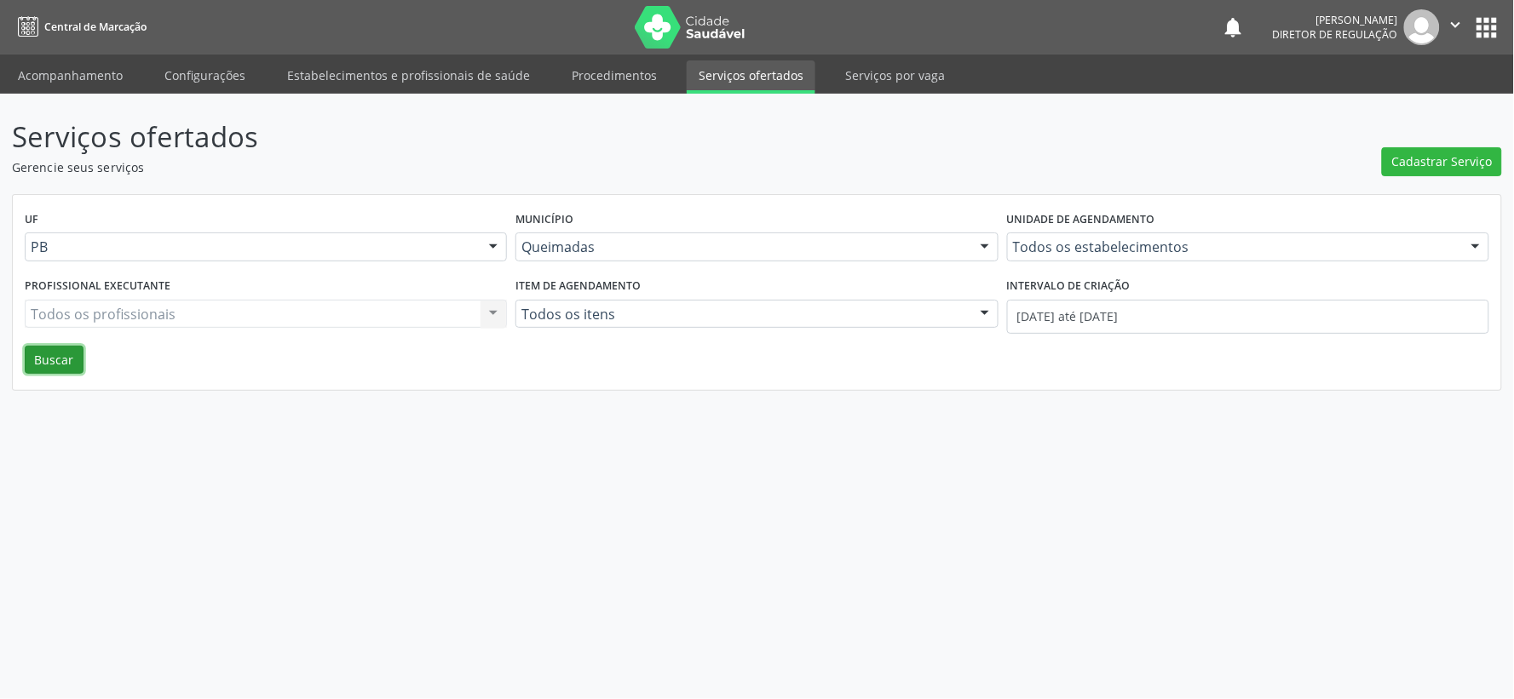
click at [70, 362] on button "Buscar" at bounding box center [54, 360] width 59 height 29
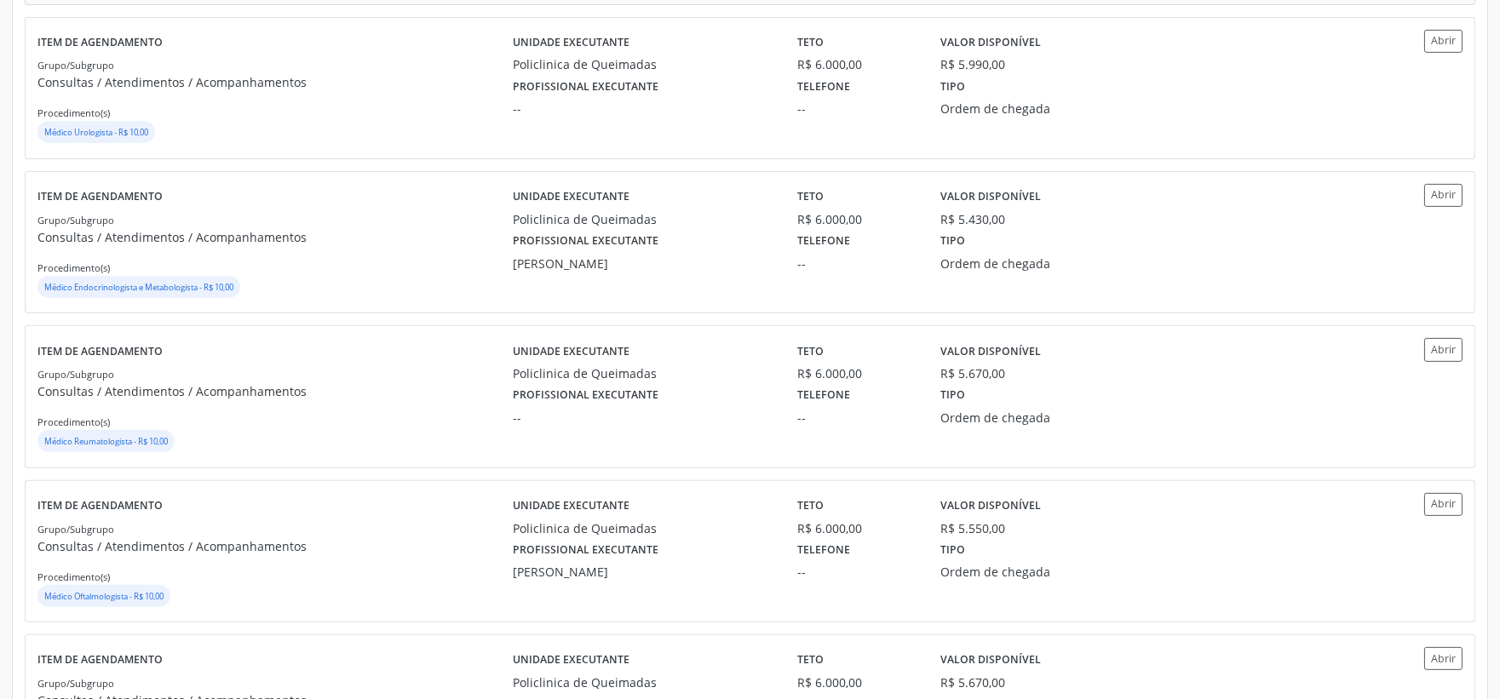
scroll to position [1419, 0]
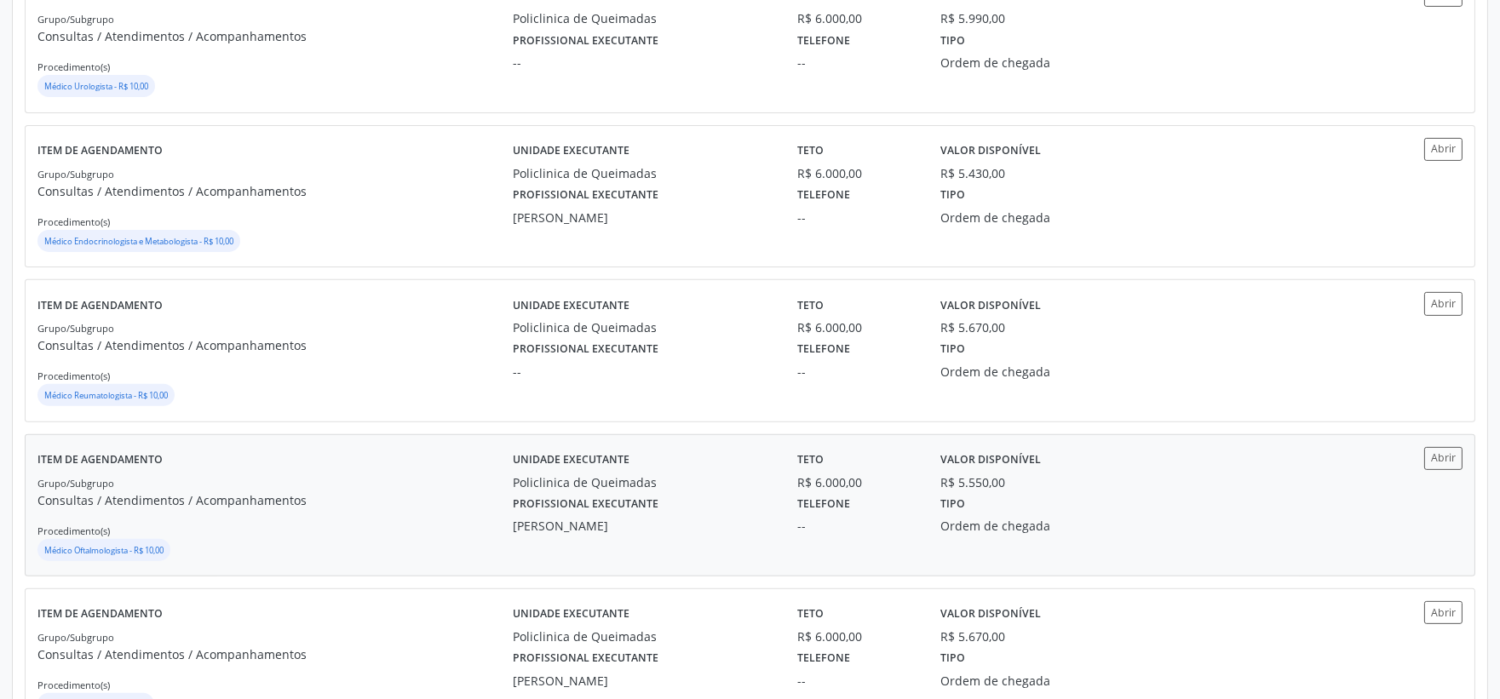
click at [115, 551] on small "Médico Oftalmologista - R$ 10,00" at bounding box center [103, 550] width 119 height 11
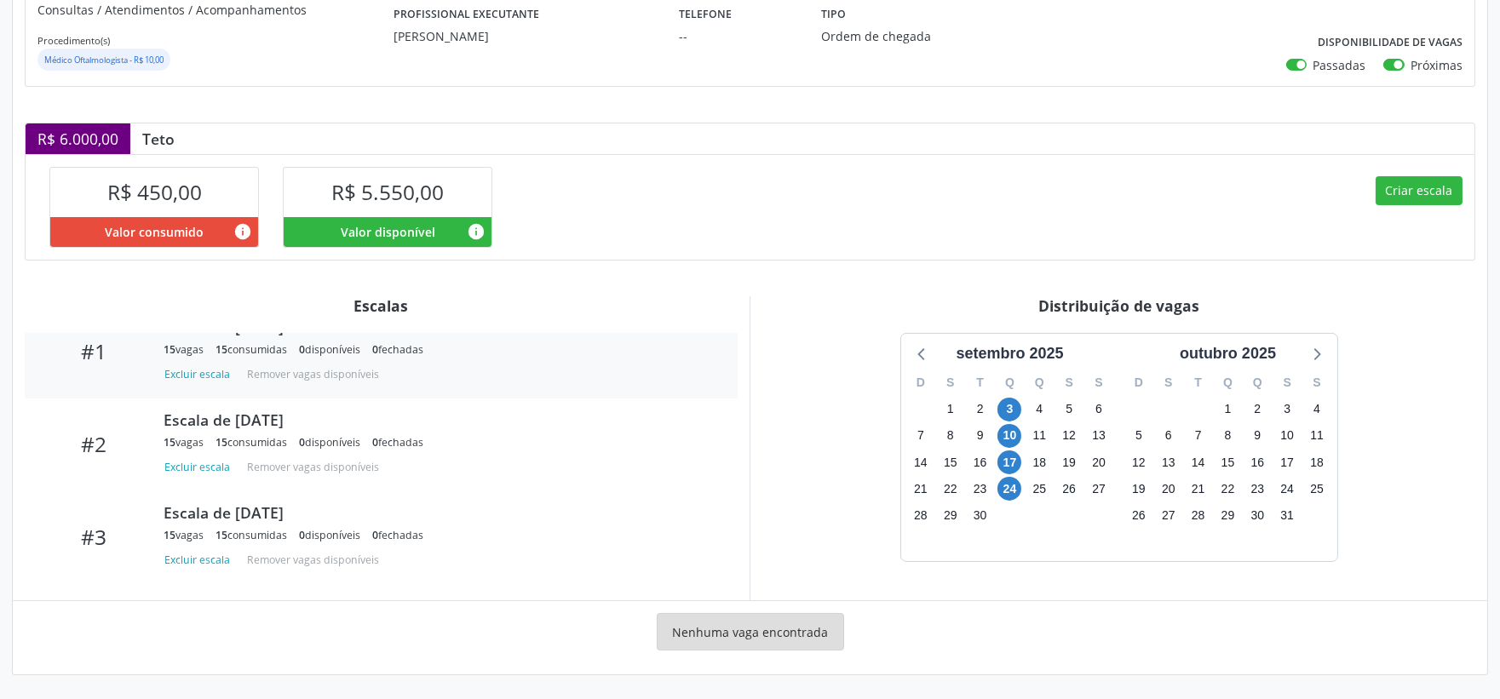
scroll to position [179, 0]
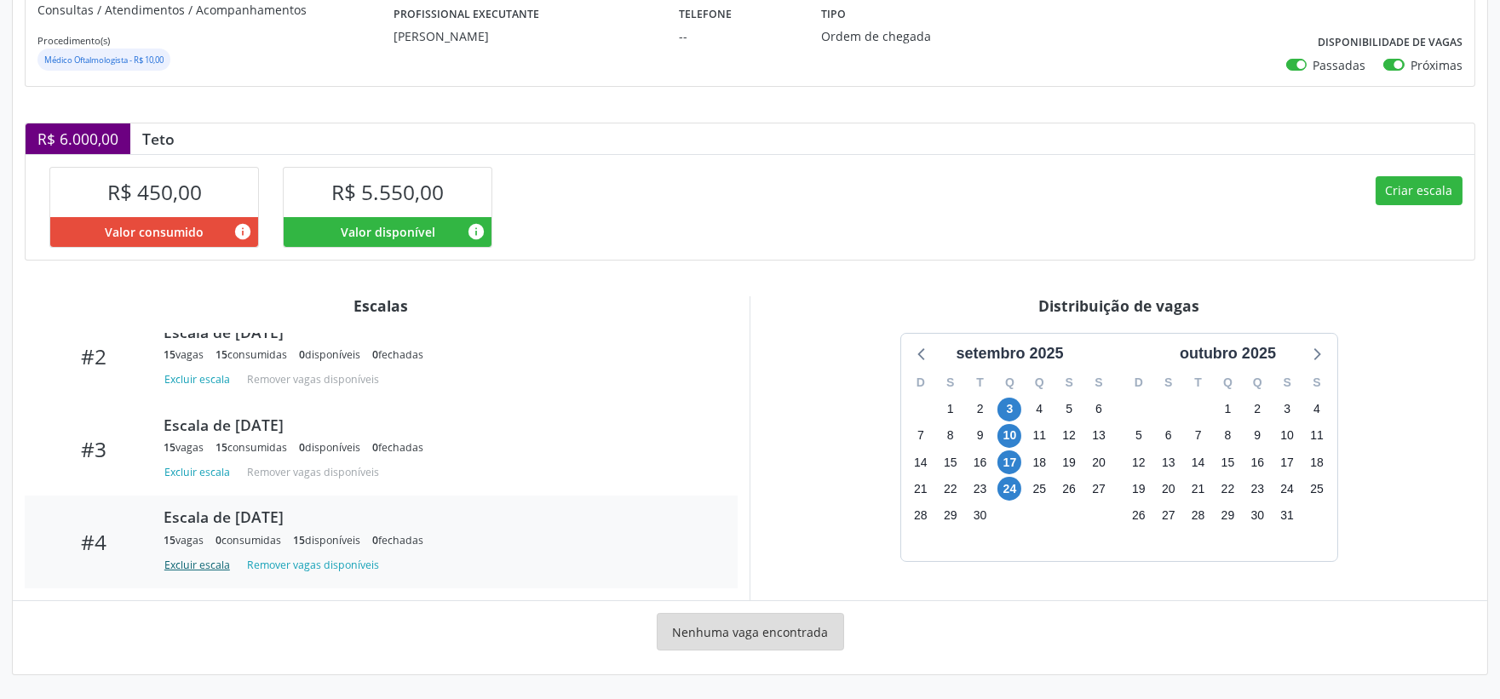
click at [189, 566] on button "Excluir escala" at bounding box center [200, 565] width 73 height 23
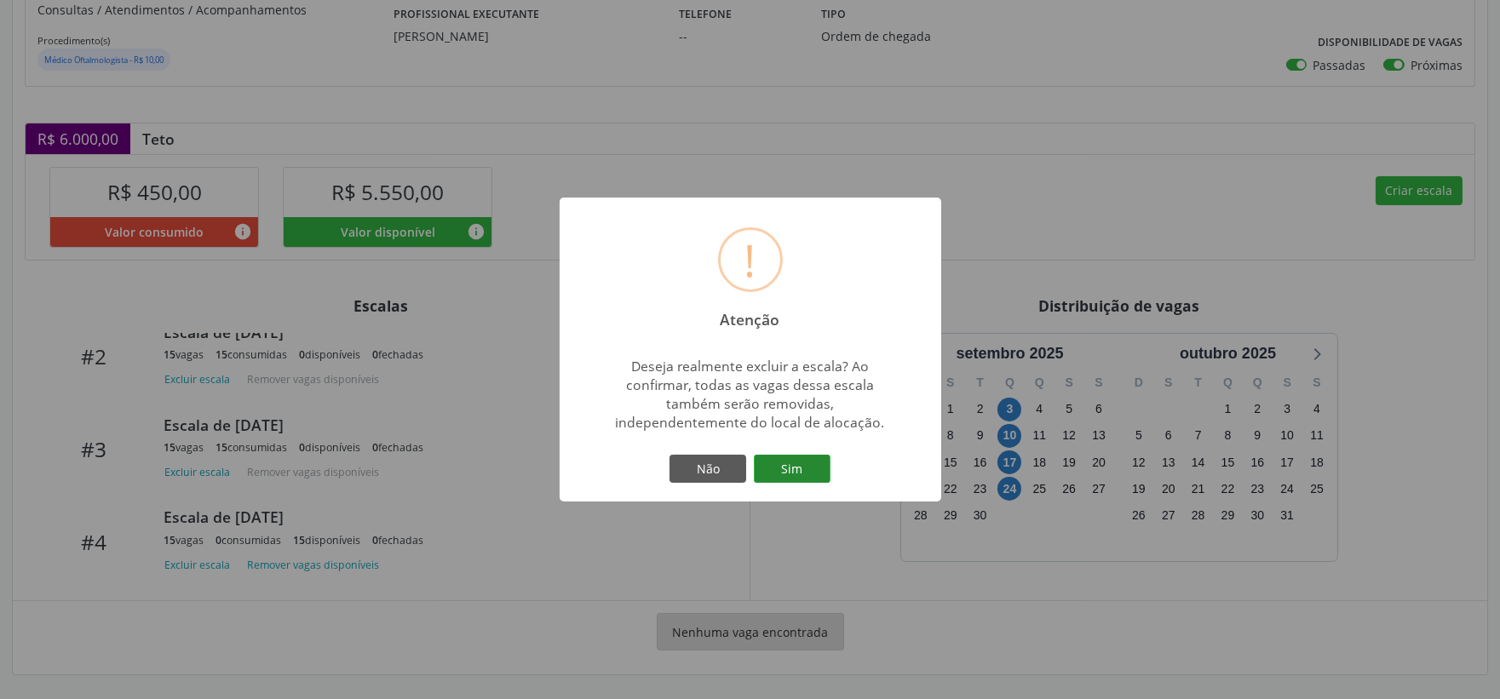
click at [814, 472] on button "Sim" at bounding box center [792, 469] width 77 height 29
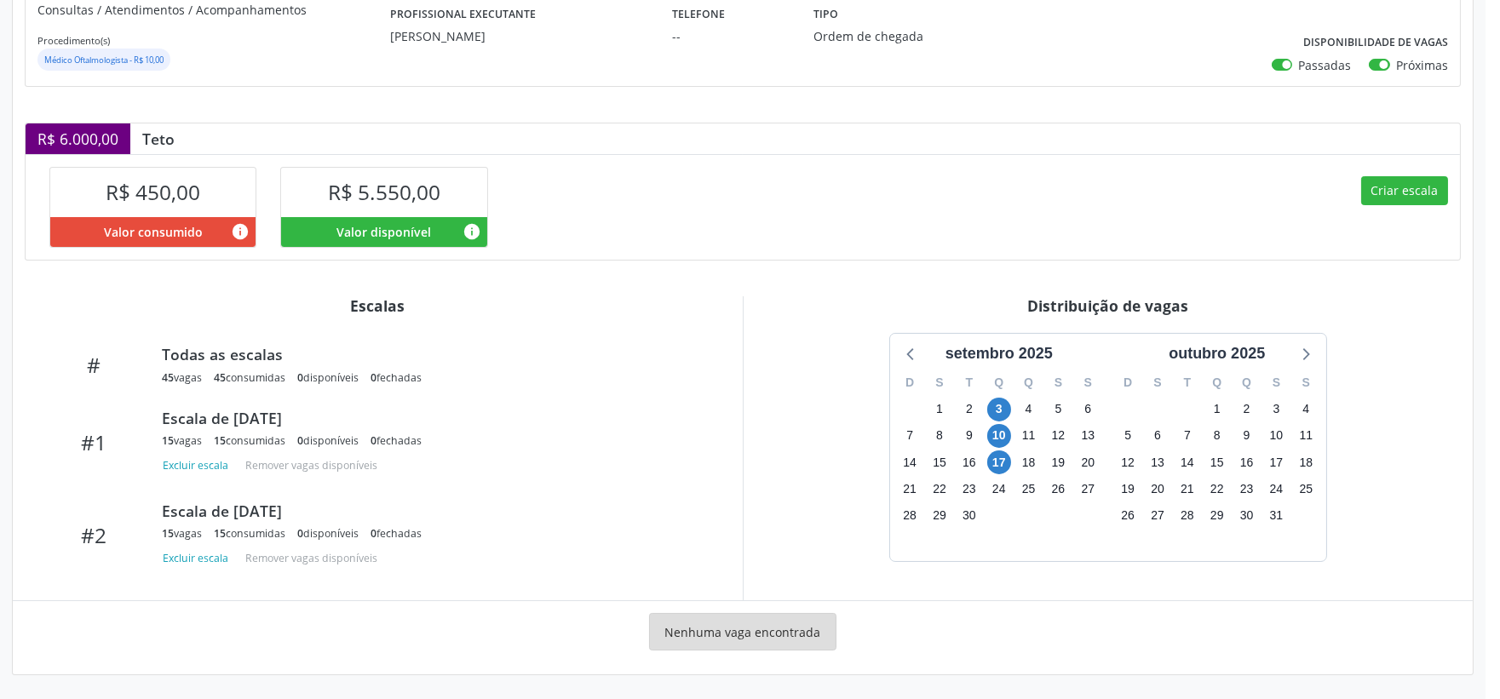
scroll to position [0, 0]
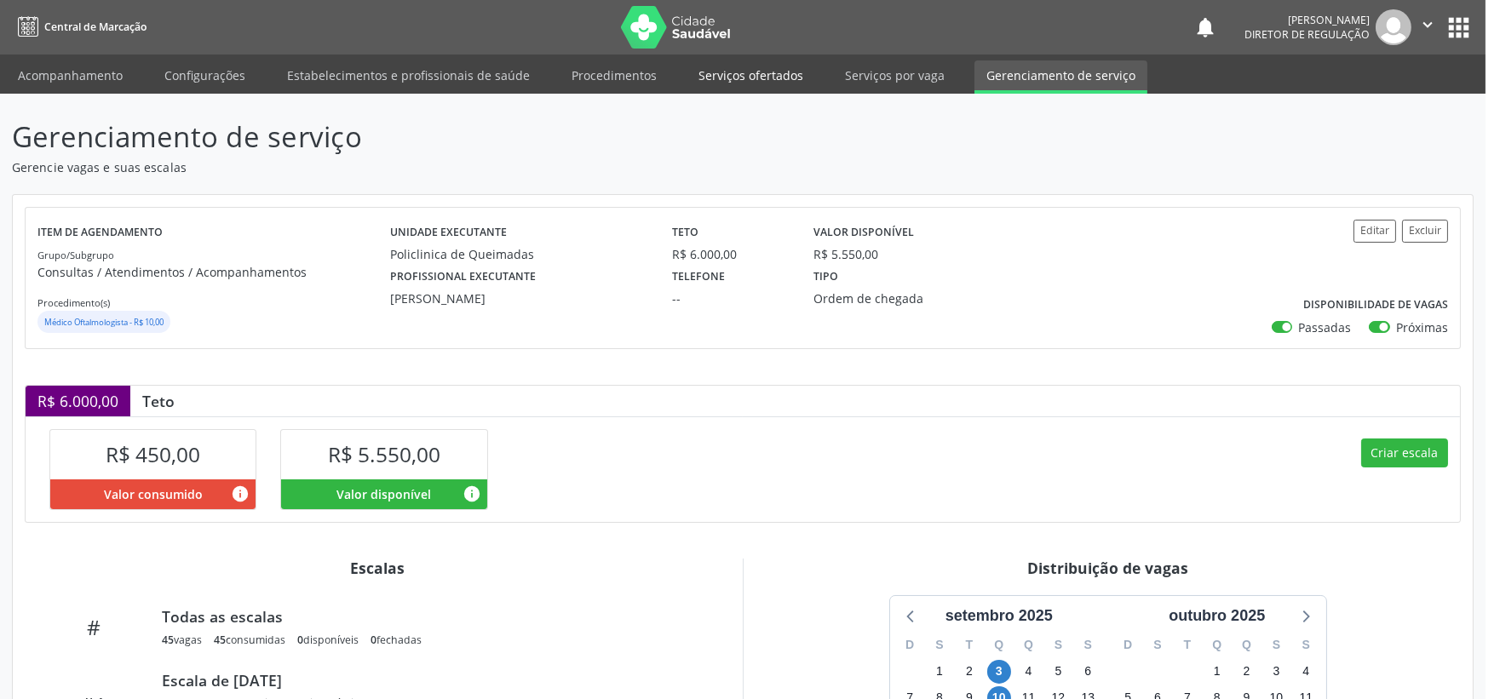
click at [762, 74] on link "Serviços ofertados" at bounding box center [751, 75] width 129 height 30
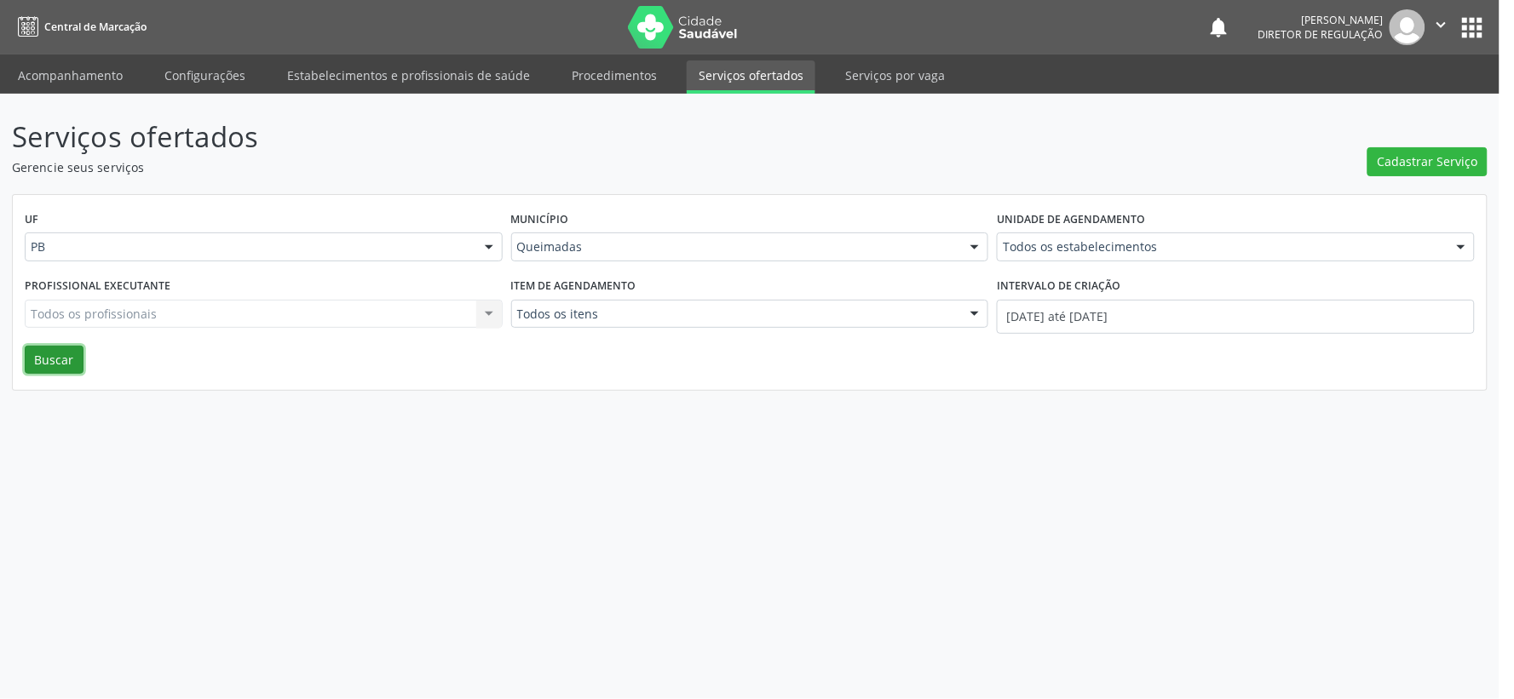
click at [40, 358] on button "Buscar" at bounding box center [54, 360] width 59 height 29
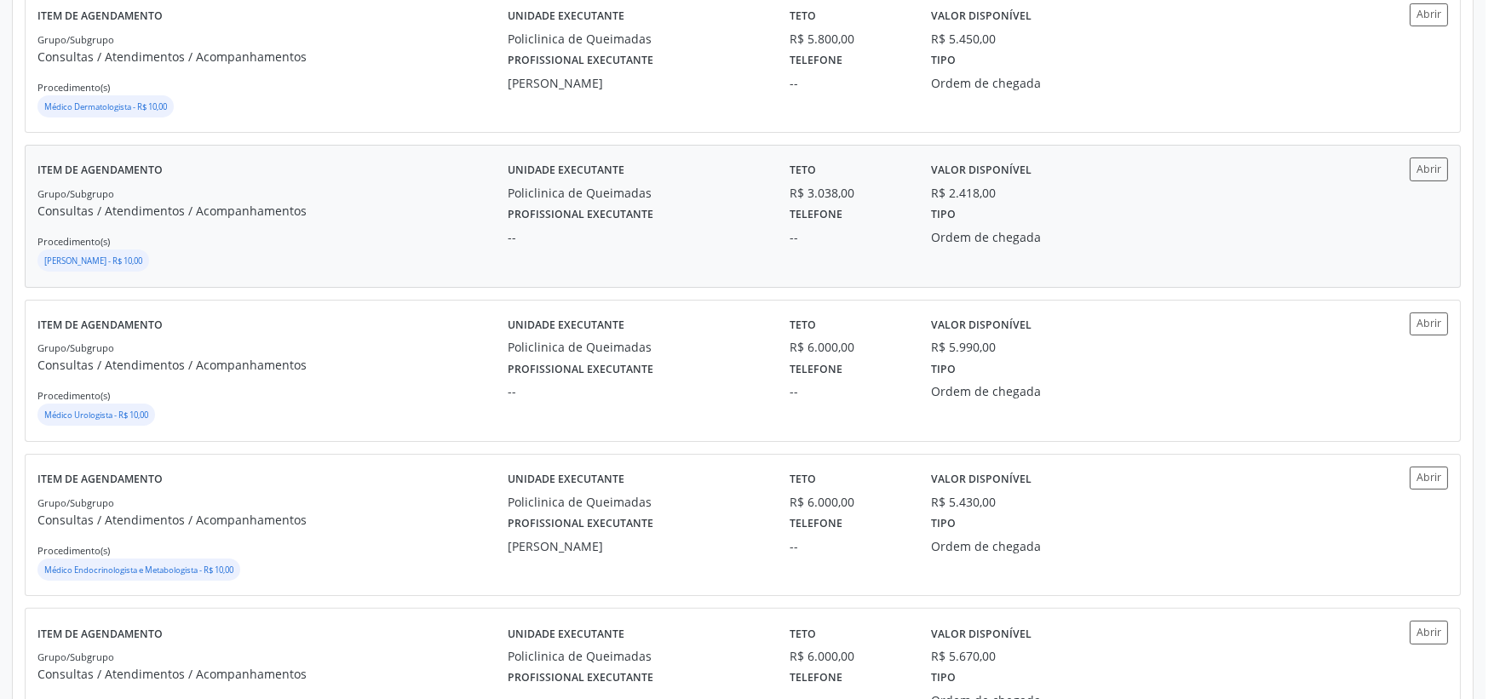
scroll to position [1136, 0]
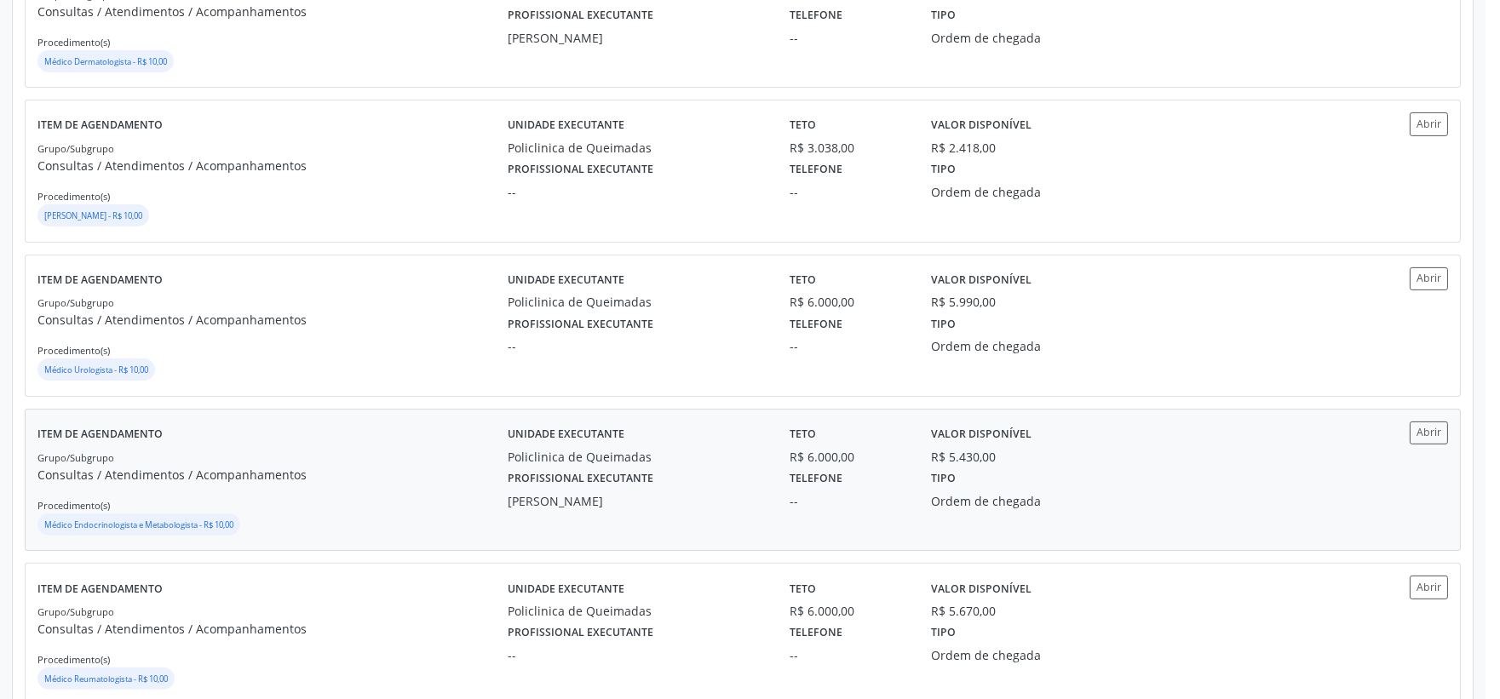
click at [135, 525] on small "Médico Endocrinologista e Metabologista - R$ 10,00" at bounding box center [138, 525] width 189 height 11
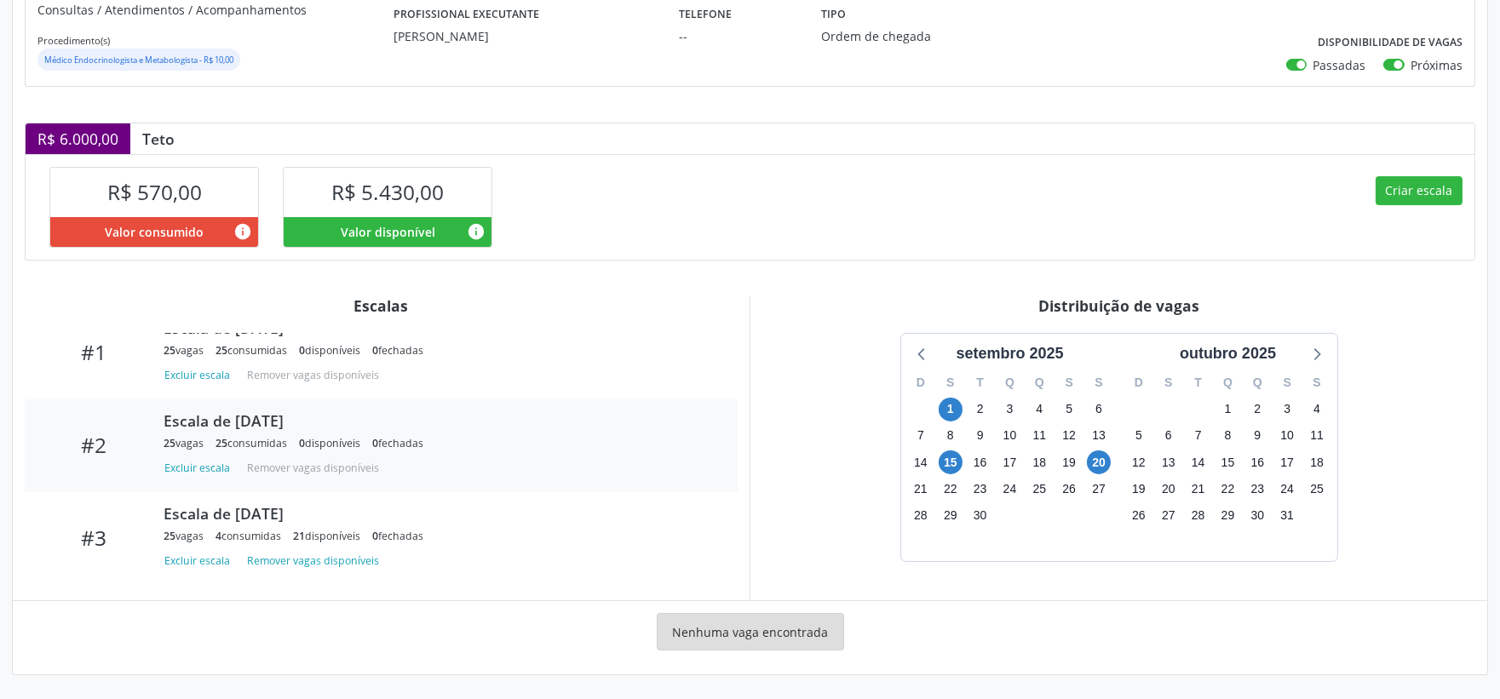
scroll to position [179, 0]
